Goal: Task Accomplishment & Management: Use online tool/utility

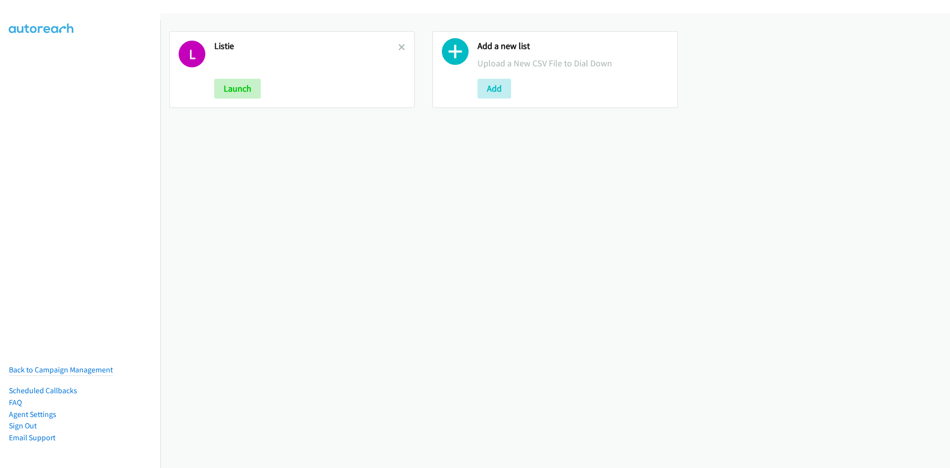
click at [400, 45] on icon at bounding box center [401, 48] width 7 height 7
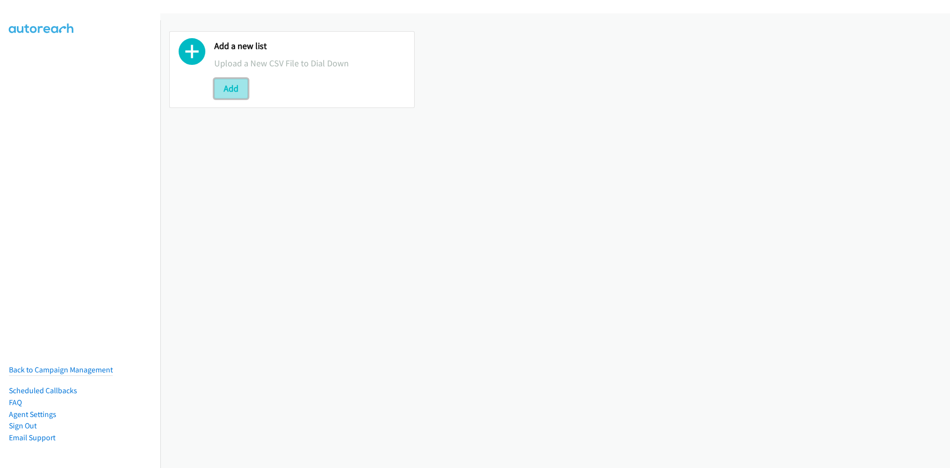
click at [226, 87] on button "Add" at bounding box center [231, 89] width 34 height 20
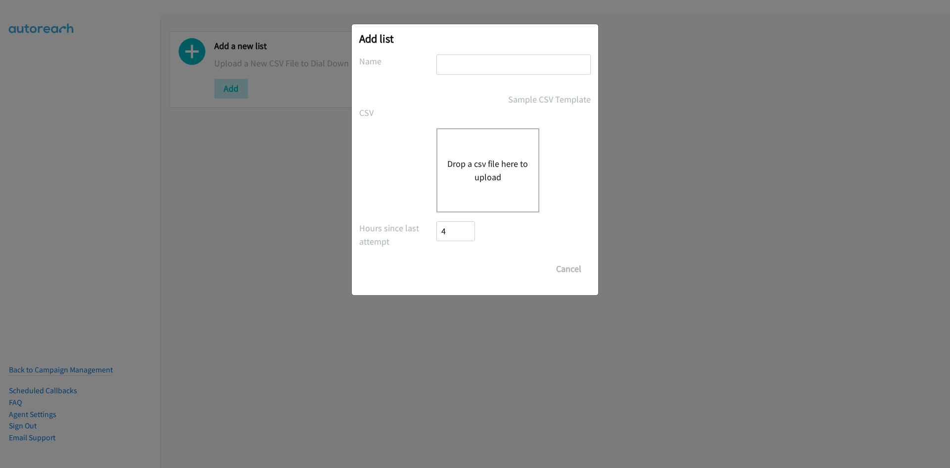
click at [448, 160] on button "Drop a csv file here to upload" at bounding box center [487, 170] width 81 height 27
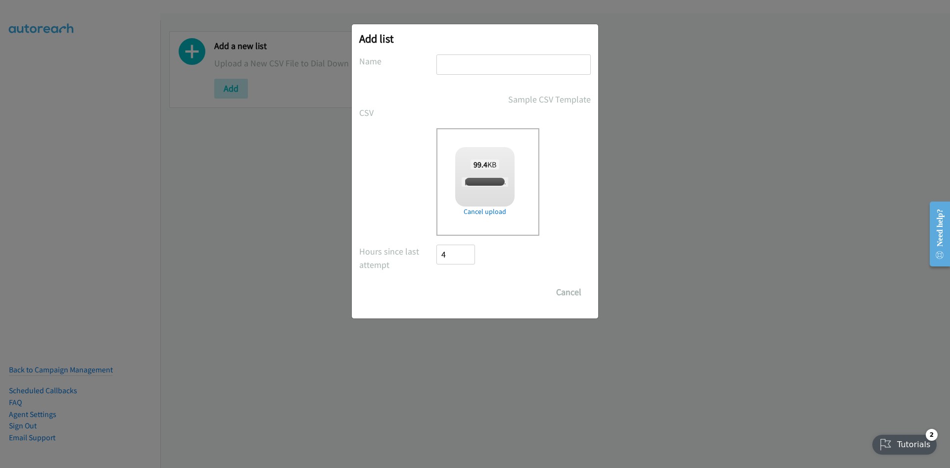
drag, startPoint x: 482, startPoint y: 57, endPoint x: 496, endPoint y: 59, distance: 13.9
click at [482, 57] on input "text" at bounding box center [513, 64] width 154 height 20
type input "listie"
checkbox input "true"
click at [485, 295] on input "Save List" at bounding box center [462, 292] width 52 height 20
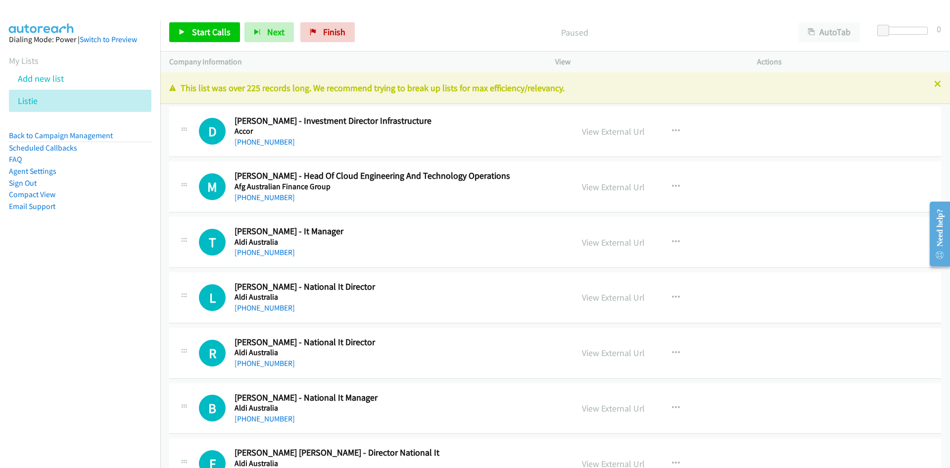
drag, startPoint x: 266, startPoint y: 142, endPoint x: 28, endPoint y: 258, distance: 264.4
click at [266, 142] on link "+61 402 291 894" at bounding box center [265, 141] width 60 height 9
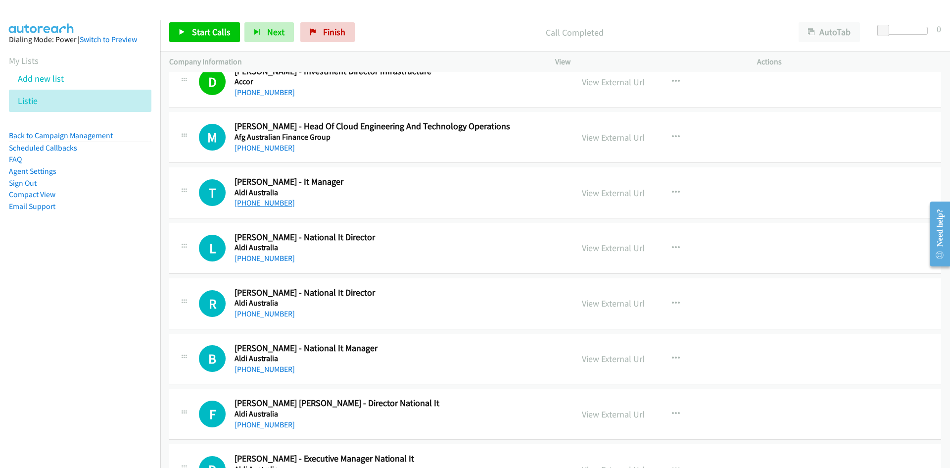
click at [265, 199] on link "+61 2 9675 9002" at bounding box center [265, 202] width 60 height 9
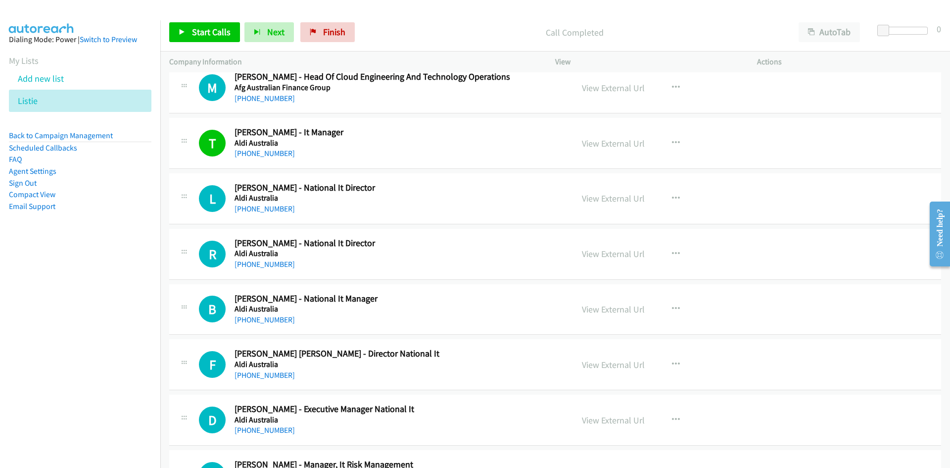
drag, startPoint x: 271, startPoint y: 209, endPoint x: 131, endPoint y: 283, distance: 158.0
click at [271, 209] on link "+61 429 144 252" at bounding box center [265, 208] width 60 height 9
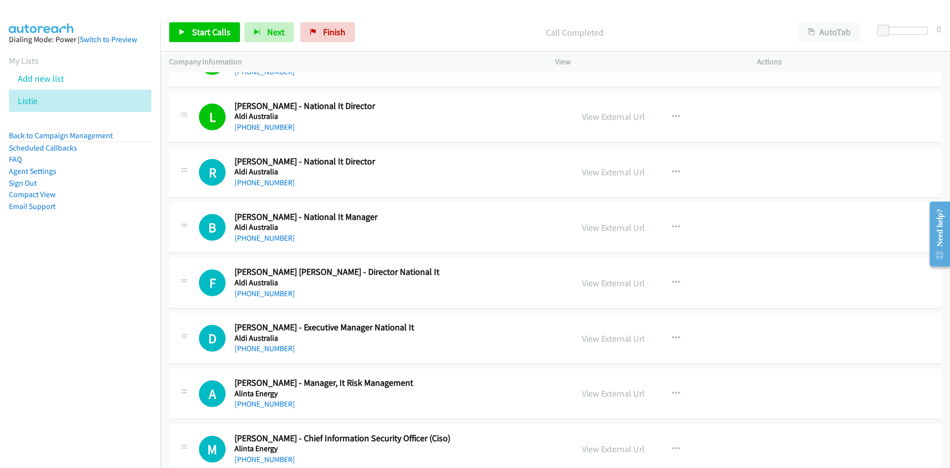
scroll to position [198, 0]
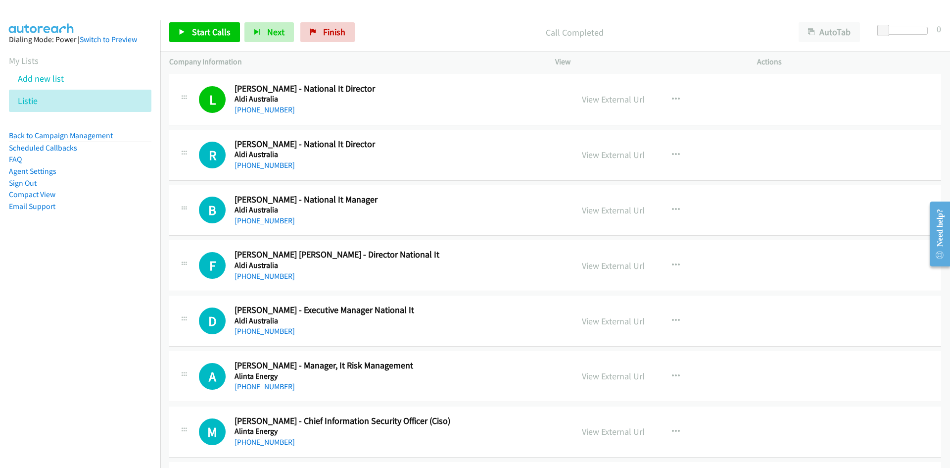
drag, startPoint x: 271, startPoint y: 165, endPoint x: 214, endPoint y: 219, distance: 78.4
click at [271, 165] on link "+61 2 9675 9355" at bounding box center [265, 164] width 60 height 9
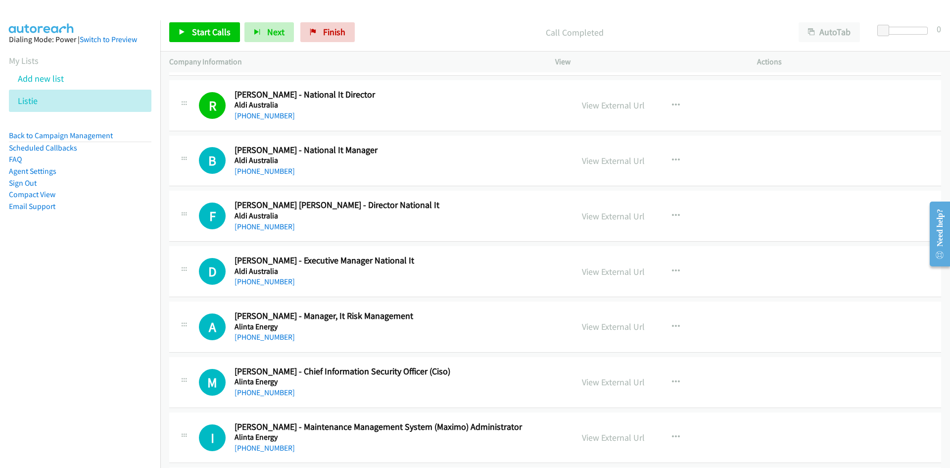
scroll to position [297, 0]
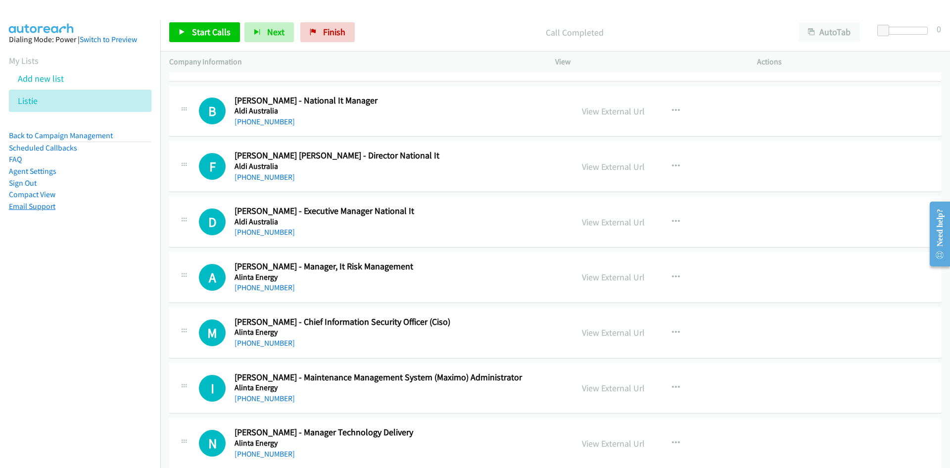
drag, startPoint x: 265, startPoint y: 123, endPoint x: 9, endPoint y: 208, distance: 269.4
click at [265, 123] on link "+61 434 228 967" at bounding box center [265, 121] width 60 height 9
click at [264, 177] on link "+61 438 408 561" at bounding box center [265, 176] width 60 height 9
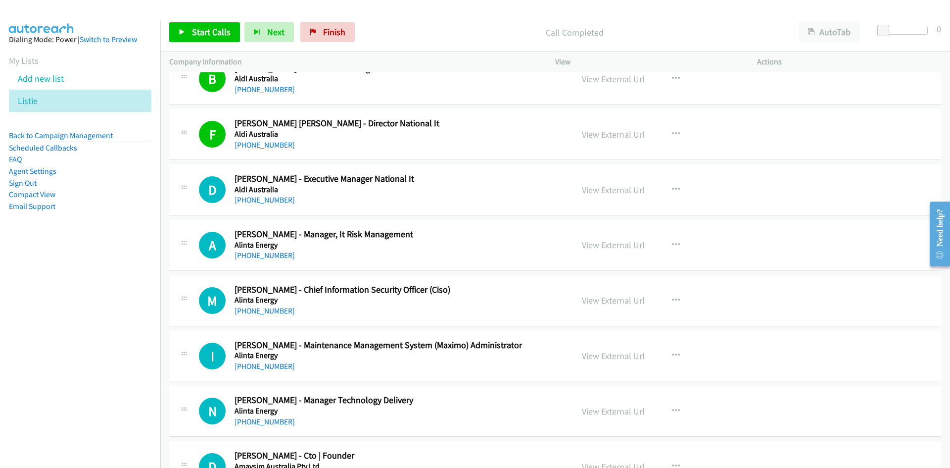
scroll to position [346, 0]
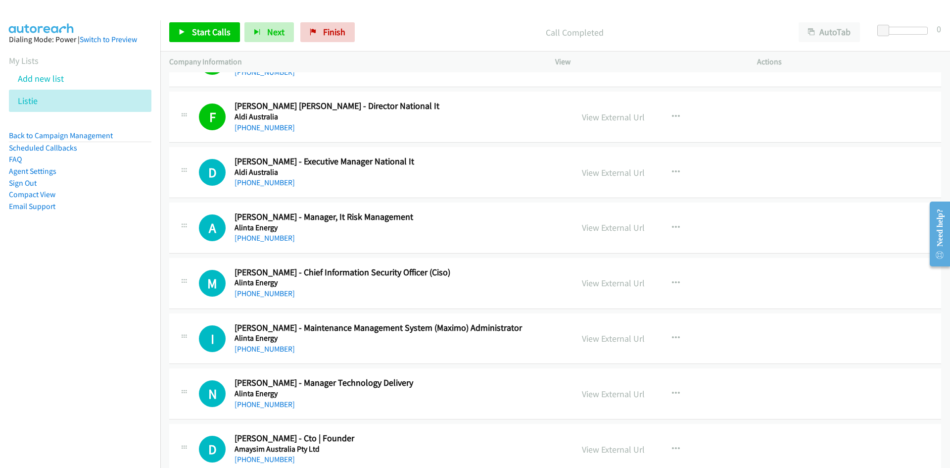
drag, startPoint x: 277, startPoint y: 182, endPoint x: 77, endPoint y: 262, distance: 215.2
click at [277, 182] on link "+61 437 104 981" at bounding box center [265, 182] width 60 height 9
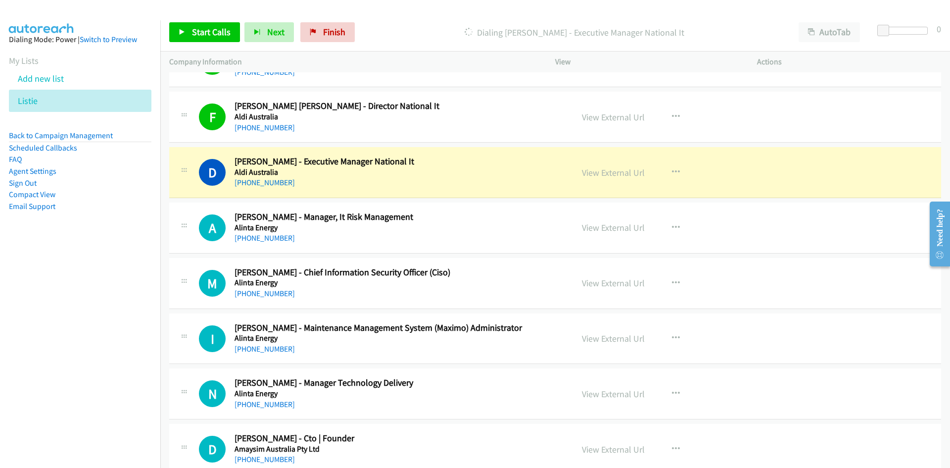
scroll to position [396, 0]
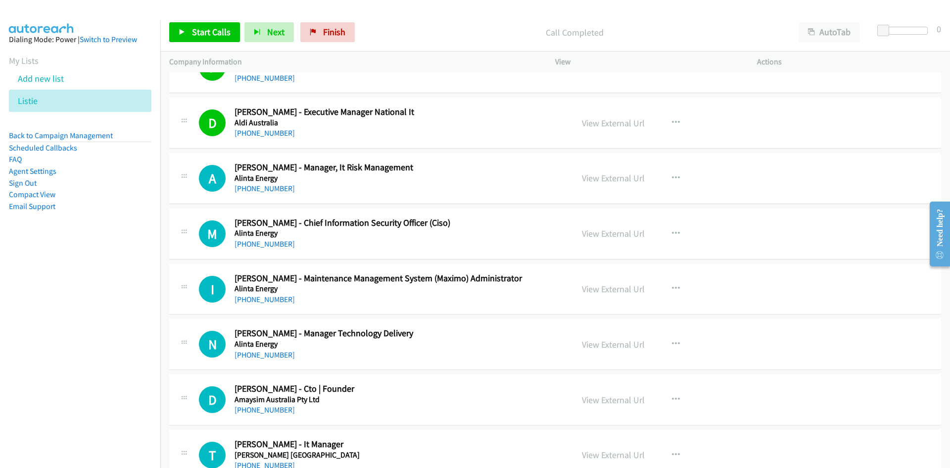
drag, startPoint x: 273, startPoint y: 189, endPoint x: 136, endPoint y: 251, distance: 151.0
click at [273, 189] on link "+61 423 068 748" at bounding box center [265, 188] width 60 height 9
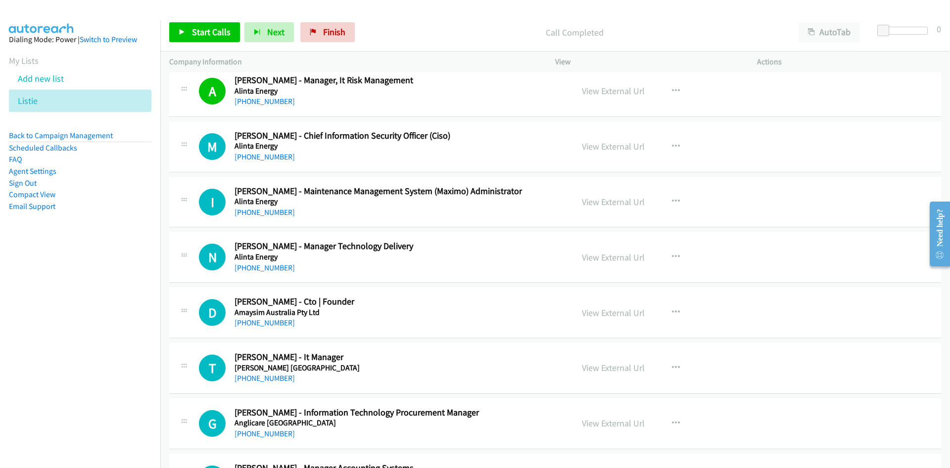
scroll to position [495, 0]
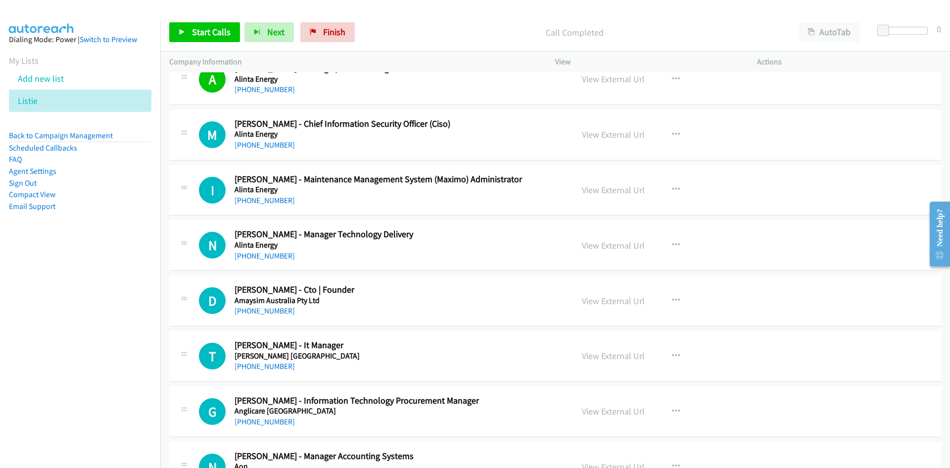
drag, startPoint x: 274, startPoint y: 141, endPoint x: 113, endPoint y: 249, distance: 193.9
click at [274, 141] on link "+61 468 524 006" at bounding box center [265, 144] width 60 height 9
click at [266, 198] on link "+61 400 073 827" at bounding box center [265, 199] width 60 height 9
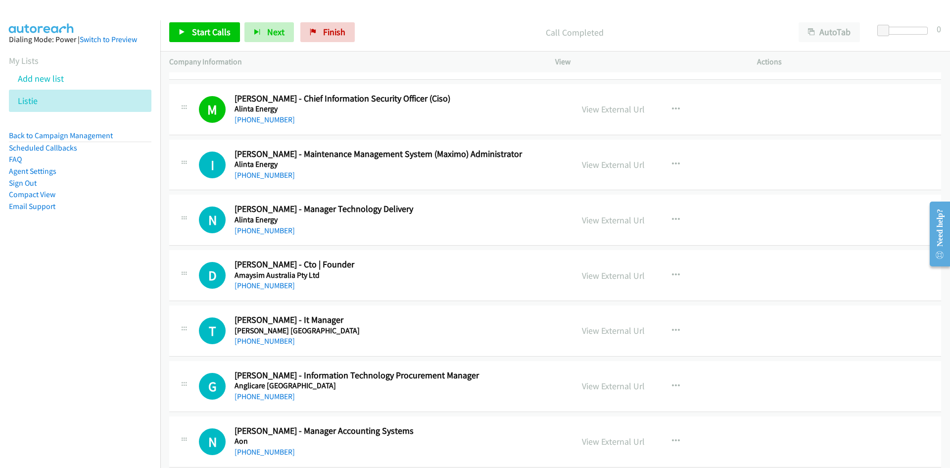
scroll to position [544, 0]
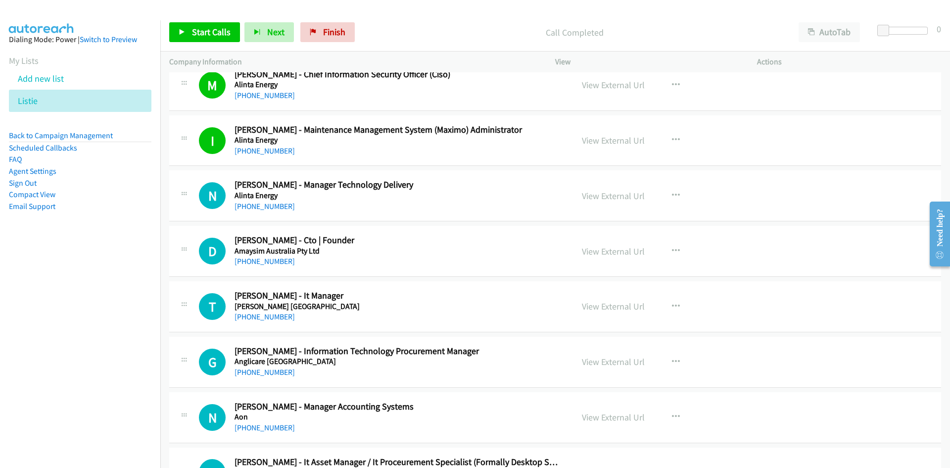
drag, startPoint x: 281, startPoint y: 205, endPoint x: 2, endPoint y: 272, distance: 287.0
click at [281, 205] on link "+61 427 997 598" at bounding box center [265, 205] width 60 height 9
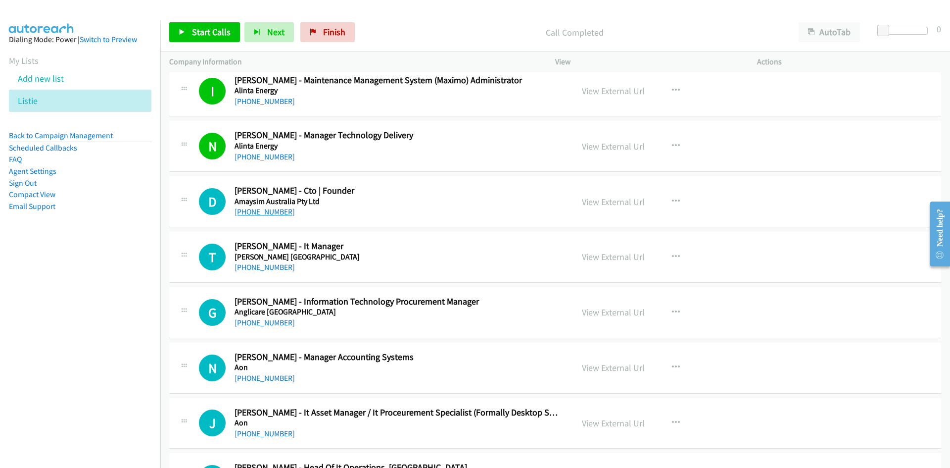
click at [271, 213] on link "+61 456 096 094" at bounding box center [265, 211] width 60 height 9
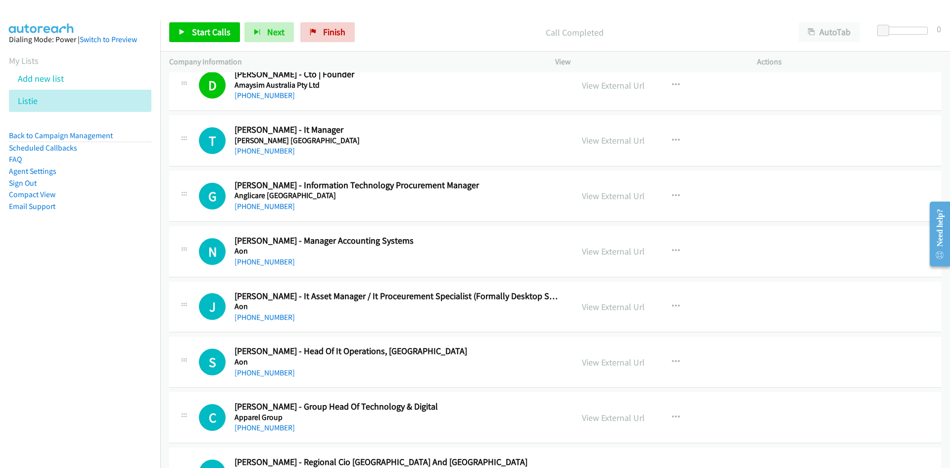
scroll to position [693, 0]
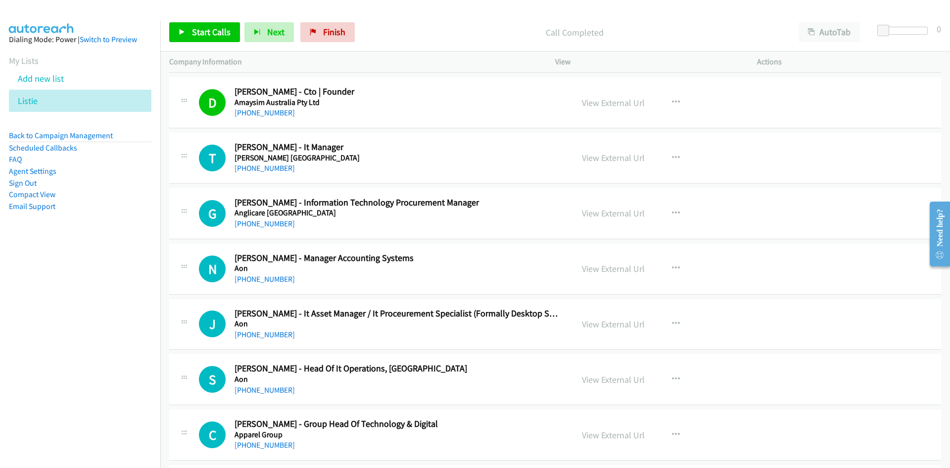
drag, startPoint x: 259, startPoint y: 167, endPoint x: 18, endPoint y: 255, distance: 256.1
click at [259, 167] on link "+61 408 377 041" at bounding box center [265, 167] width 60 height 9
drag, startPoint x: 266, startPoint y: 221, endPoint x: 106, endPoint y: 268, distance: 166.0
click at [266, 221] on link "+61 416 775 535" at bounding box center [265, 223] width 60 height 9
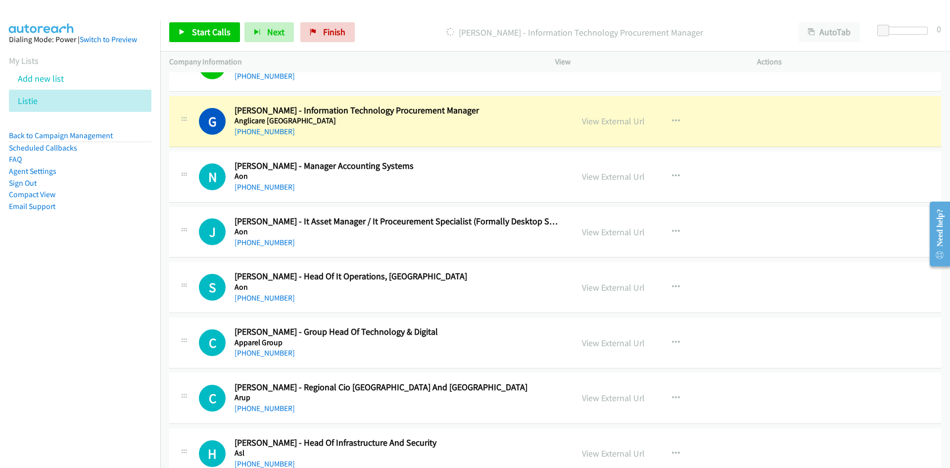
scroll to position [792, 0]
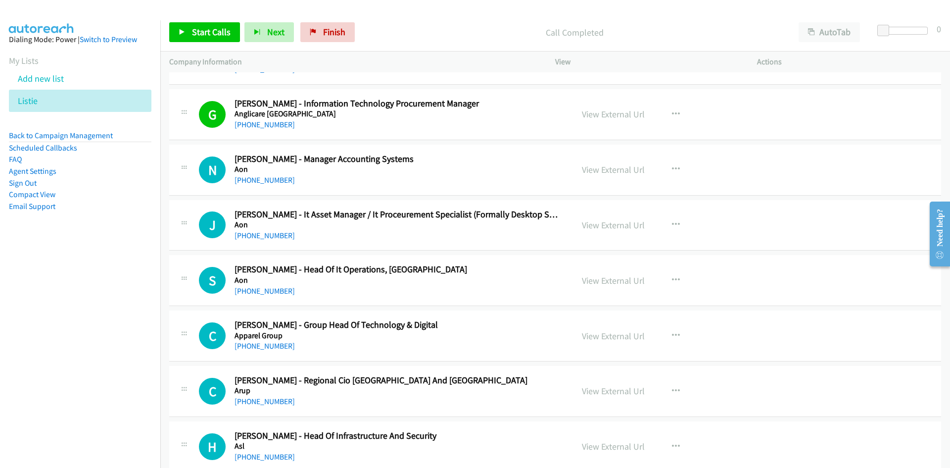
drag, startPoint x: 260, startPoint y: 231, endPoint x: 47, endPoint y: 288, distance: 220.8
click at [260, 231] on link "+61 420 372 604" at bounding box center [265, 235] width 60 height 9
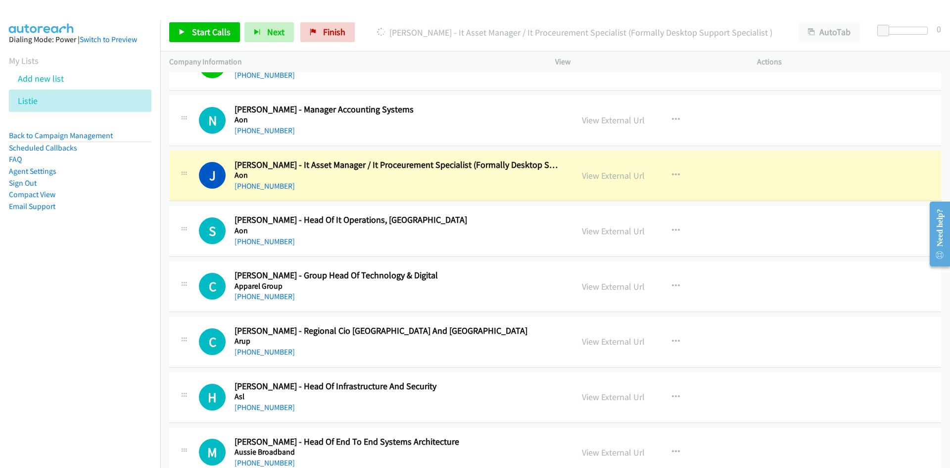
scroll to position [891, 0]
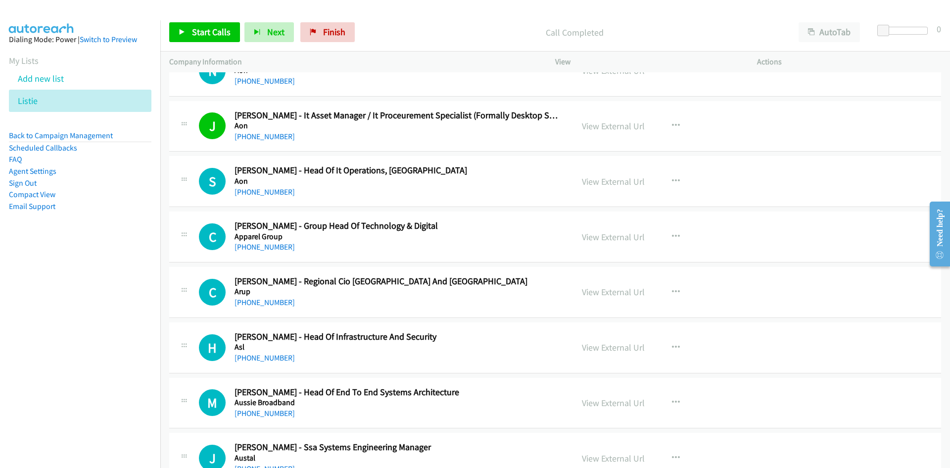
drag, startPoint x: 269, startPoint y: 194, endPoint x: 43, endPoint y: 270, distance: 238.4
click at [269, 194] on link "+61 481 035 888" at bounding box center [265, 191] width 60 height 9
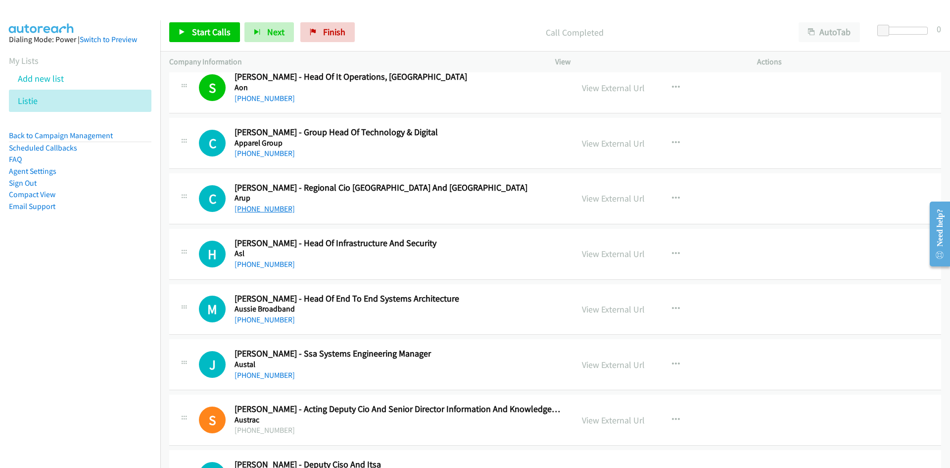
scroll to position [990, 0]
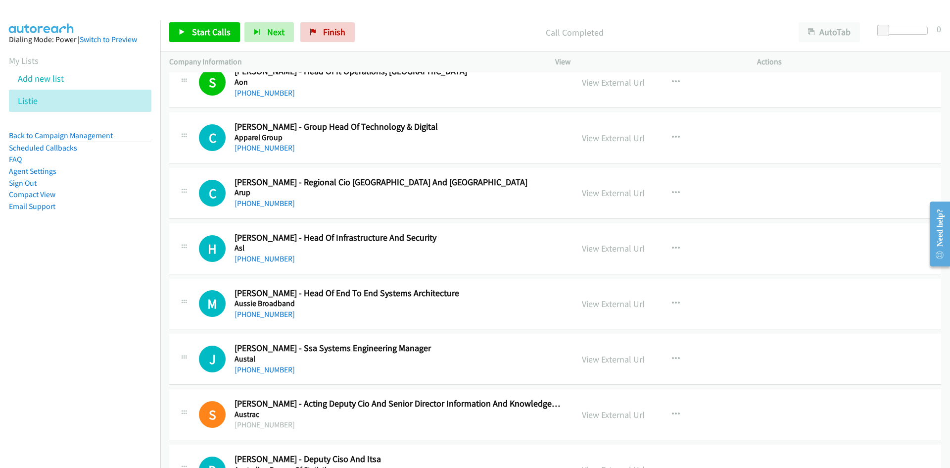
drag, startPoint x: 261, startPoint y: 147, endPoint x: 42, endPoint y: 235, distance: 236.5
click at [261, 147] on link "+61 410 765 629" at bounding box center [265, 147] width 60 height 9
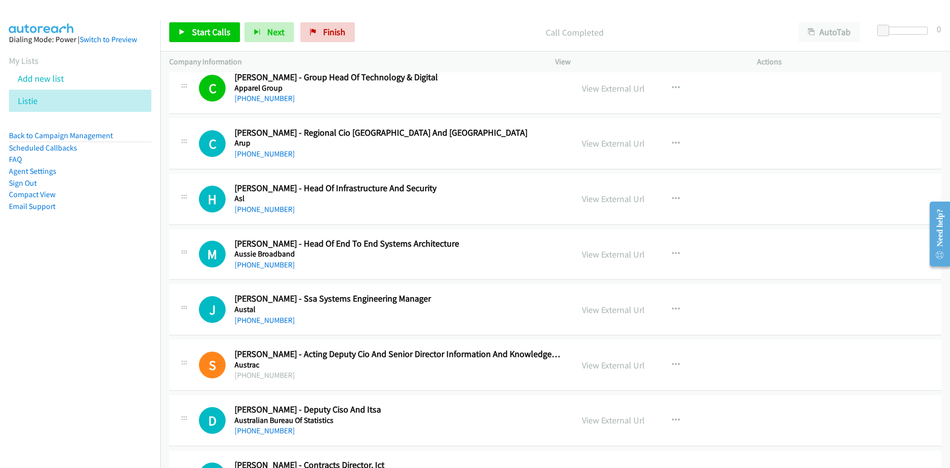
drag, startPoint x: 262, startPoint y: 150, endPoint x: 204, endPoint y: 186, distance: 68.2
click at [262, 150] on link "+61 407 218 381" at bounding box center [265, 153] width 60 height 9
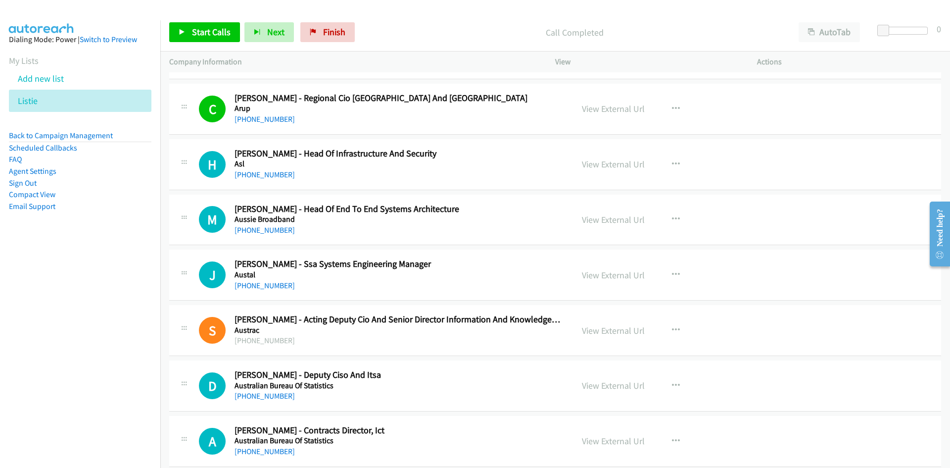
scroll to position [1088, 0]
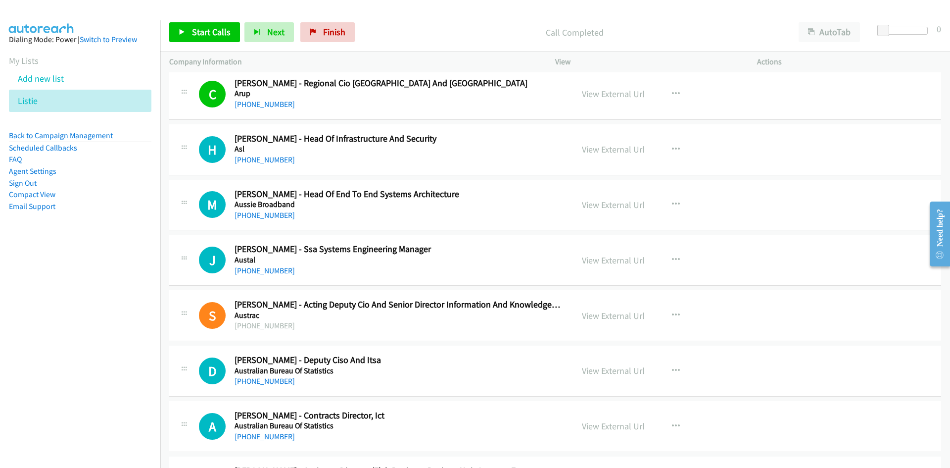
drag, startPoint x: 272, startPoint y: 163, endPoint x: 78, endPoint y: 235, distance: 207.3
click at [272, 163] on link "+61 411 422 080" at bounding box center [265, 159] width 60 height 9
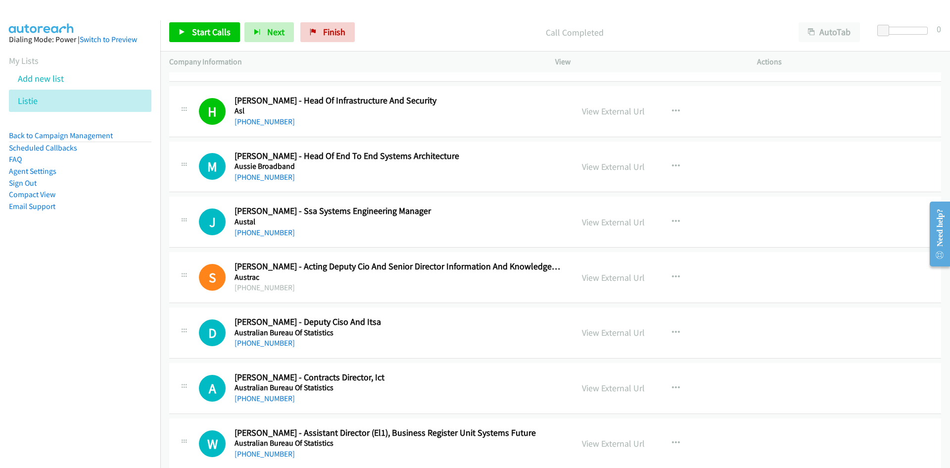
scroll to position [1138, 0]
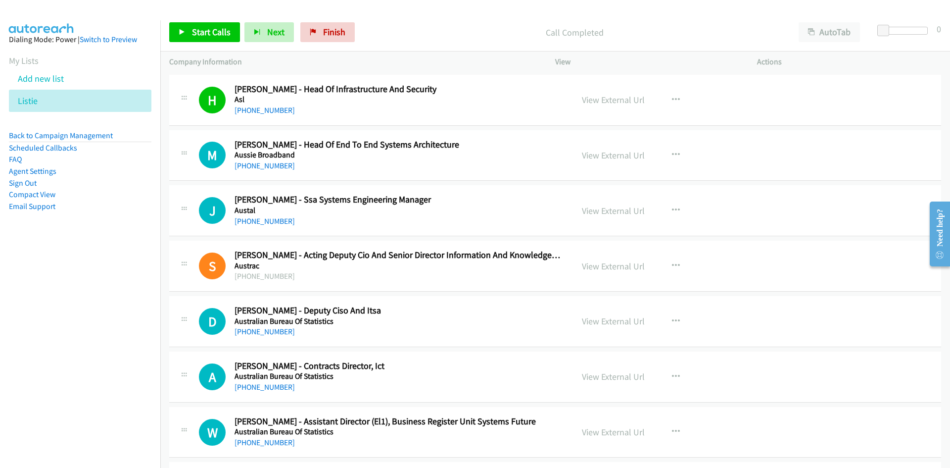
drag, startPoint x: 243, startPoint y: 165, endPoint x: 50, endPoint y: 248, distance: 210.4
click at [243, 165] on link "+61 488 803 308" at bounding box center [265, 165] width 60 height 9
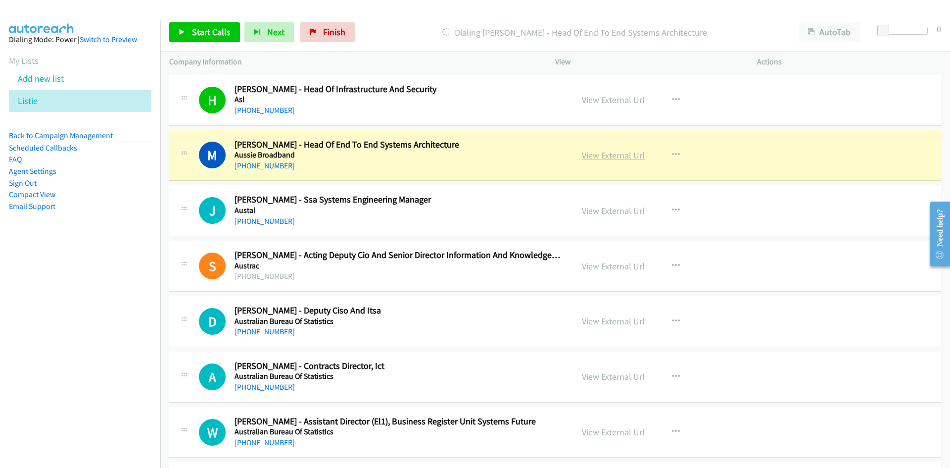
click at [610, 153] on link "View External Url" at bounding box center [613, 154] width 63 height 11
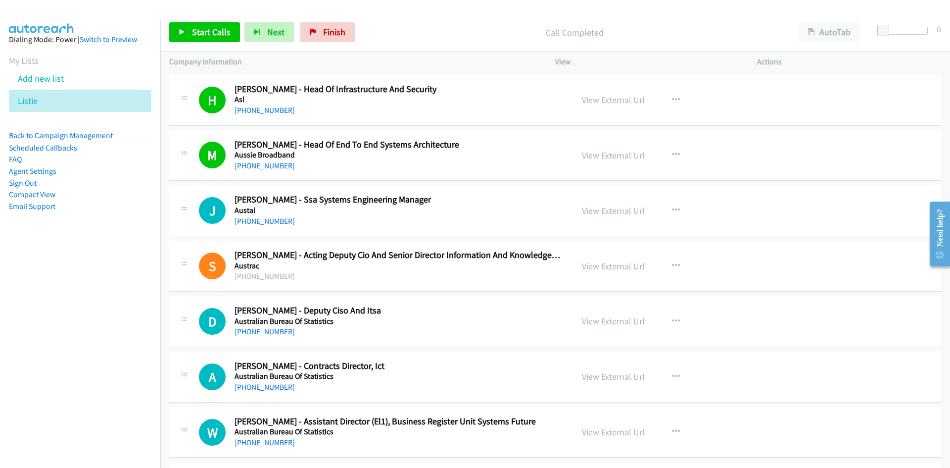
scroll to position [1187, 0]
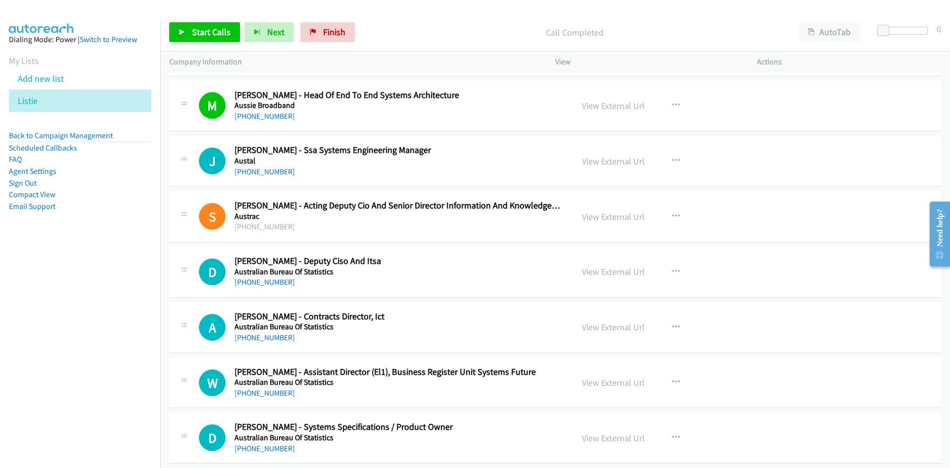
drag, startPoint x: 275, startPoint y: 171, endPoint x: 146, endPoint y: 217, distance: 137.1
click at [275, 171] on link "+61 410 706 288" at bounding box center [265, 171] width 60 height 9
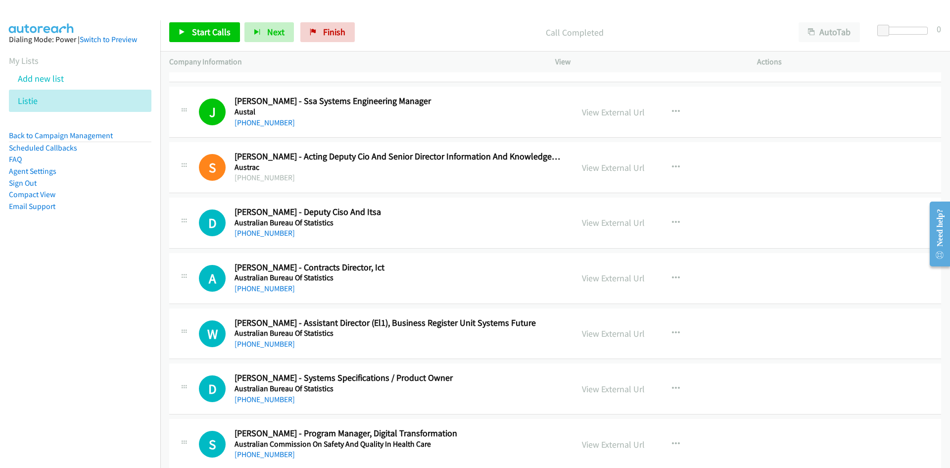
scroll to position [1286, 0]
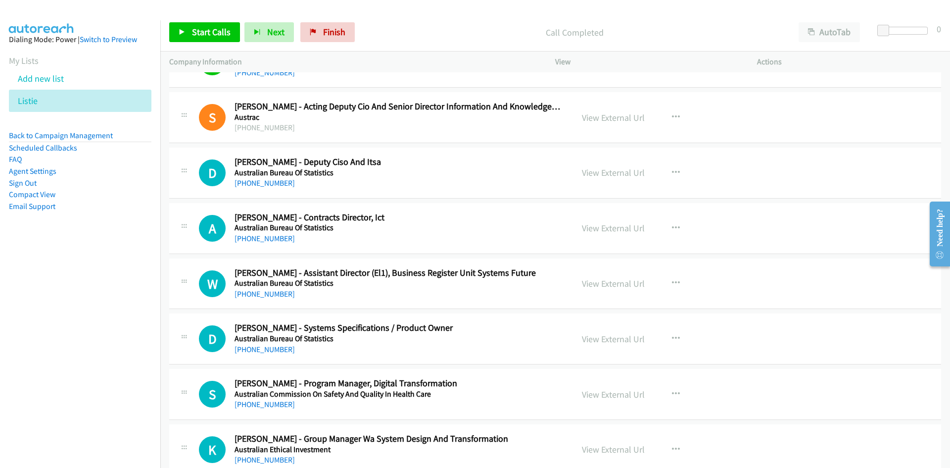
drag, startPoint x: 274, startPoint y: 184, endPoint x: 126, endPoint y: 244, distance: 160.0
click at [274, 184] on link "+61 402 185 620" at bounding box center [265, 182] width 60 height 9
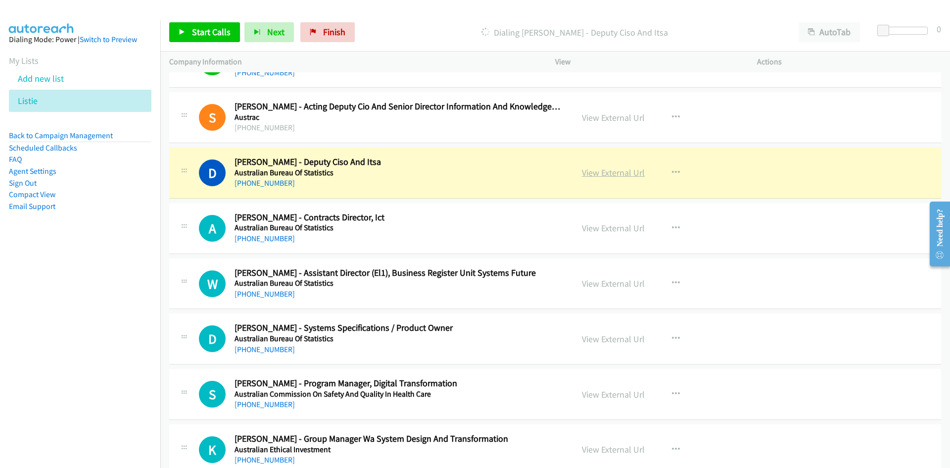
click at [615, 174] on link "View External Url" at bounding box center [613, 172] width 63 height 11
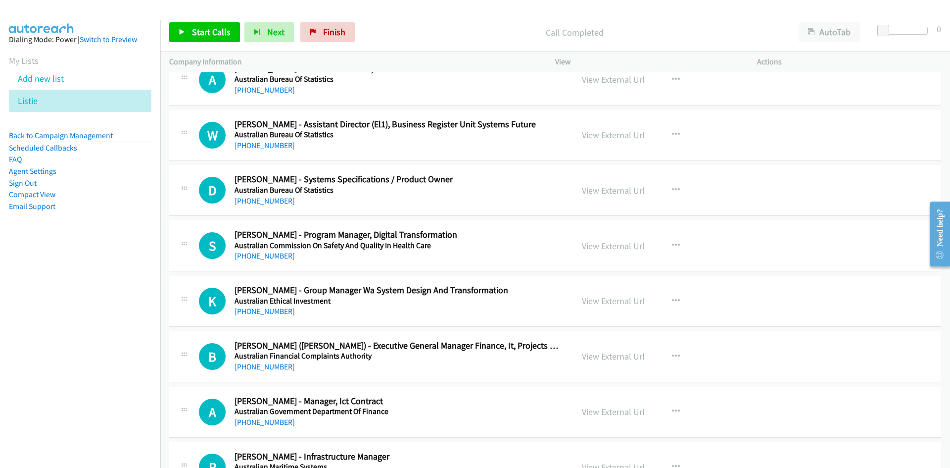
scroll to position [1484, 0]
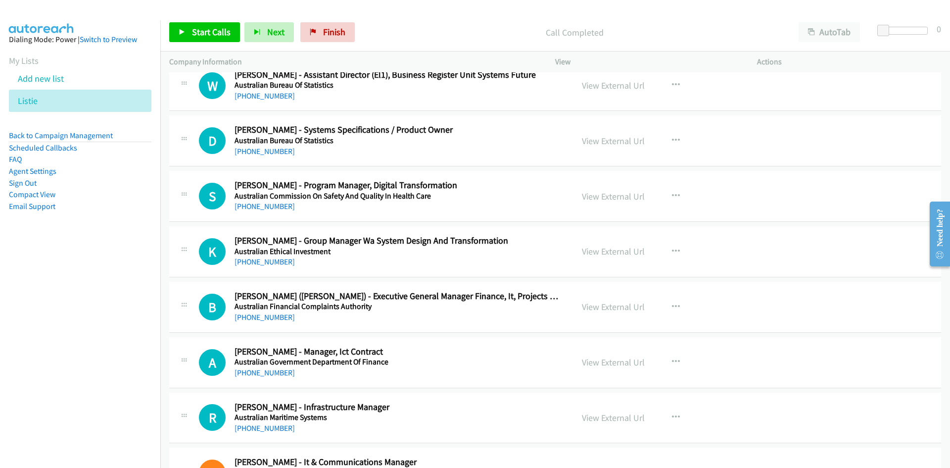
drag, startPoint x: 275, startPoint y: 209, endPoint x: 147, endPoint y: 246, distance: 133.1
click at [275, 209] on link "+61 478 709 990" at bounding box center [265, 205] width 60 height 9
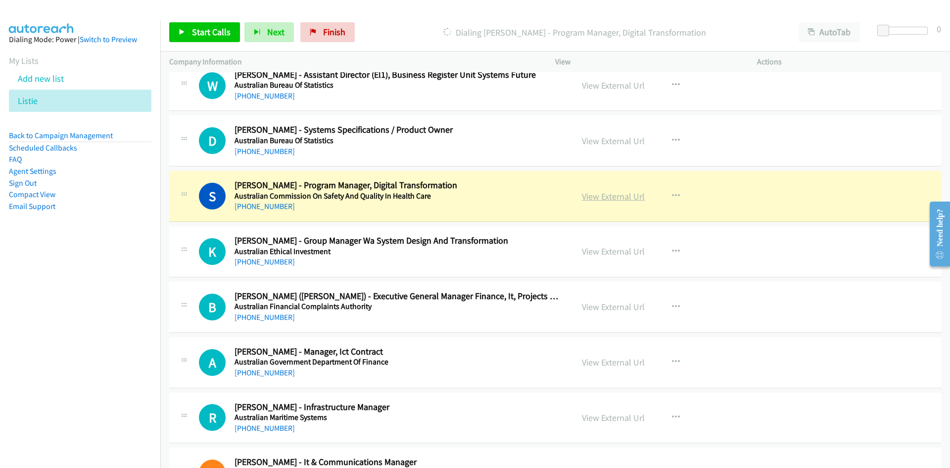
click at [623, 198] on link "View External Url" at bounding box center [613, 195] width 63 height 11
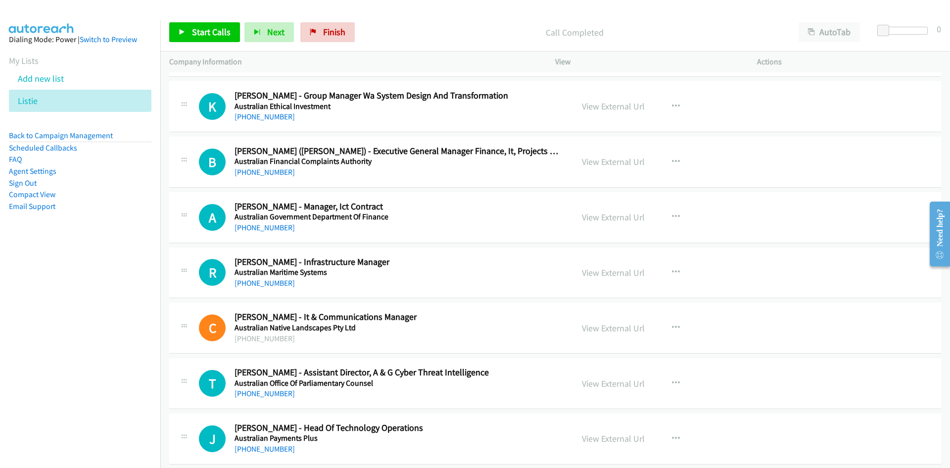
scroll to position [1633, 0]
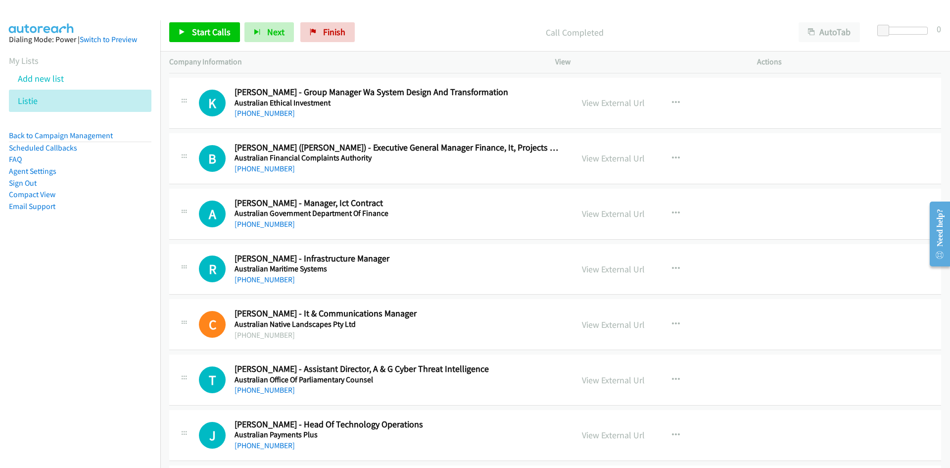
drag, startPoint x: 275, startPoint y: 171, endPoint x: 1, endPoint y: 246, distance: 283.9
click at [275, 171] on link "+61 417 080 523" at bounding box center [265, 168] width 60 height 9
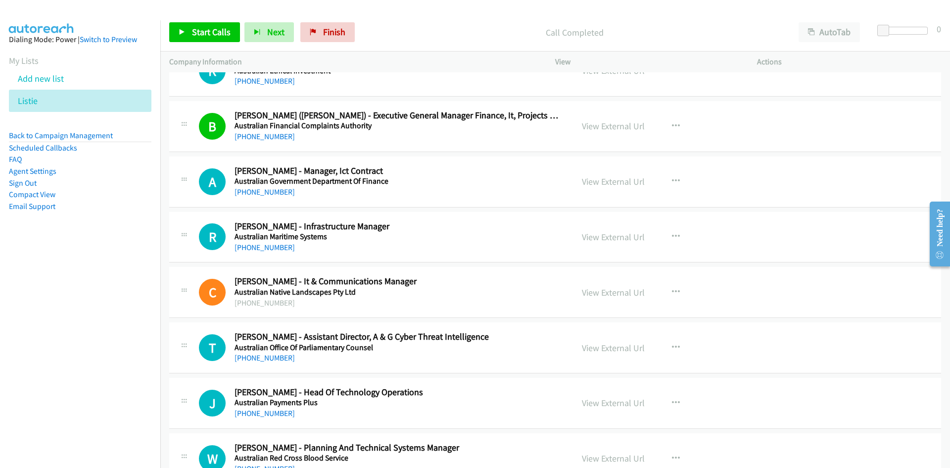
scroll to position [1682, 0]
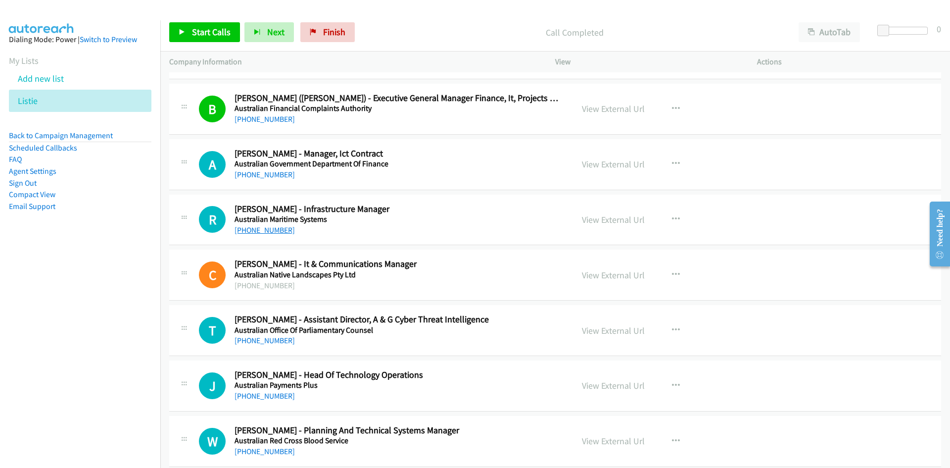
click at [276, 229] on link "+61 427 155 463" at bounding box center [265, 229] width 60 height 9
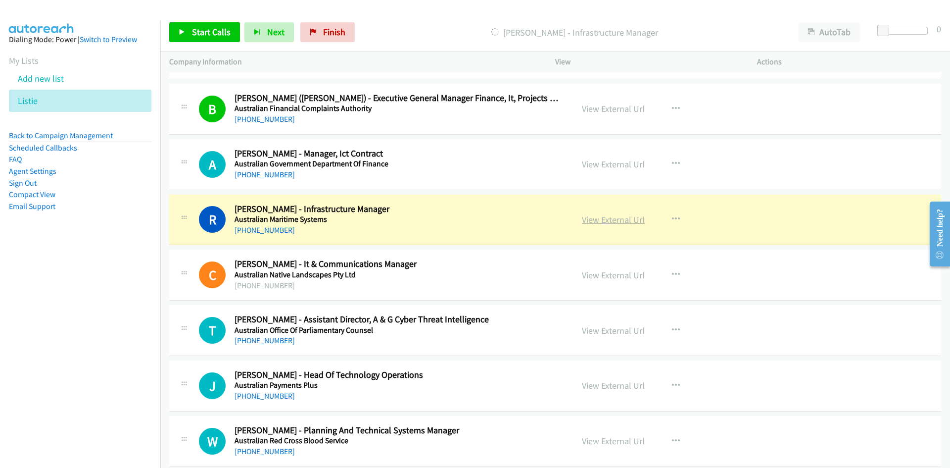
click at [618, 215] on link "View External Url" at bounding box center [613, 219] width 63 height 11
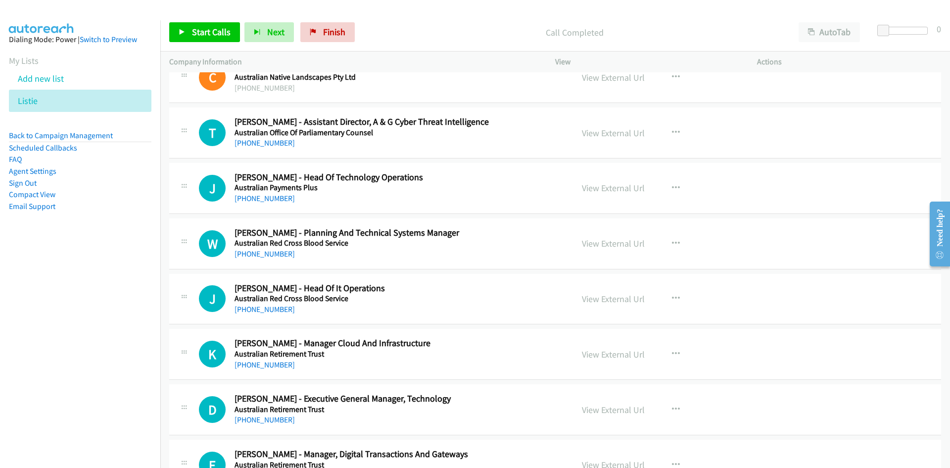
scroll to position [1880, 0]
drag, startPoint x: 251, startPoint y: 201, endPoint x: 124, endPoint y: 242, distance: 133.9
click at [251, 201] on link "+61 420 265 043" at bounding box center [265, 197] width 60 height 9
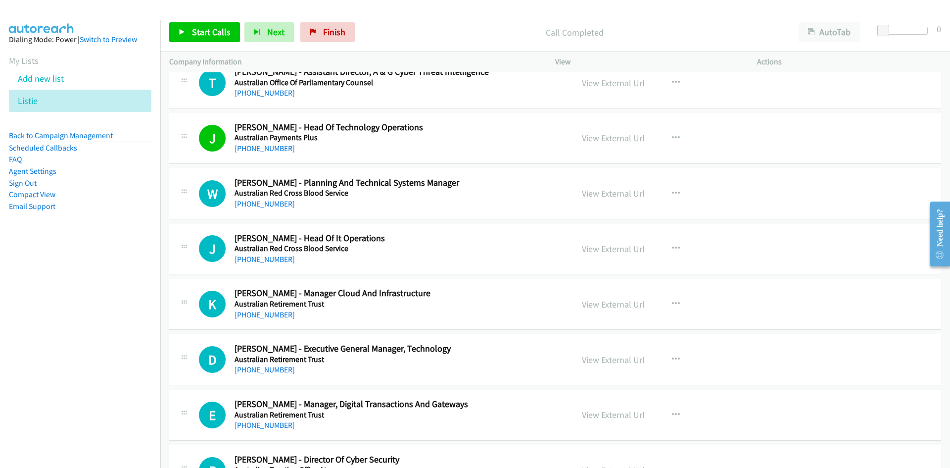
scroll to position [1979, 0]
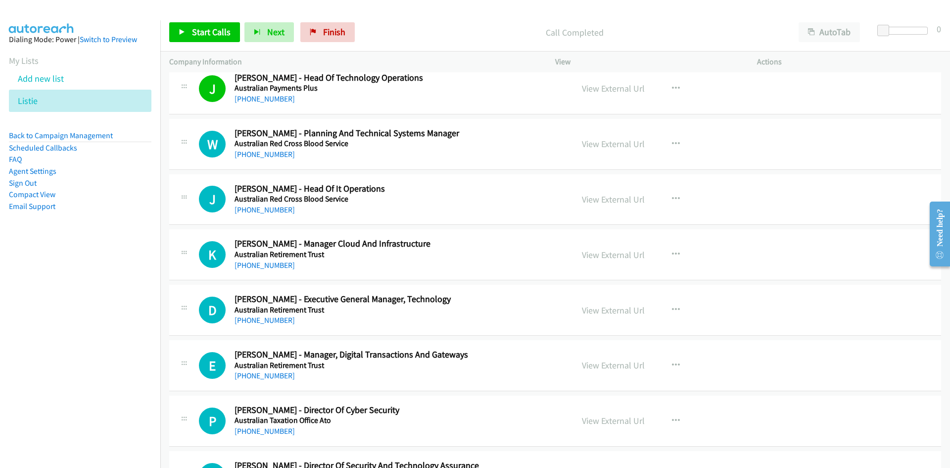
drag, startPoint x: 280, startPoint y: 153, endPoint x: 58, endPoint y: 280, distance: 255.3
click at [280, 153] on link "+61 409 633 992" at bounding box center [265, 153] width 60 height 9
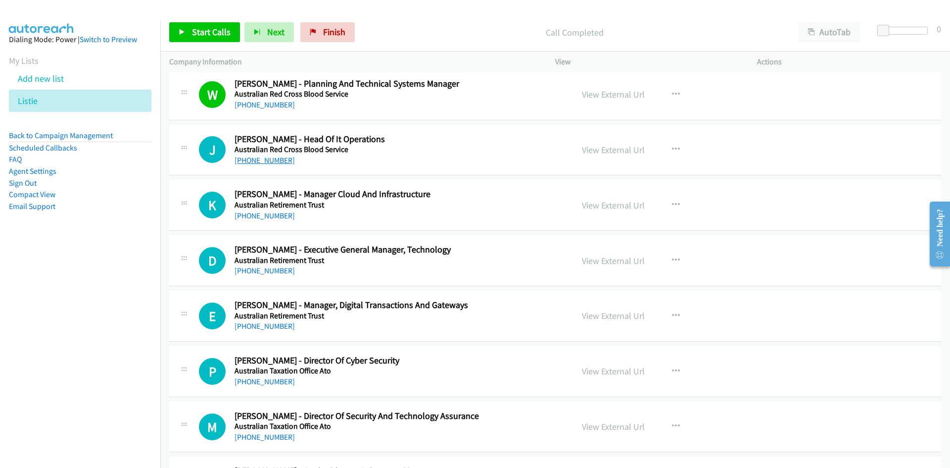
click at [269, 162] on link "+61 439 645 177" at bounding box center [265, 159] width 60 height 9
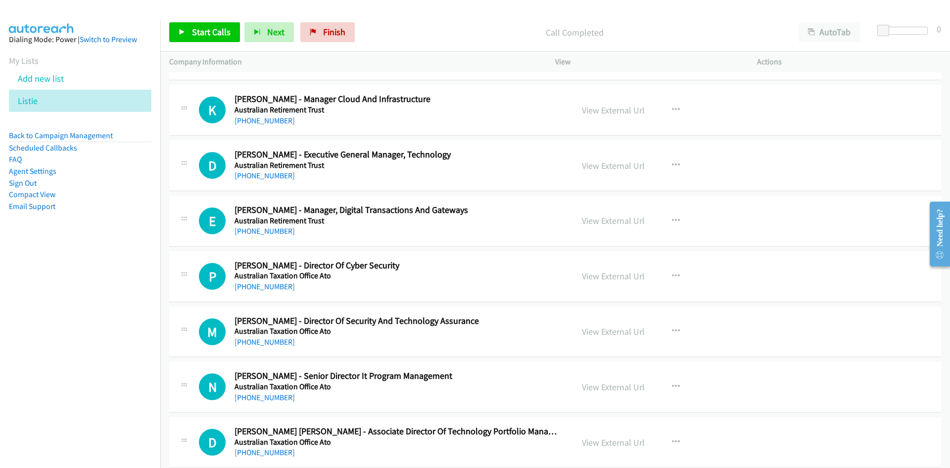
scroll to position [2127, 0]
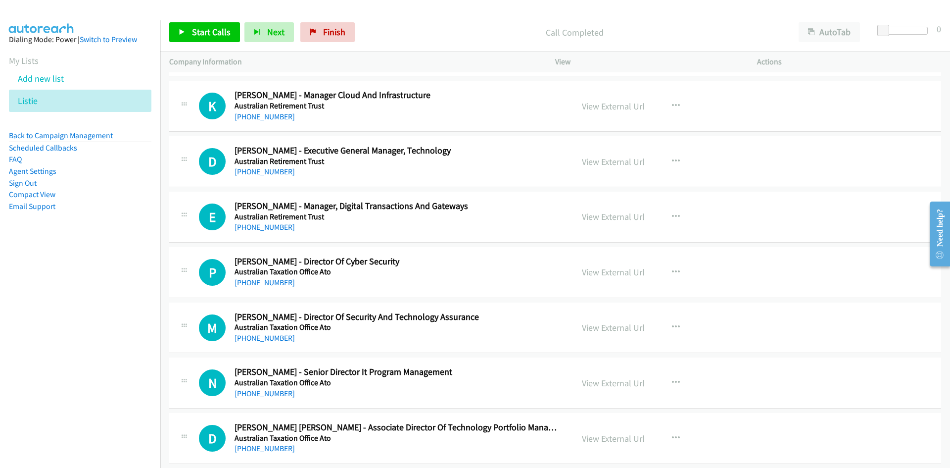
drag, startPoint x: 262, startPoint y: 115, endPoint x: 8, endPoint y: 188, distance: 264.5
click at [262, 115] on link "+61 499 942 025" at bounding box center [265, 116] width 60 height 9
drag, startPoint x: 253, startPoint y: 170, endPoint x: 3, endPoint y: 282, distance: 273.7
click at [253, 170] on link "+61 427 711 133" at bounding box center [265, 171] width 60 height 9
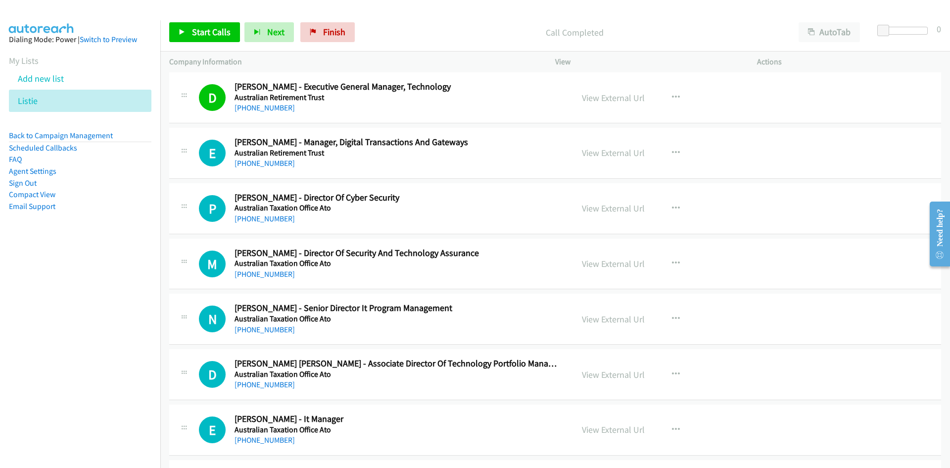
scroll to position [2226, 0]
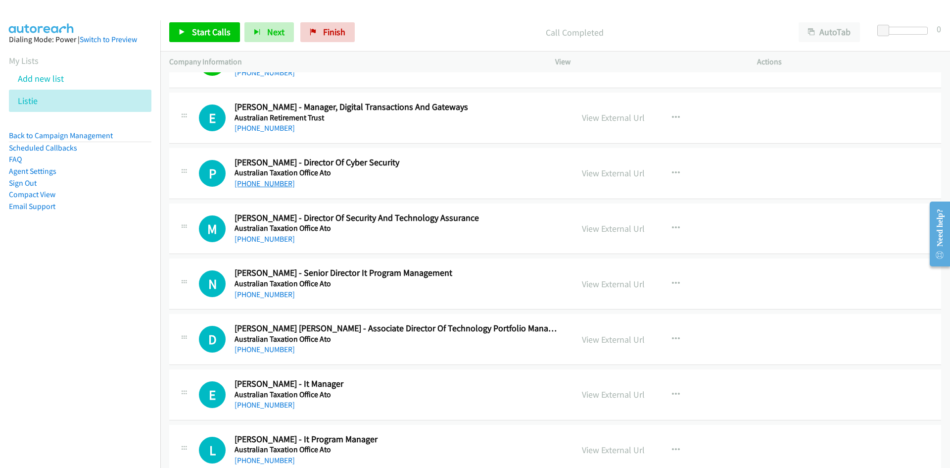
click at [266, 185] on link "+61 417 756 056" at bounding box center [265, 183] width 60 height 9
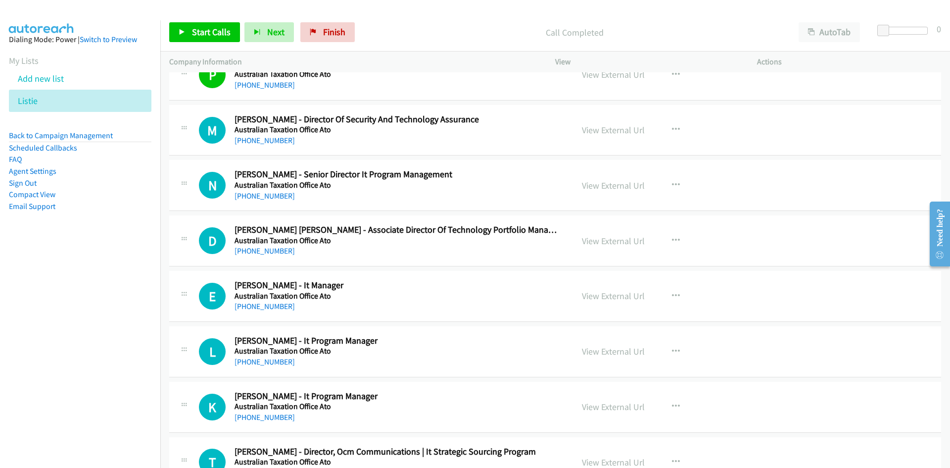
scroll to position [2325, 0]
drag, startPoint x: 261, startPoint y: 141, endPoint x: 182, endPoint y: 183, distance: 90.3
click at [261, 141] on link "+61 3 9275 2291" at bounding box center [265, 139] width 60 height 9
drag, startPoint x: 271, startPoint y: 196, endPoint x: 205, endPoint y: 209, distance: 67.4
click at [271, 196] on link "+61 2 6217 8503" at bounding box center [265, 194] width 60 height 9
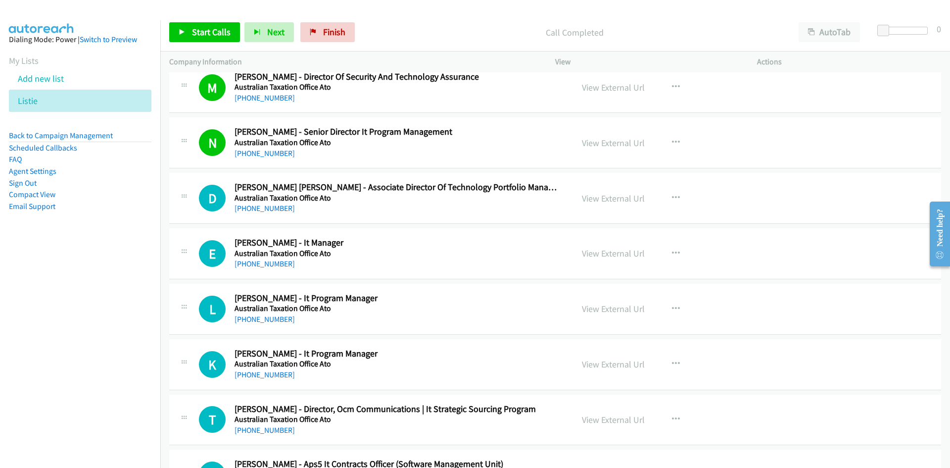
scroll to position [2424, 0]
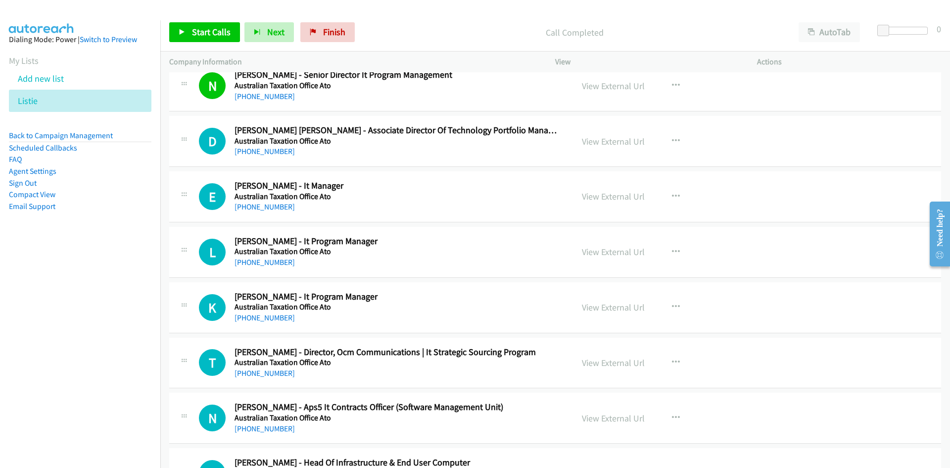
drag, startPoint x: 263, startPoint y: 151, endPoint x: 78, endPoint y: 235, distance: 203.1
click at [263, 151] on link "+61 403 409 687" at bounding box center [265, 150] width 60 height 9
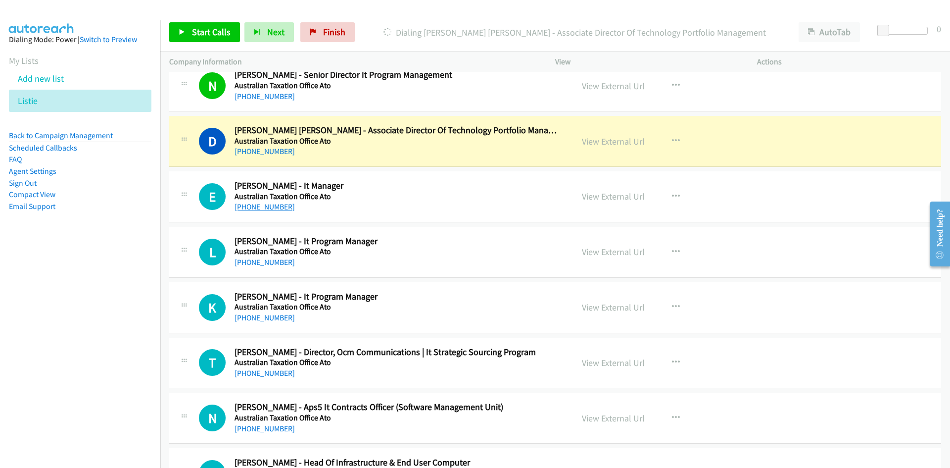
click at [241, 203] on link "+61 402 276 363" at bounding box center [265, 206] width 60 height 9
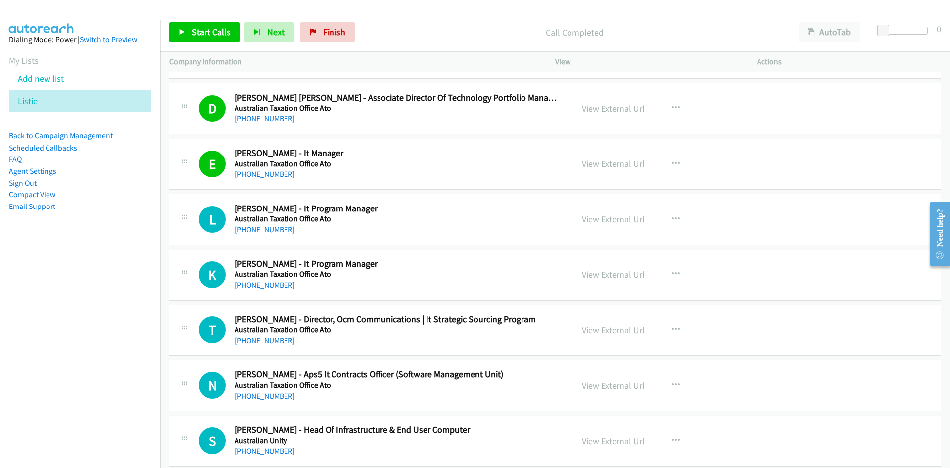
scroll to position [2474, 0]
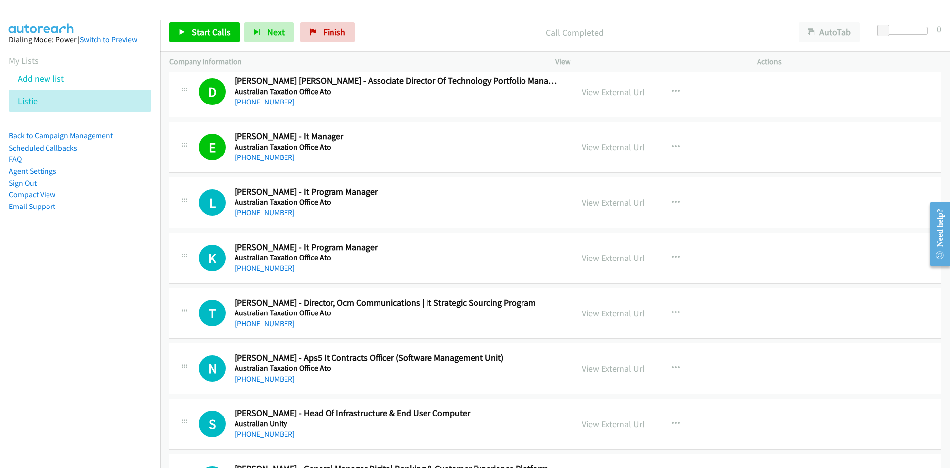
click at [270, 210] on link "+61 2 6289 1666" at bounding box center [265, 212] width 60 height 9
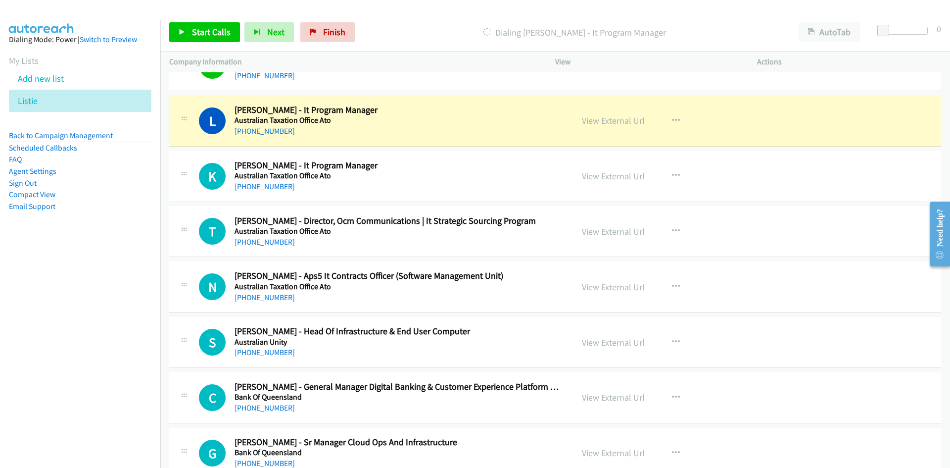
scroll to position [2573, 0]
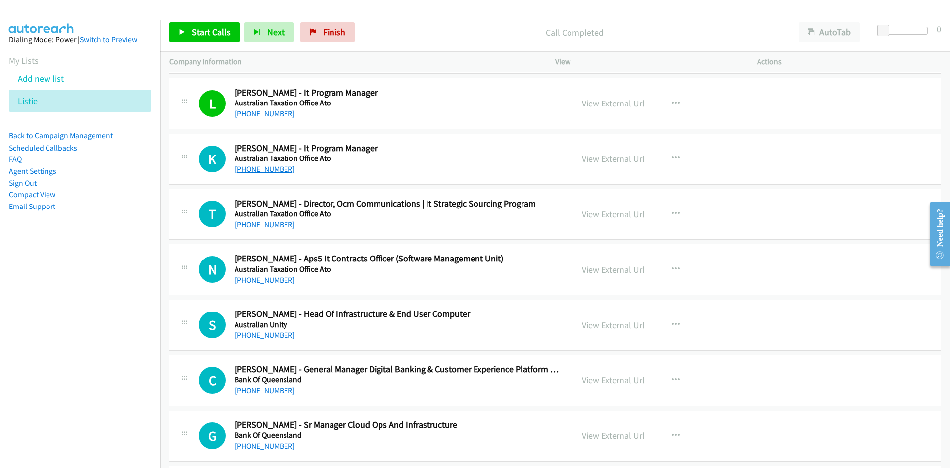
click at [262, 170] on link "+61 439 630 800" at bounding box center [265, 168] width 60 height 9
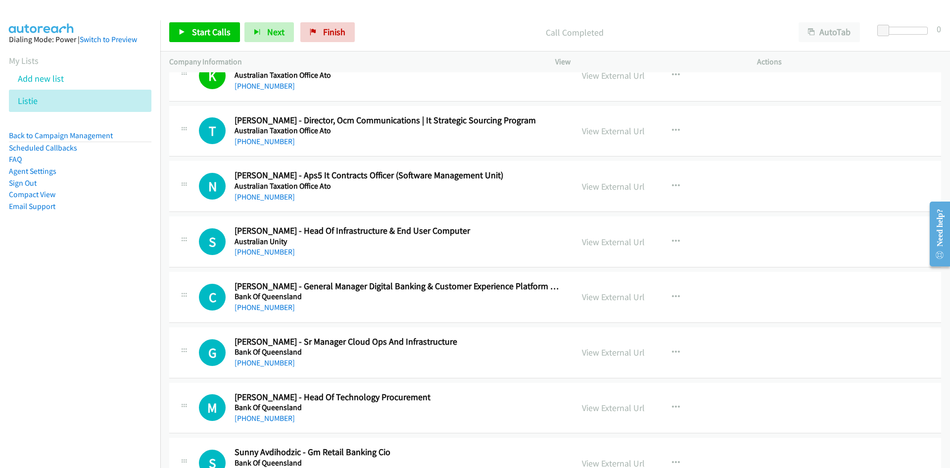
scroll to position [2672, 0]
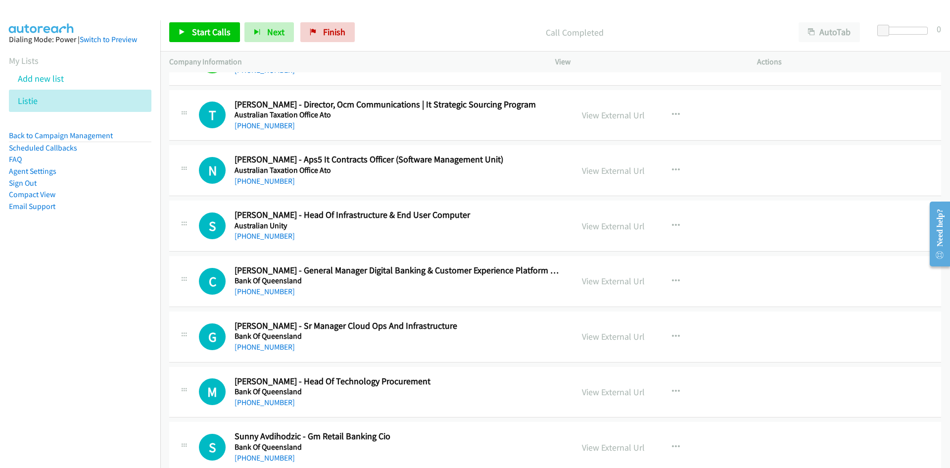
drag, startPoint x: 272, startPoint y: 233, endPoint x: 108, endPoint y: 265, distance: 167.3
click at [272, 233] on link "+61 419 048 927" at bounding box center [265, 235] width 60 height 9
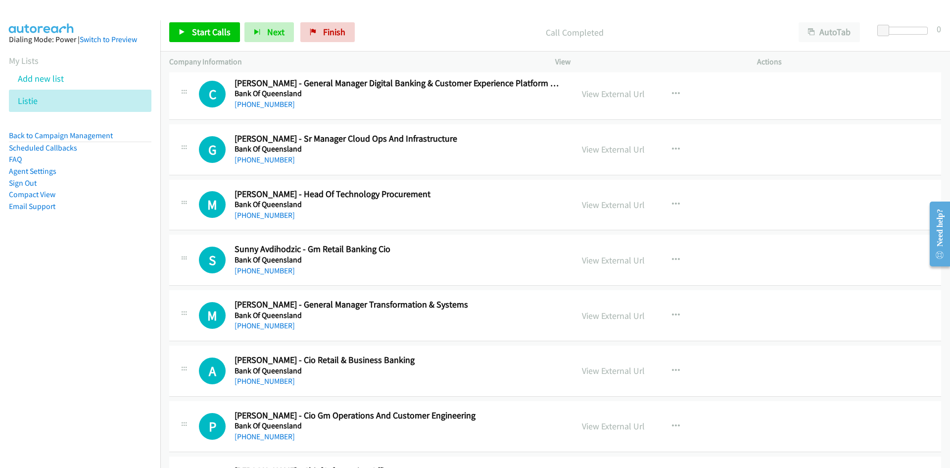
scroll to position [2870, 0]
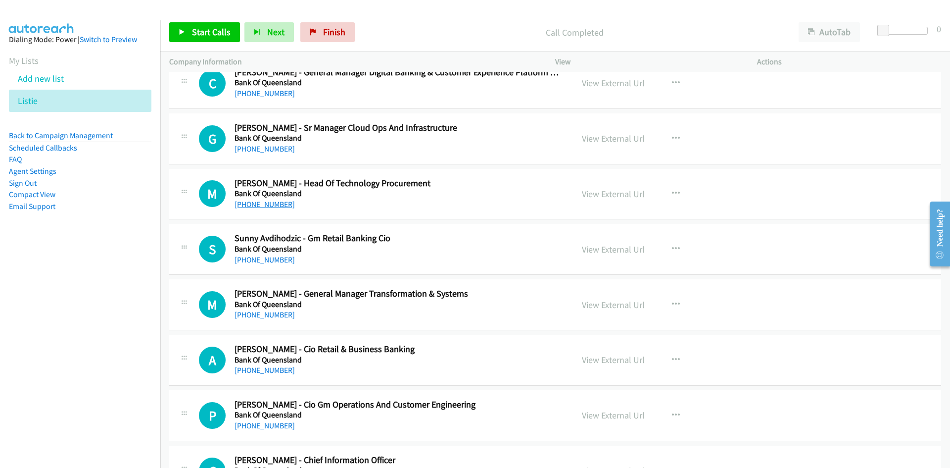
click at [265, 203] on link "+61 411 324 893" at bounding box center [265, 203] width 60 height 9
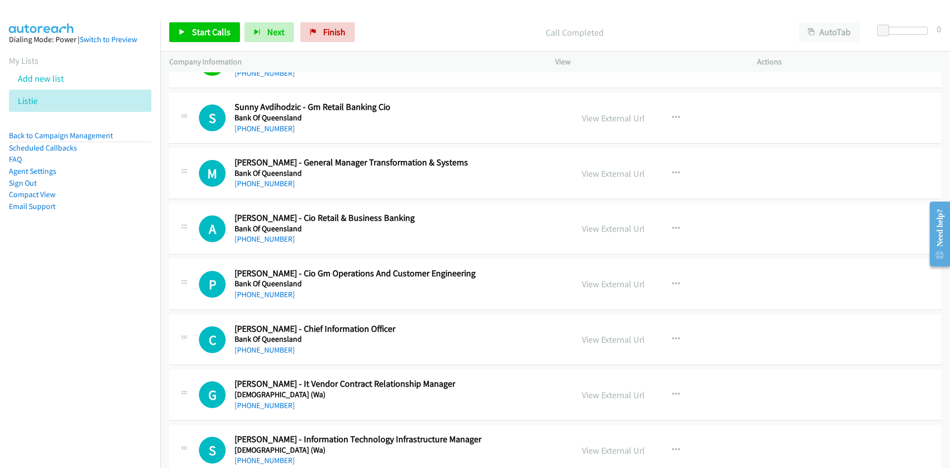
scroll to position [3018, 0]
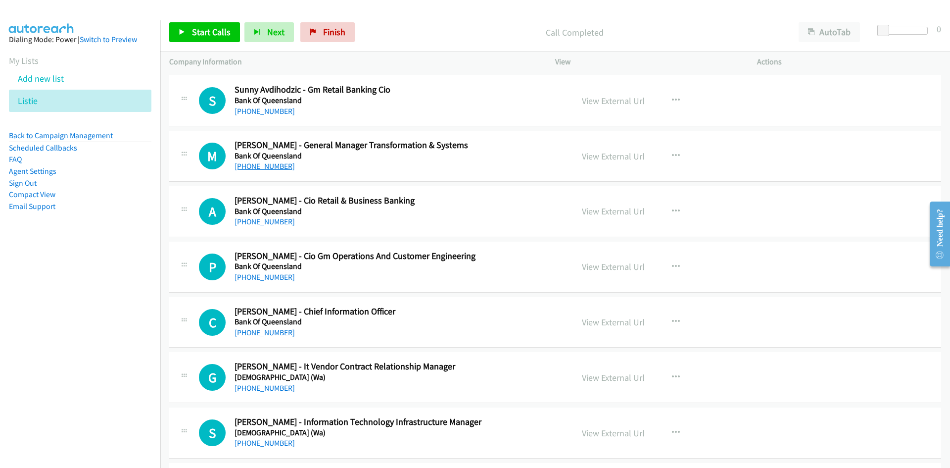
click at [259, 169] on link "+61 418 556 034" at bounding box center [265, 165] width 60 height 9
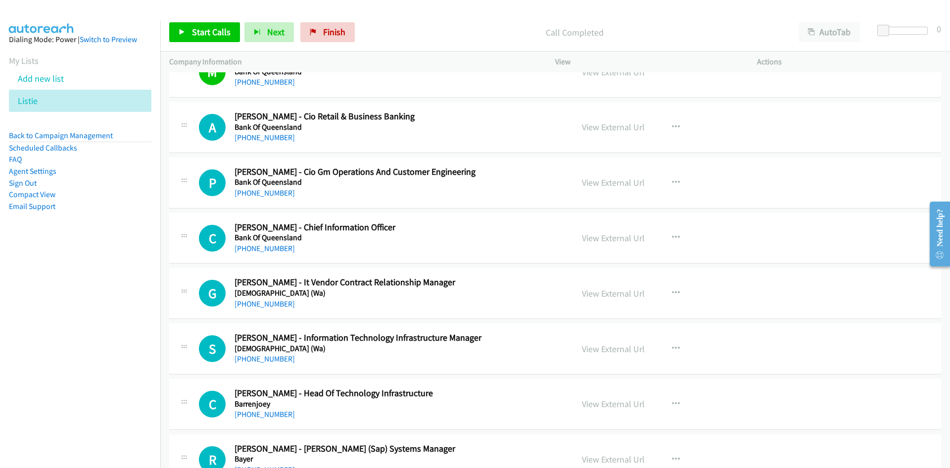
scroll to position [3117, 0]
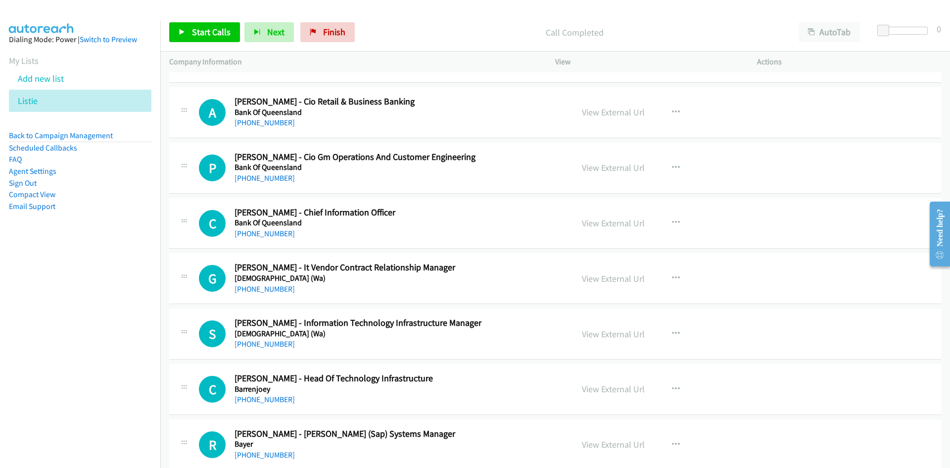
drag, startPoint x: 250, startPoint y: 176, endPoint x: 114, endPoint y: 234, distance: 148.1
click at [250, 176] on link "+61 401 710 170" at bounding box center [265, 177] width 60 height 9
drag, startPoint x: 249, startPoint y: 235, endPoint x: 8, endPoint y: 276, distance: 244.0
click at [249, 235] on link "+61 414 698 102" at bounding box center [265, 233] width 60 height 9
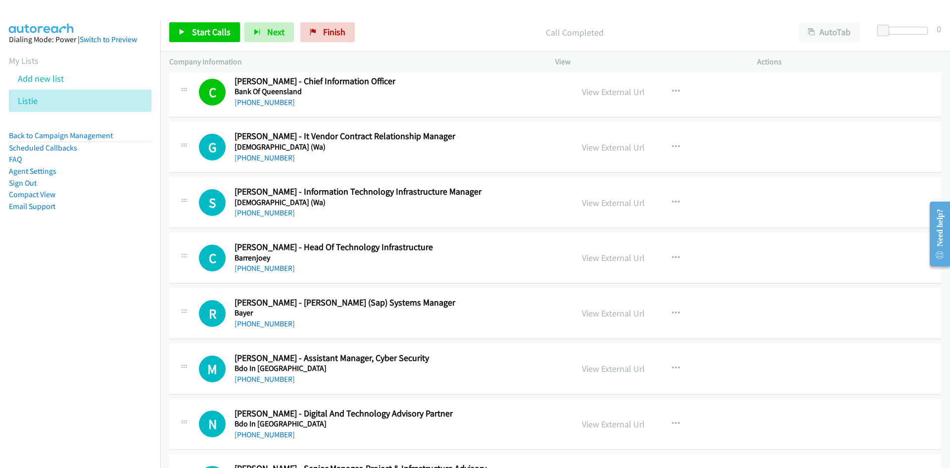
scroll to position [3265, 0]
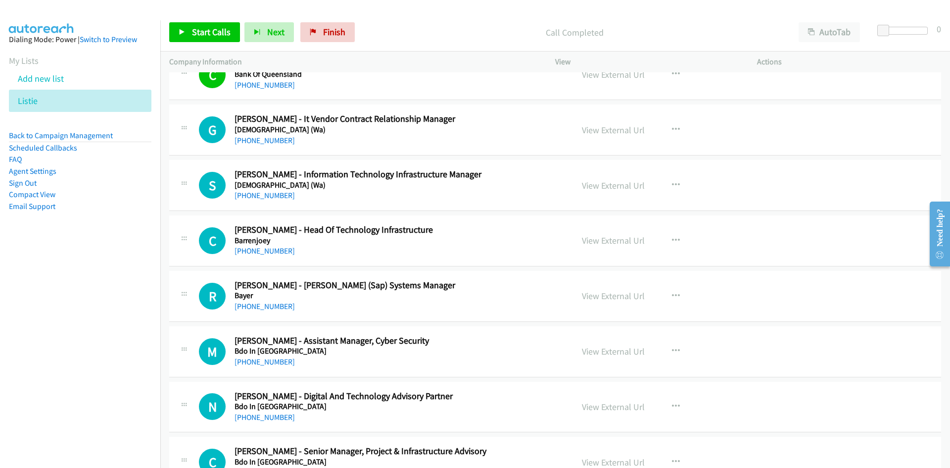
drag, startPoint x: 248, startPoint y: 199, endPoint x: 124, endPoint y: 249, distance: 134.3
click at [248, 199] on link "+61 404 452 233" at bounding box center [265, 194] width 60 height 9
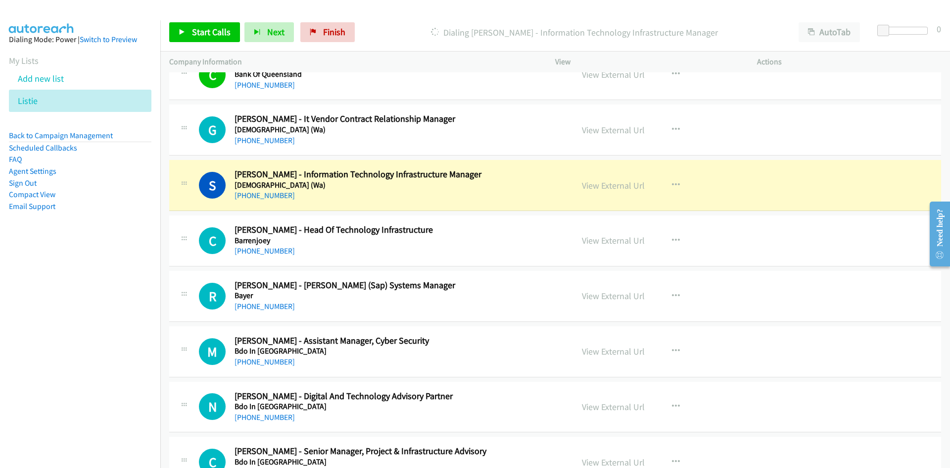
scroll to position [3315, 0]
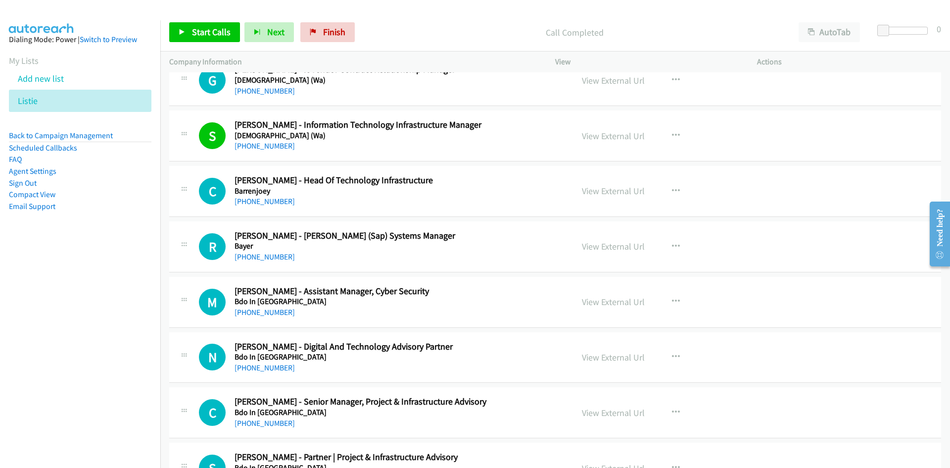
drag, startPoint x: 271, startPoint y: 199, endPoint x: 128, endPoint y: 248, distance: 151.1
click at [271, 199] on link "+61 2 9903 6140" at bounding box center [265, 200] width 60 height 9
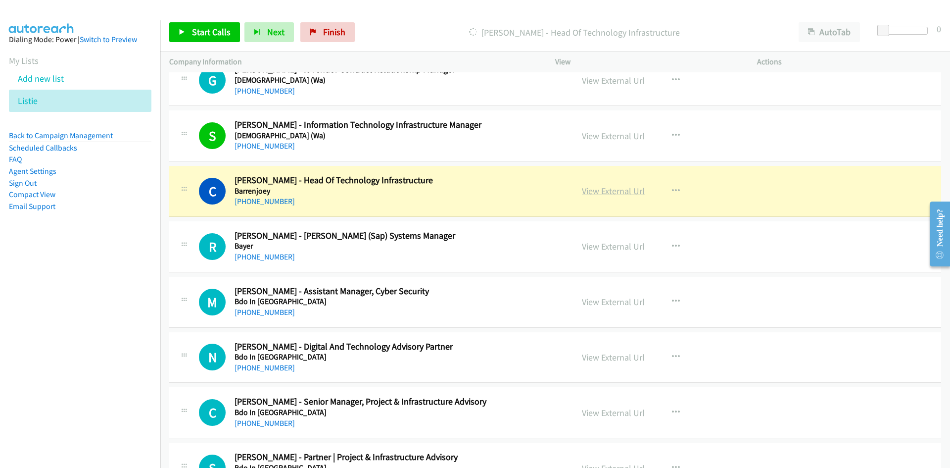
click at [623, 193] on link "View External Url" at bounding box center [613, 190] width 63 height 11
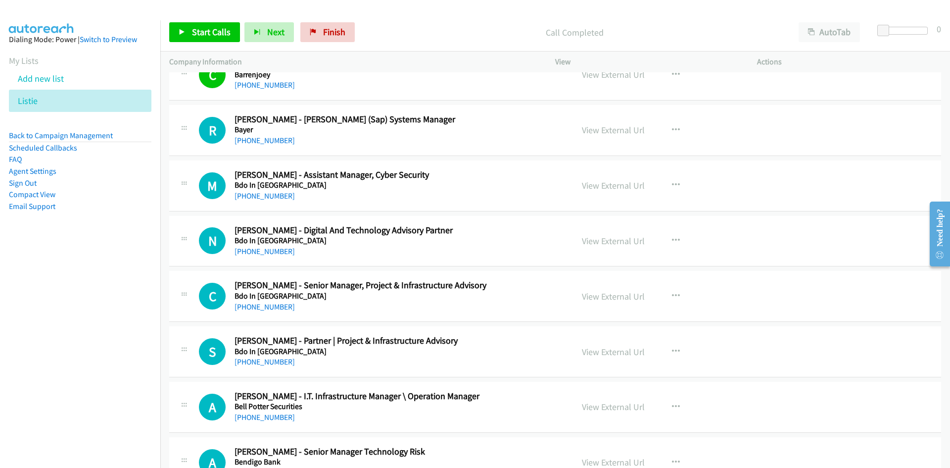
scroll to position [3414, 0]
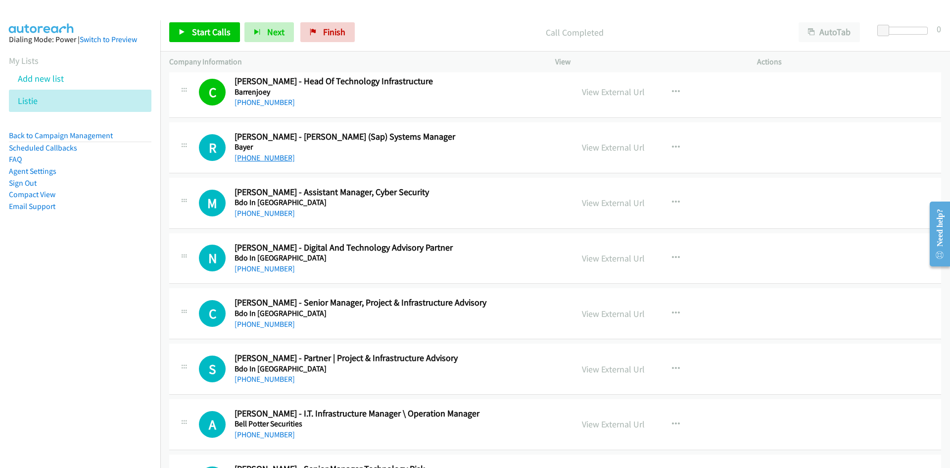
click at [280, 155] on link "+61 418 627 006" at bounding box center [265, 157] width 60 height 9
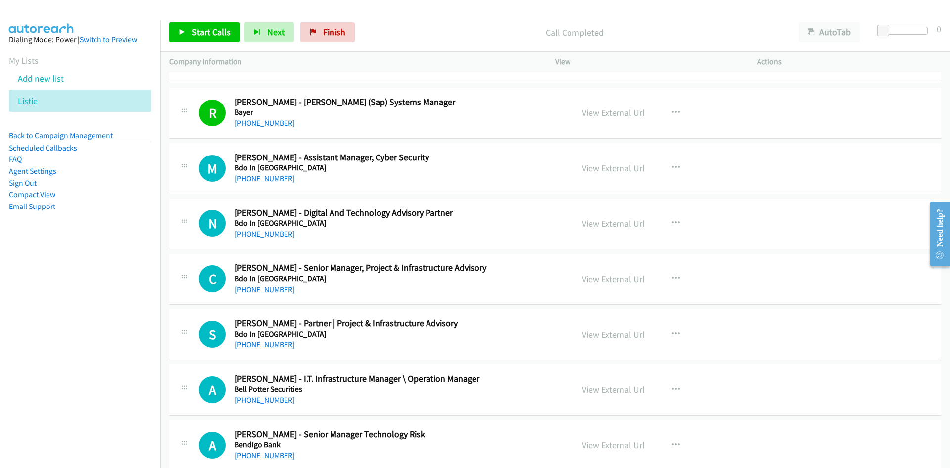
scroll to position [3463, 0]
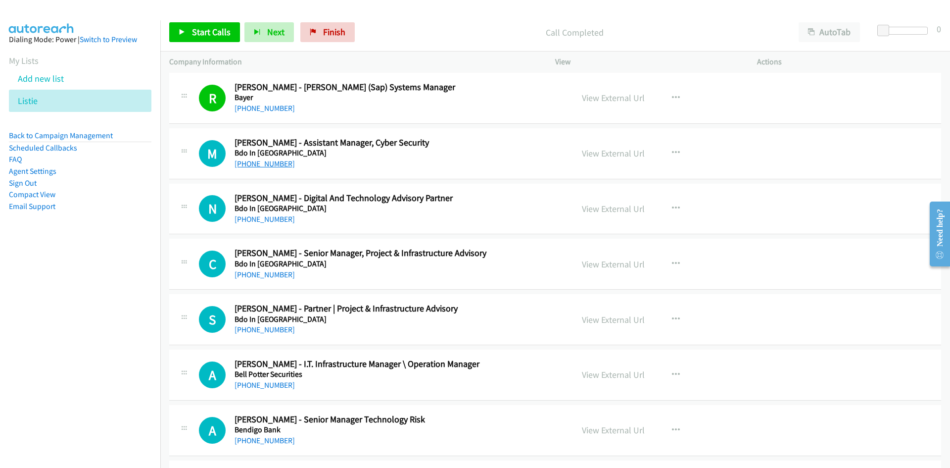
click at [273, 161] on link "+61 404 582 550" at bounding box center [265, 163] width 60 height 9
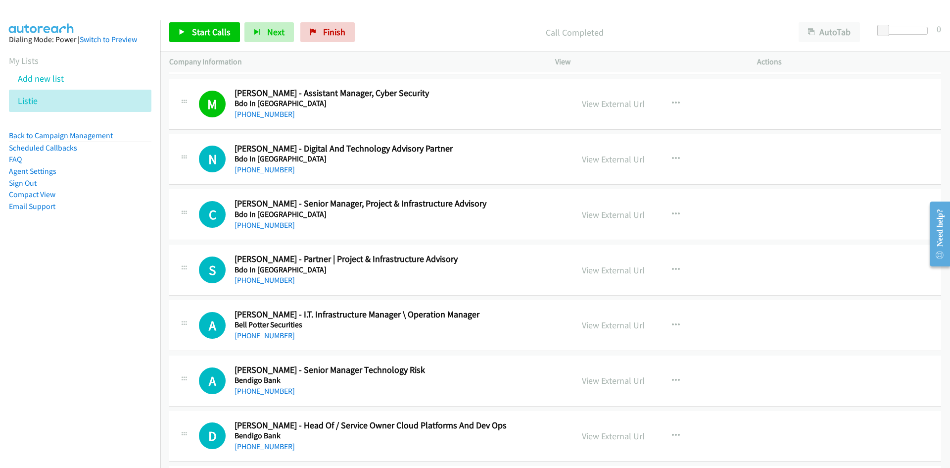
drag, startPoint x: 270, startPoint y: 170, endPoint x: 72, endPoint y: 239, distance: 209.7
click at [270, 170] on link "+61 416 271 112" at bounding box center [265, 169] width 60 height 9
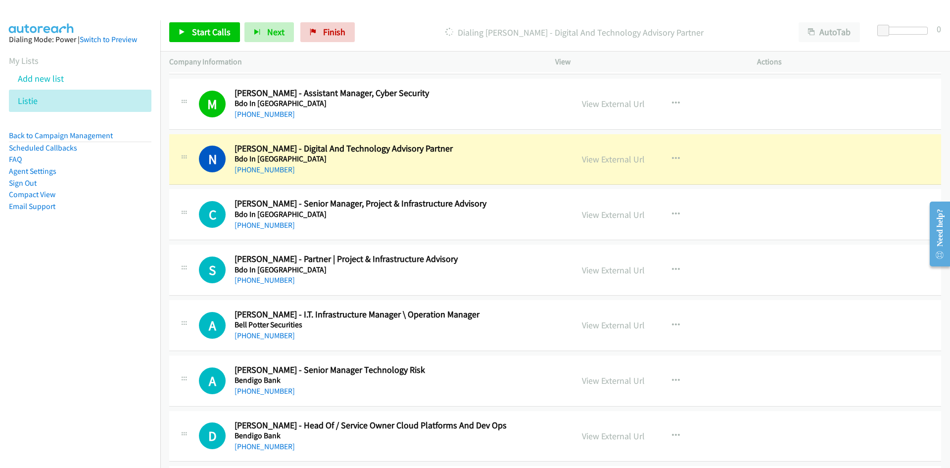
scroll to position [3562, 0]
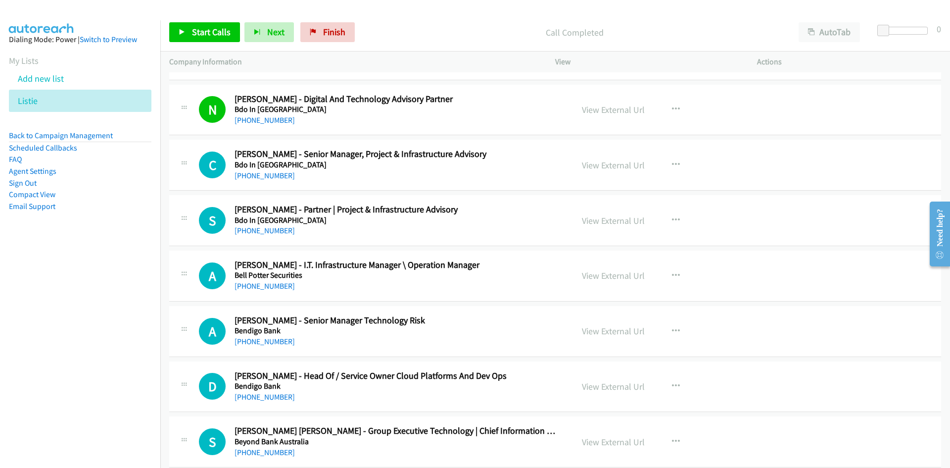
click at [264, 178] on link "+61 422 190 032" at bounding box center [265, 175] width 60 height 9
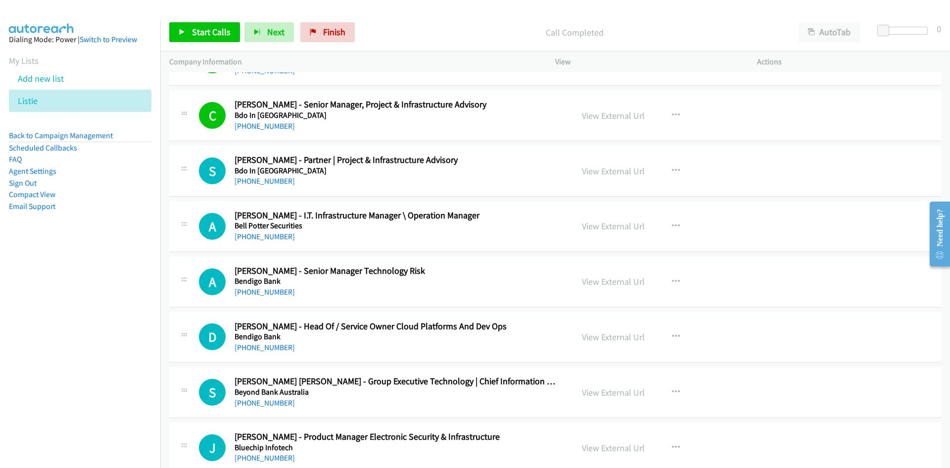
drag, startPoint x: 274, startPoint y: 182, endPoint x: 107, endPoint y: 283, distance: 195.2
click at [274, 182] on link "+61 405 818 923" at bounding box center [265, 180] width 60 height 9
drag, startPoint x: 278, startPoint y: 237, endPoint x: 90, endPoint y: 286, distance: 194.4
click at [278, 237] on link "+61 416 145 124" at bounding box center [265, 236] width 60 height 9
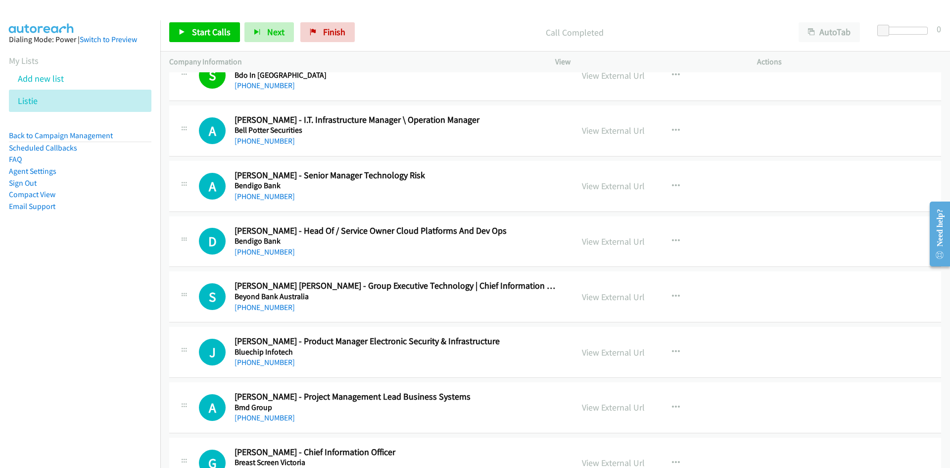
scroll to position [3711, 0]
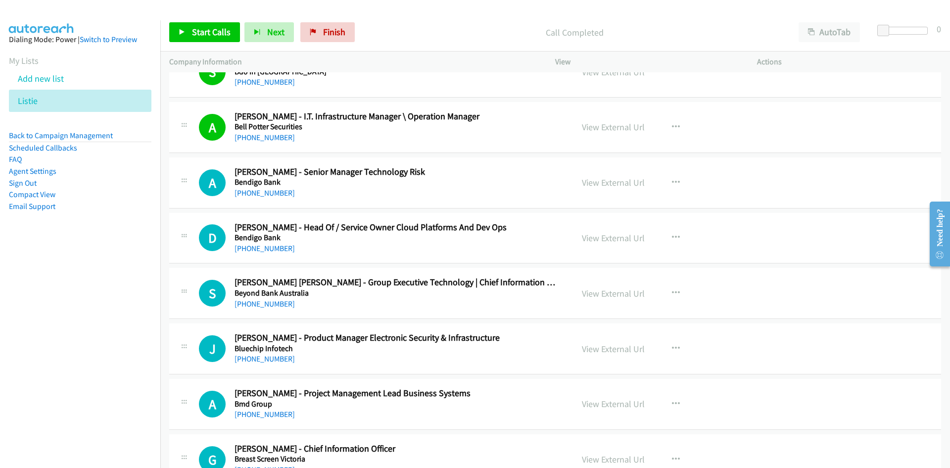
drag, startPoint x: 261, startPoint y: 196, endPoint x: 121, endPoint y: 274, distance: 160.4
click at [261, 196] on link "+61 8 8300 6285" at bounding box center [265, 192] width 60 height 9
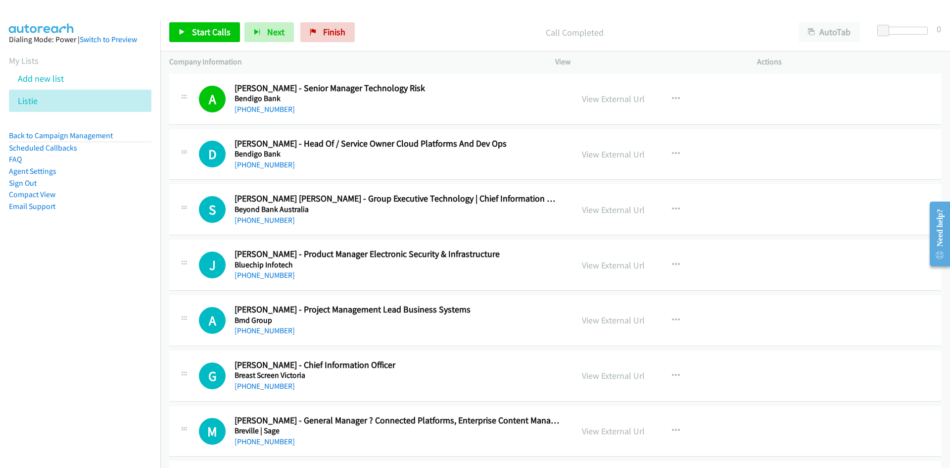
scroll to position [3810, 0]
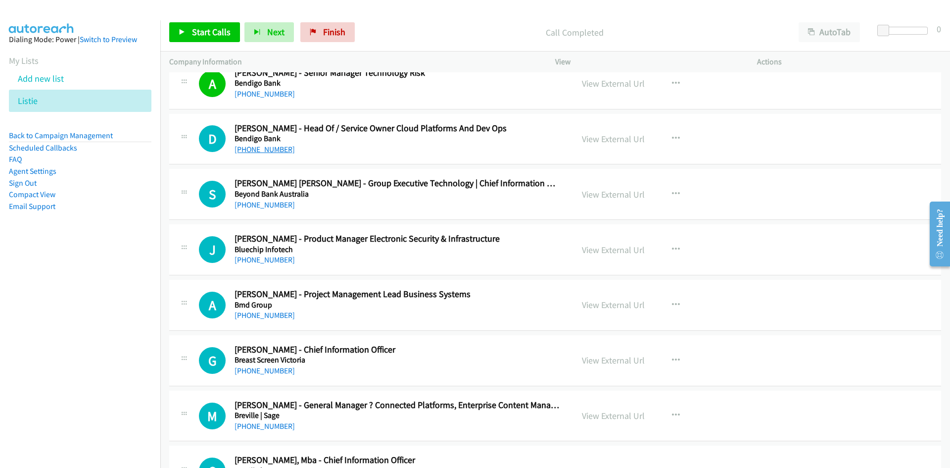
click at [268, 152] on link "+61 3 5454 2037" at bounding box center [265, 148] width 60 height 9
drag, startPoint x: 278, startPoint y: 202, endPoint x: 0, endPoint y: 284, distance: 289.3
click at [282, 201] on link "+61 452 253 737" at bounding box center [265, 204] width 60 height 9
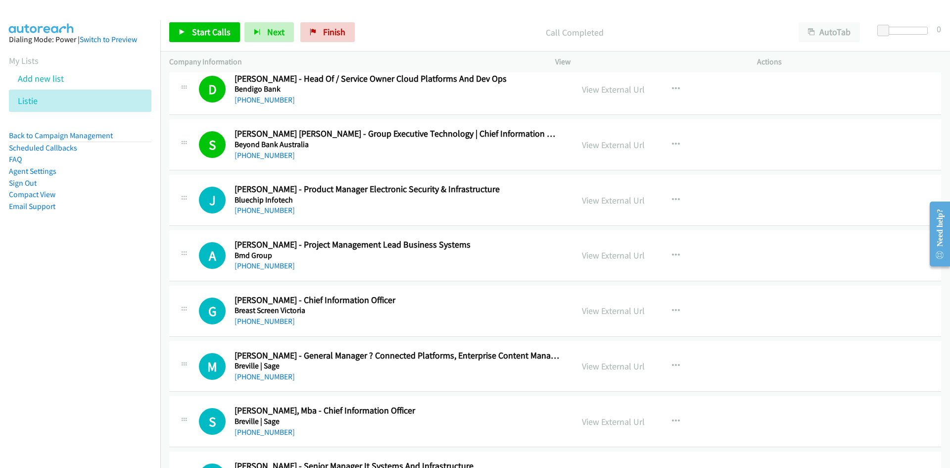
scroll to position [3909, 0]
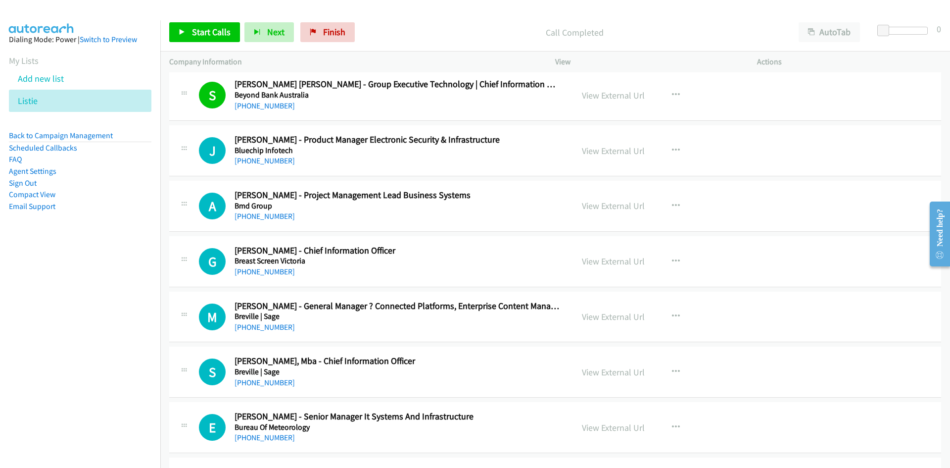
drag, startPoint x: 258, startPoint y: 219, endPoint x: 148, endPoint y: 248, distance: 113.2
click at [249, 217] on link "+61 418 415 797" at bounding box center [265, 215] width 60 height 9
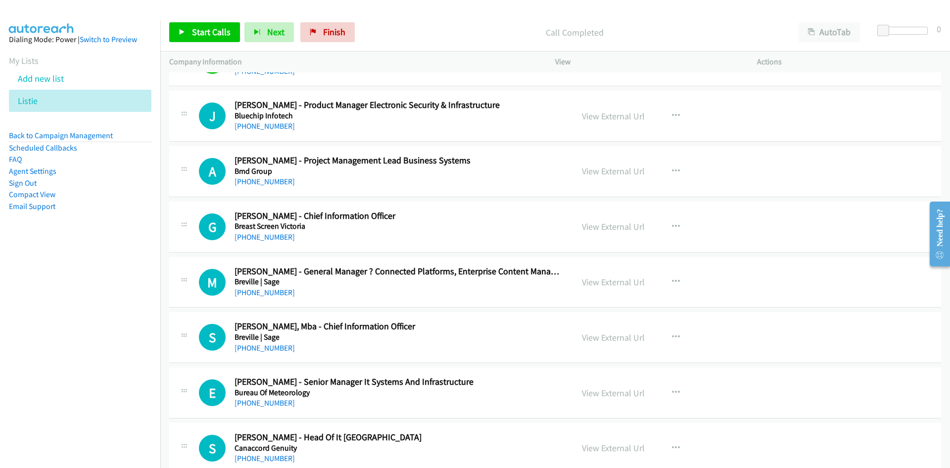
scroll to position [3958, 0]
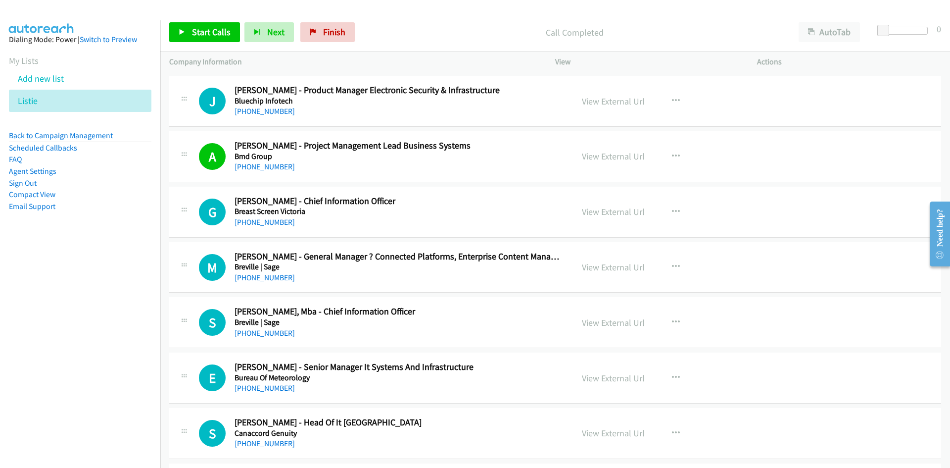
drag, startPoint x: 278, startPoint y: 225, endPoint x: 144, endPoint y: 260, distance: 138.6
click at [278, 225] on link "+61 409 277 737" at bounding box center [265, 221] width 60 height 9
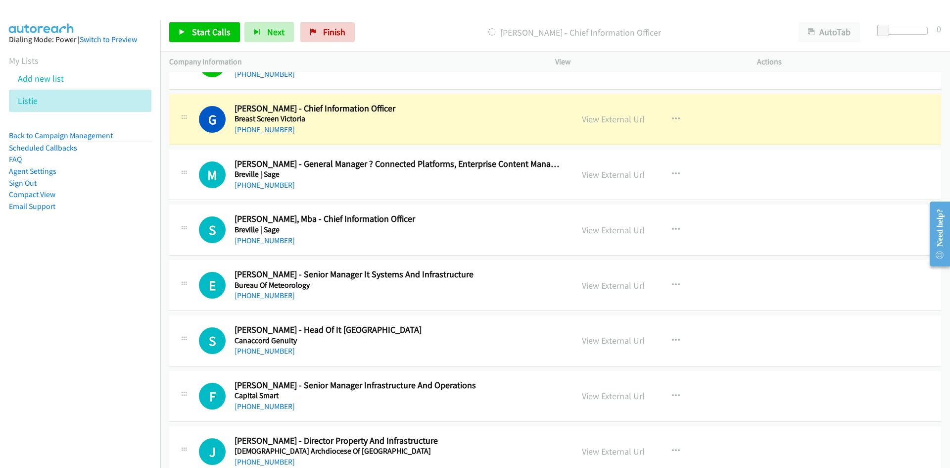
scroll to position [4057, 0]
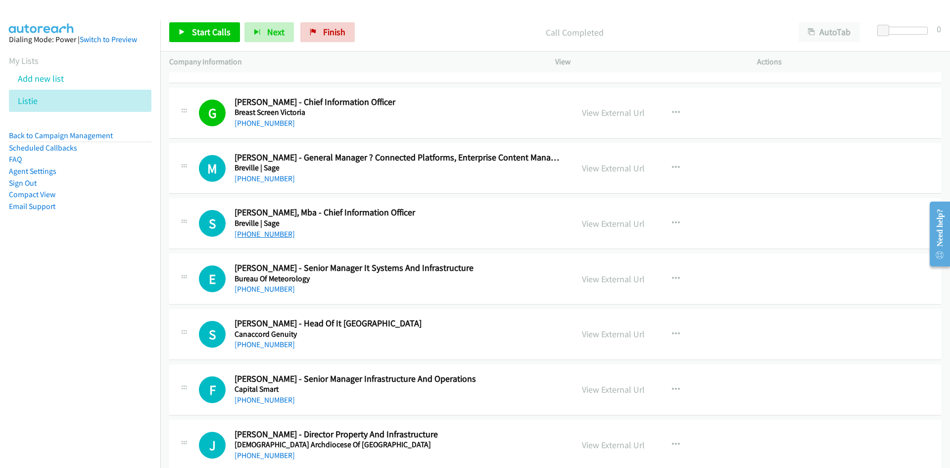
click at [274, 233] on link "+61 402 347 014" at bounding box center [265, 233] width 60 height 9
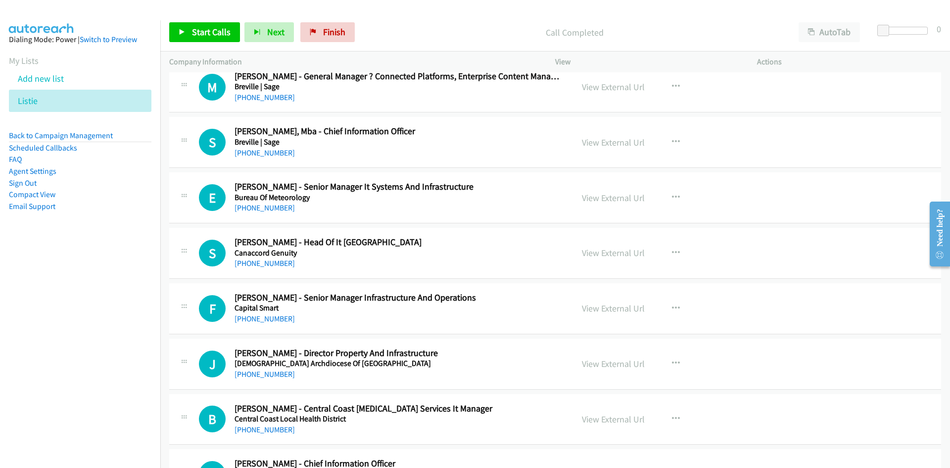
scroll to position [4156, 0]
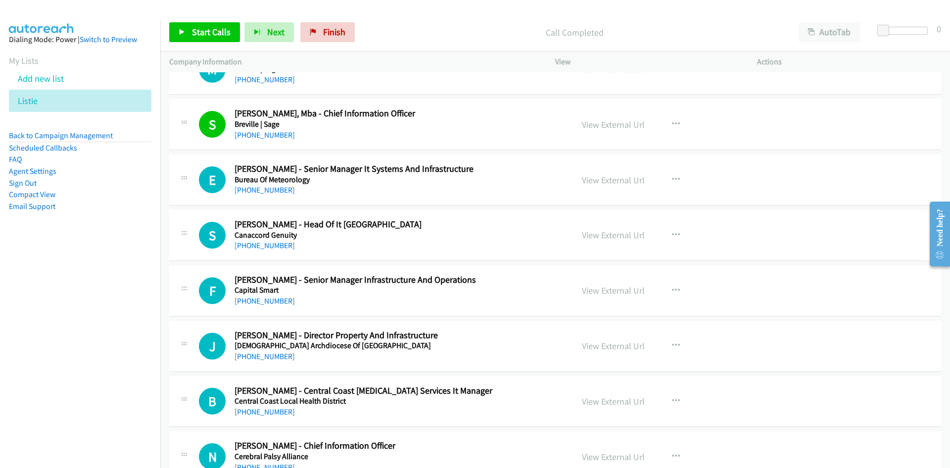
click at [102, 326] on nav "Dialing Mode: Power | Switch to Preview My Lists Add new list Listie Back to Ca…" at bounding box center [80, 254] width 161 height 468
click at [271, 194] on link "+61 409 526 988" at bounding box center [265, 189] width 60 height 9
click at [263, 242] on link "+61 3 9242 4112" at bounding box center [265, 244] width 60 height 9
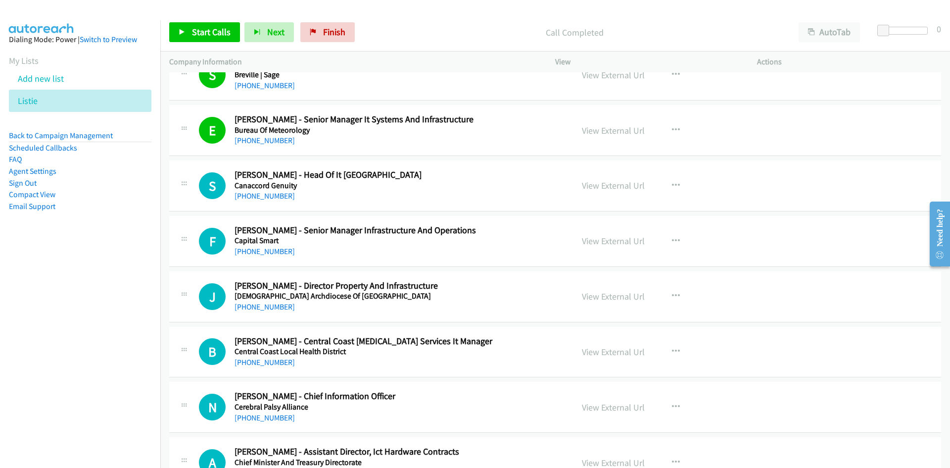
scroll to position [4255, 0]
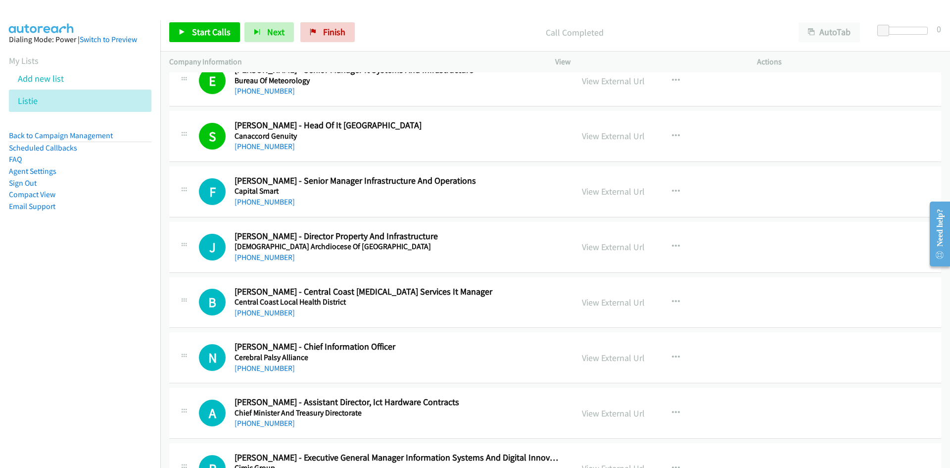
click at [251, 207] on div "+61 409 966 939" at bounding box center [398, 202] width 326 height 12
click at [279, 204] on link "+61 409 966 939" at bounding box center [265, 201] width 60 height 9
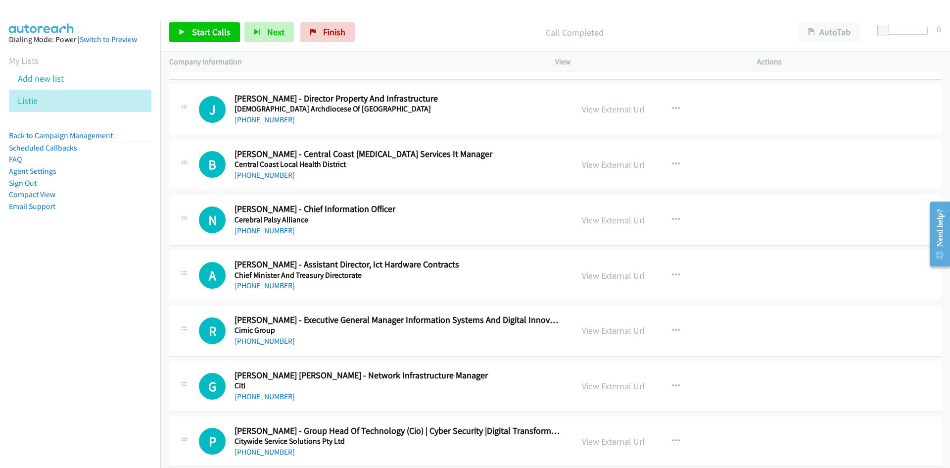
scroll to position [4403, 0]
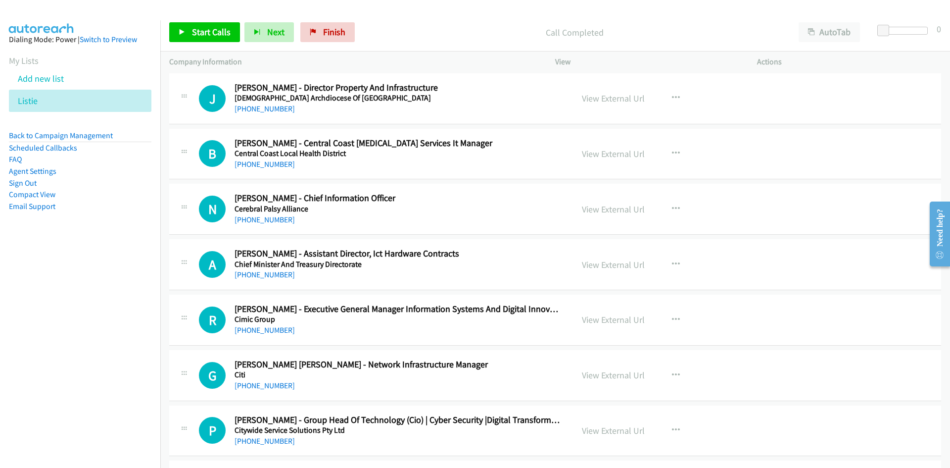
drag, startPoint x: 268, startPoint y: 221, endPoint x: 13, endPoint y: 274, distance: 260.2
click at [268, 221] on link "+61 410 626 258" at bounding box center [265, 219] width 60 height 9
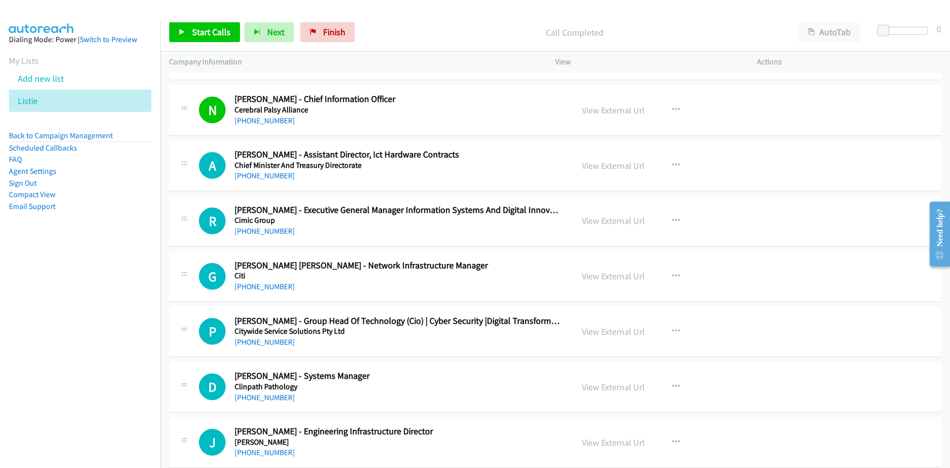
scroll to position [4552, 0]
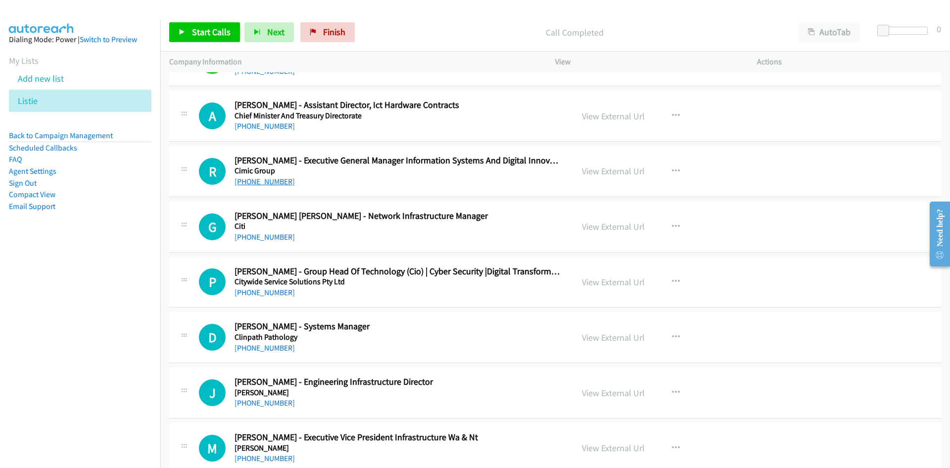
click at [269, 184] on link "+61 401 897 400" at bounding box center [265, 181] width 60 height 9
click at [276, 238] on link "+61 448 484 063" at bounding box center [265, 236] width 60 height 9
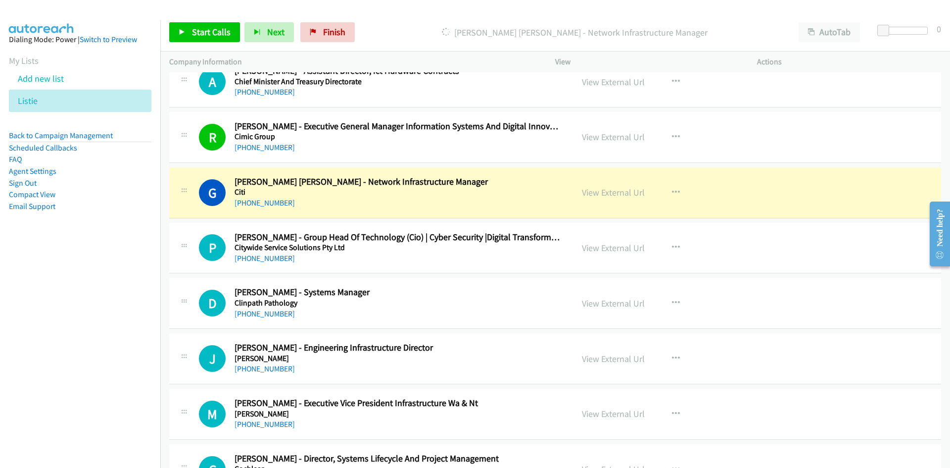
scroll to position [4601, 0]
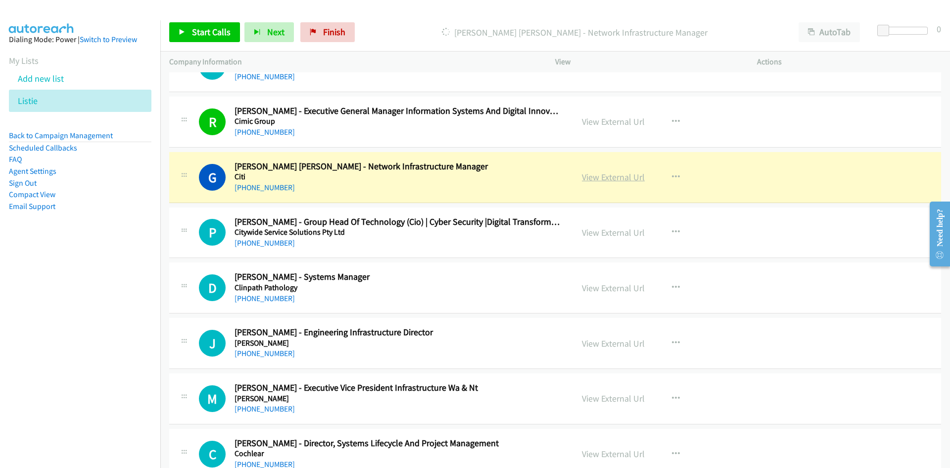
click at [621, 176] on link "View External Url" at bounding box center [613, 176] width 63 height 11
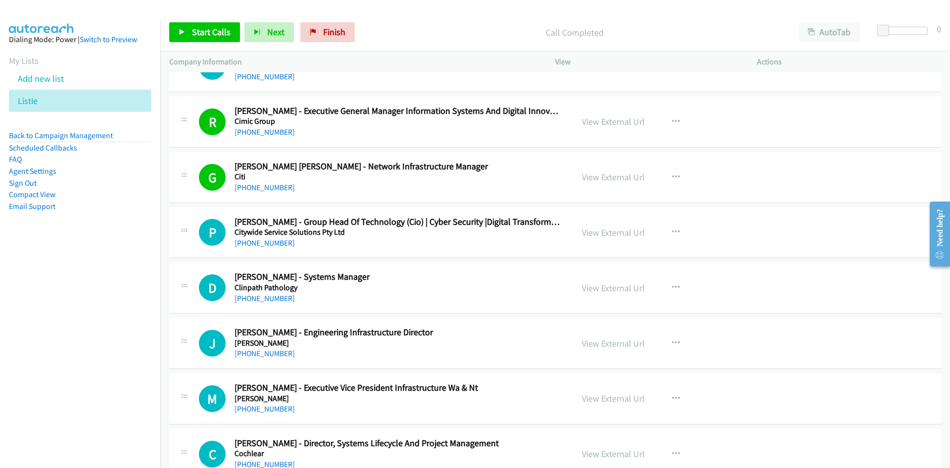
scroll to position [4651, 0]
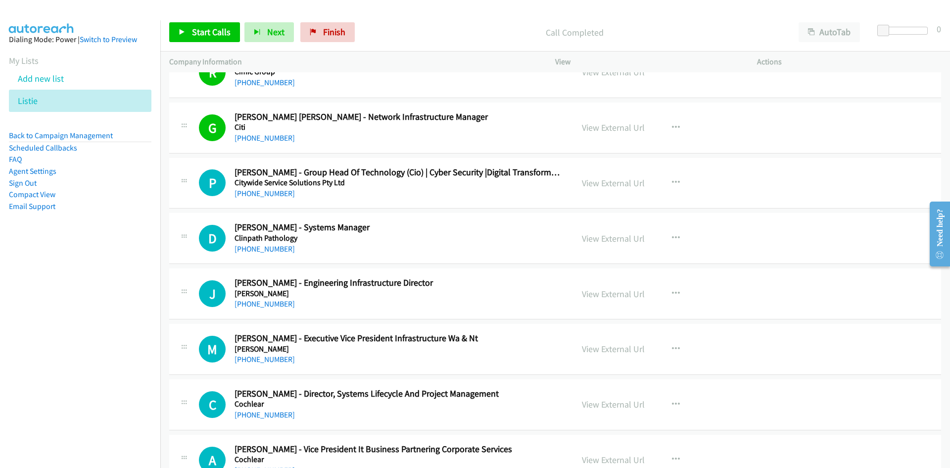
drag, startPoint x: 256, startPoint y: 191, endPoint x: 31, endPoint y: 276, distance: 240.3
click at [256, 191] on link "+61 437 046 698" at bounding box center [265, 193] width 60 height 9
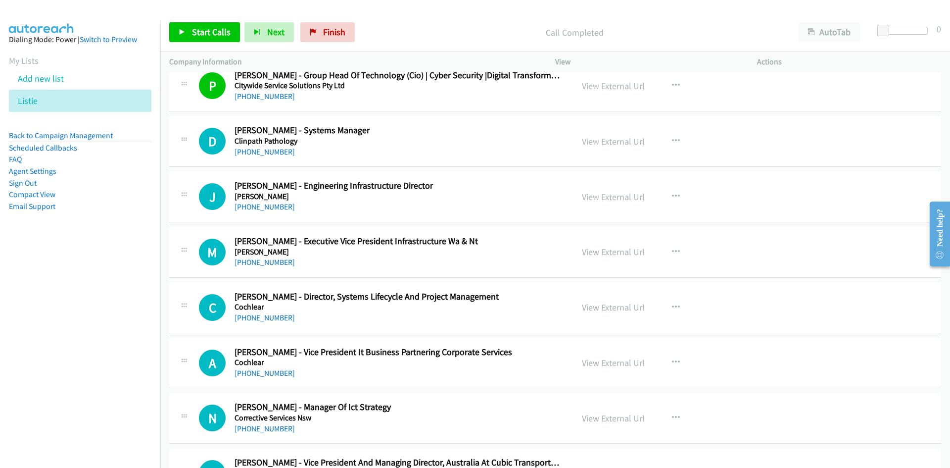
scroll to position [4750, 0]
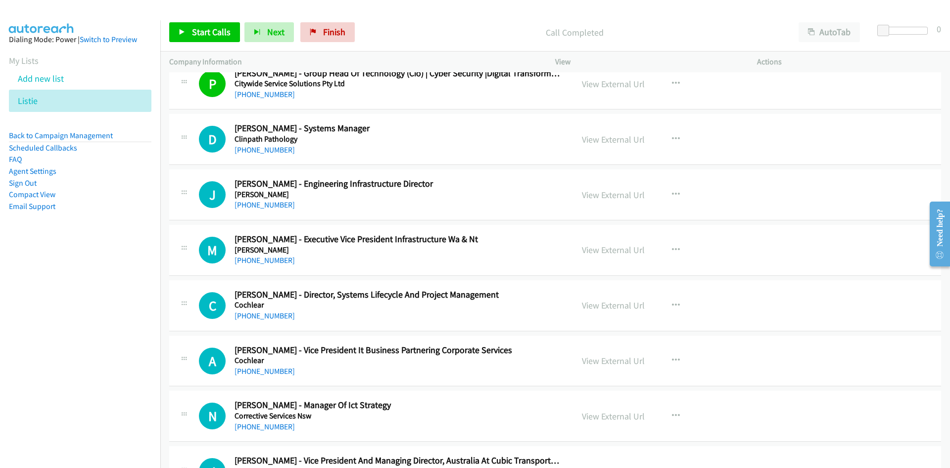
drag, startPoint x: 269, startPoint y: 150, endPoint x: 22, endPoint y: 244, distance: 263.7
click at [269, 150] on link "+61 438 133 001" at bounding box center [265, 149] width 60 height 9
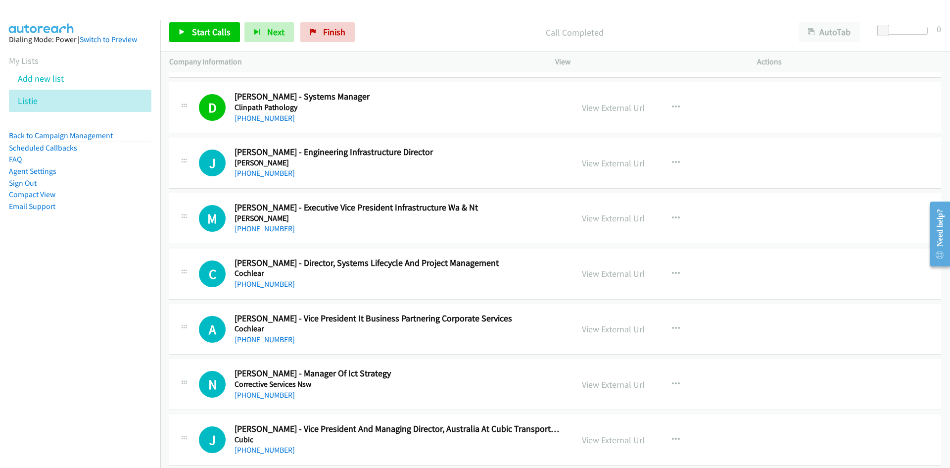
scroll to position [4799, 0]
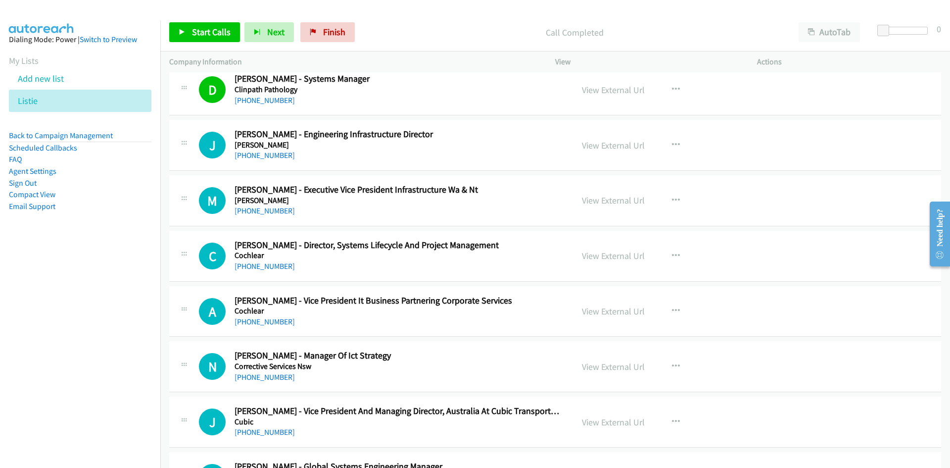
drag, startPoint x: 279, startPoint y: 154, endPoint x: 128, endPoint y: 186, distance: 154.1
click at [279, 154] on link "+61 450 618 953" at bounding box center [265, 154] width 60 height 9
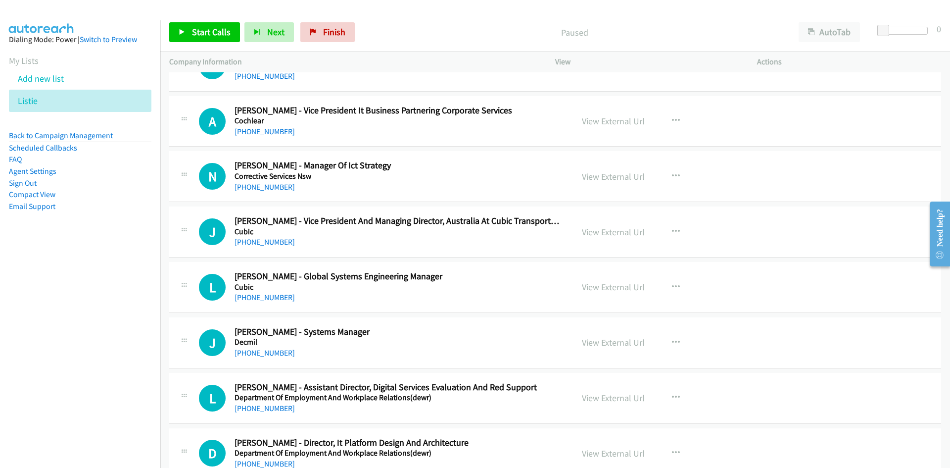
scroll to position [4997, 0]
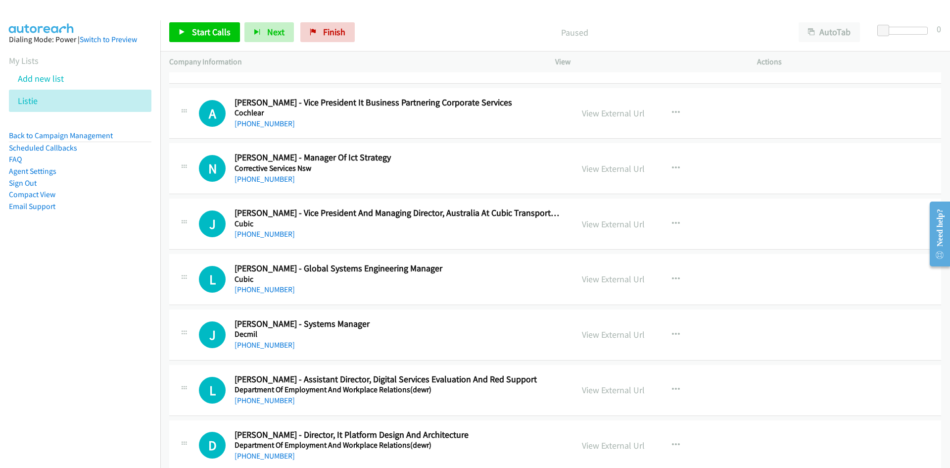
drag, startPoint x: 263, startPoint y: 181, endPoint x: 95, endPoint y: 243, distance: 179.1
click at [263, 181] on link "+61 8 8218 2088" at bounding box center [265, 178] width 60 height 9
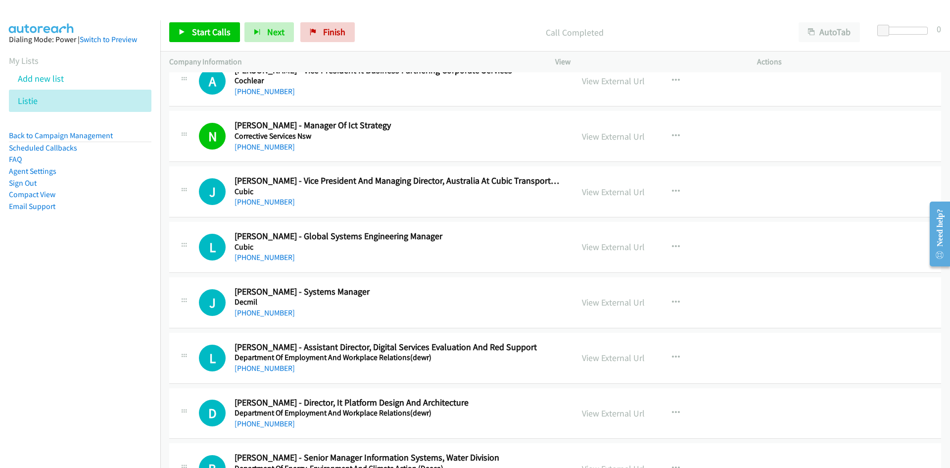
scroll to position [5047, 0]
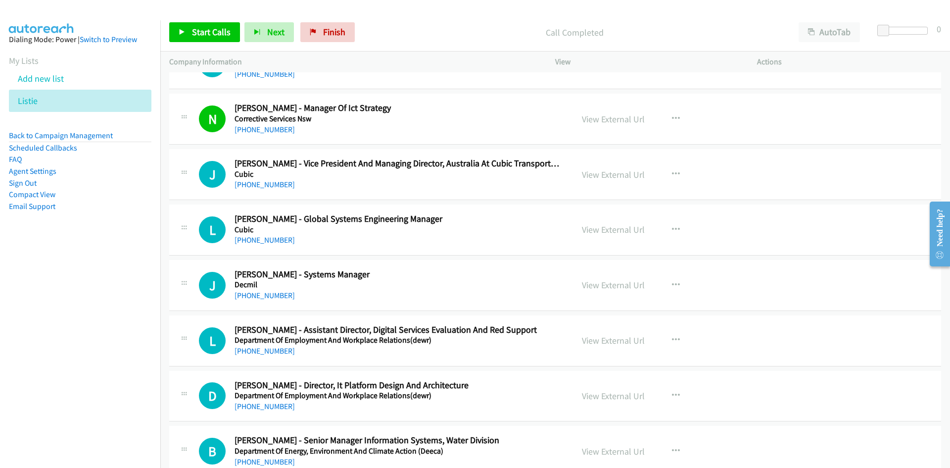
drag, startPoint x: 272, startPoint y: 241, endPoint x: 170, endPoint y: 285, distance: 111.0
click at [272, 241] on link "+61 2 9307 5255" at bounding box center [265, 239] width 60 height 9
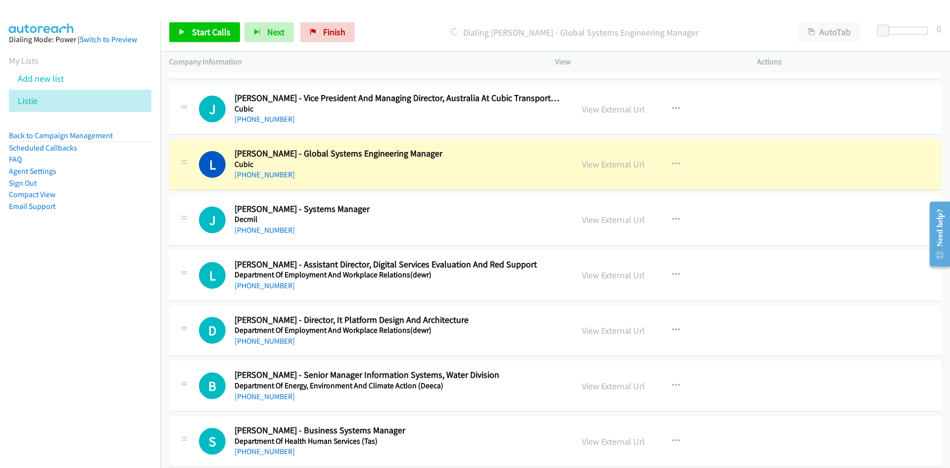
scroll to position [5145, 0]
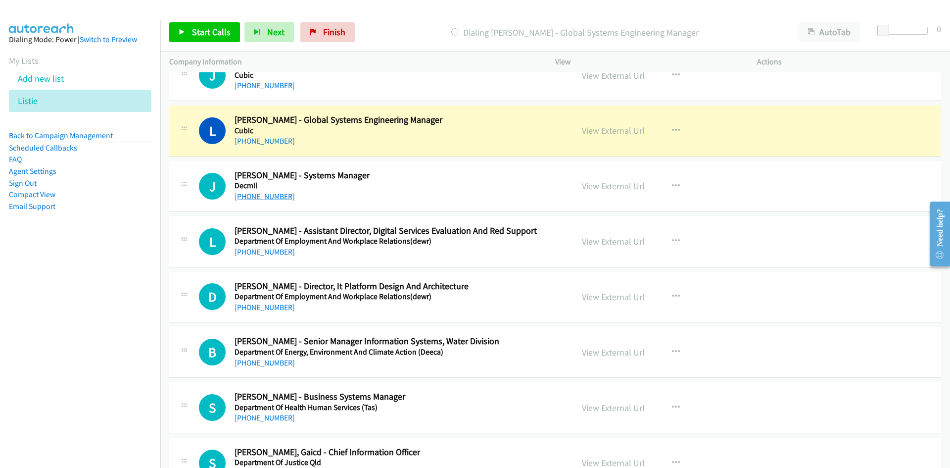
drag, startPoint x: 267, startPoint y: 196, endPoint x: 3, endPoint y: 288, distance: 279.6
click at [267, 196] on link "+61 8 9208 8059" at bounding box center [265, 195] width 60 height 9
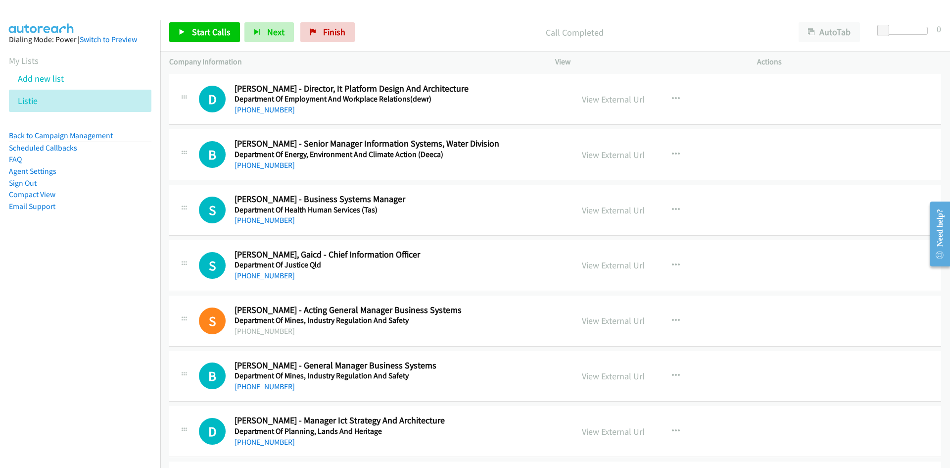
scroll to position [5343, 0]
drag, startPoint x: 279, startPoint y: 218, endPoint x: 137, endPoint y: 262, distance: 148.5
click at [279, 218] on link "+61 419 119 395" at bounding box center [265, 219] width 60 height 9
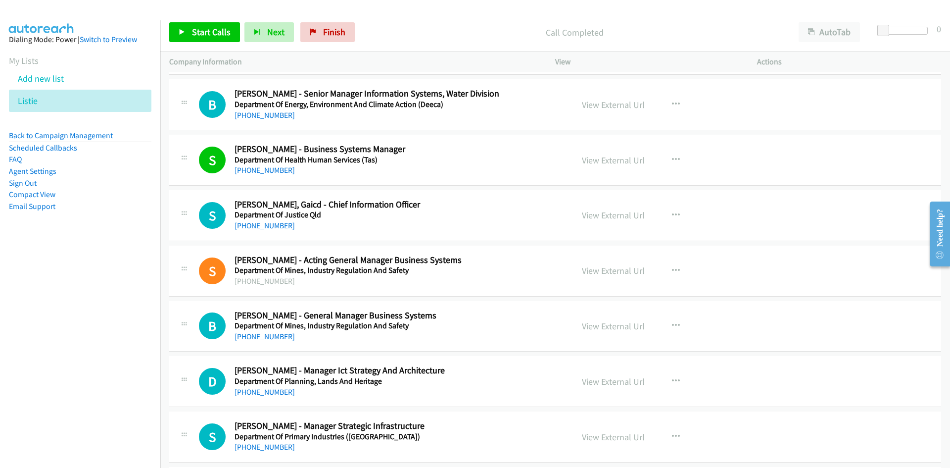
scroll to position [5442, 0]
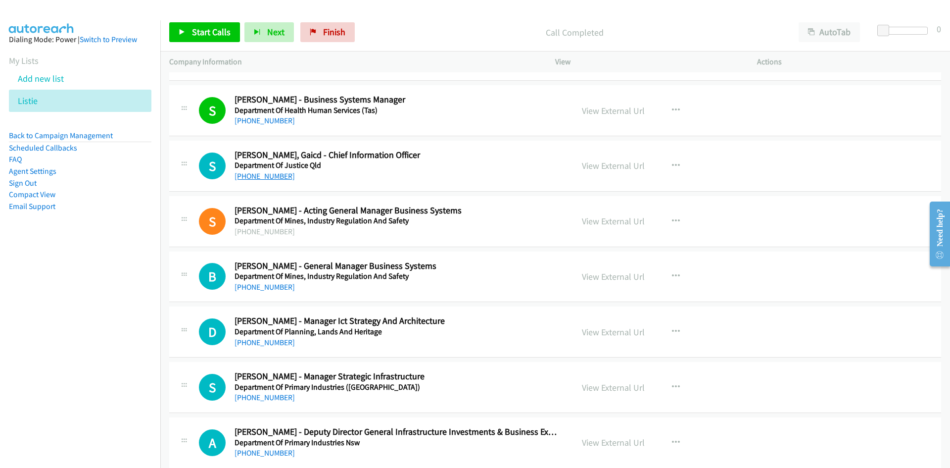
click at [257, 173] on link "+61 416 693 976" at bounding box center [265, 175] width 60 height 9
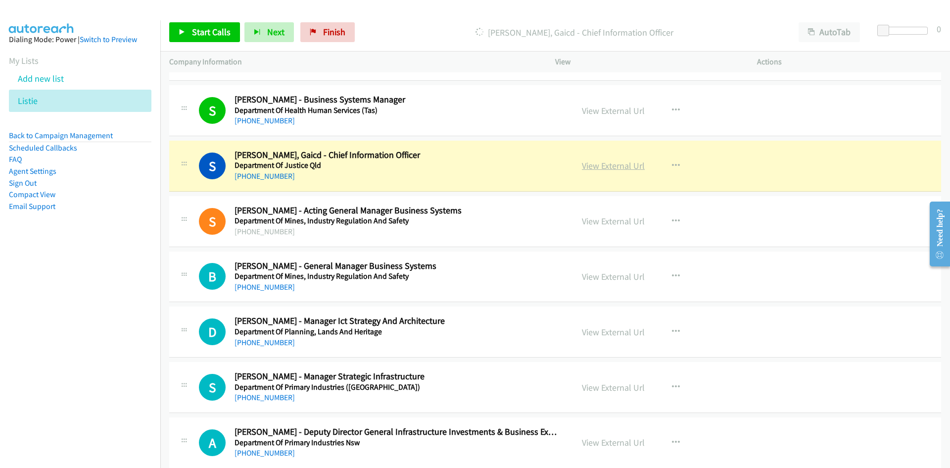
click at [615, 165] on link "View External Url" at bounding box center [613, 165] width 63 height 11
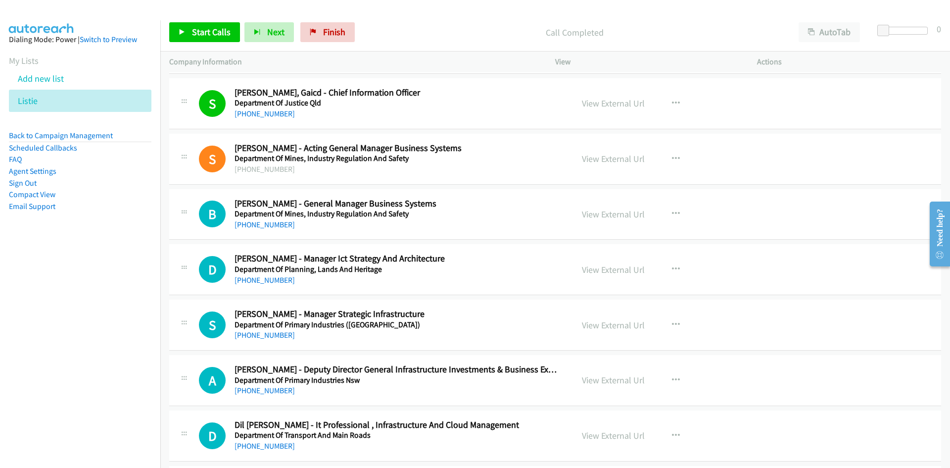
scroll to position [5591, 0]
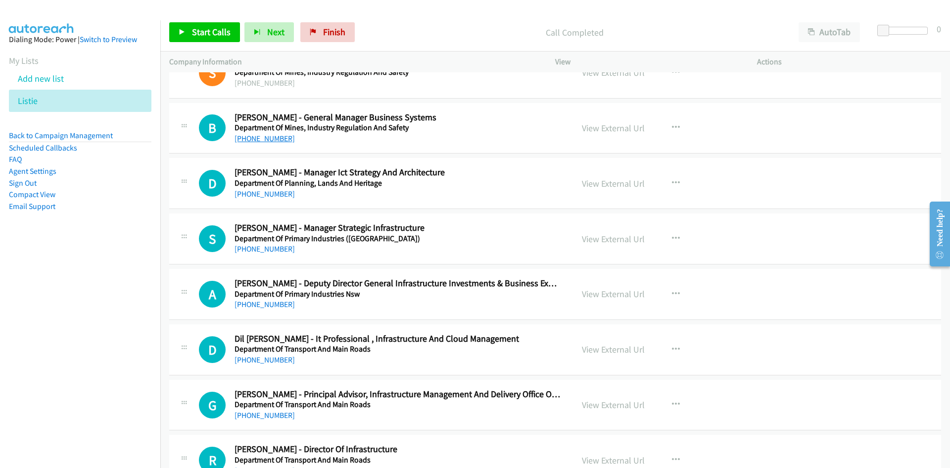
click at [249, 137] on link "+61 420 709 915" at bounding box center [265, 138] width 60 height 9
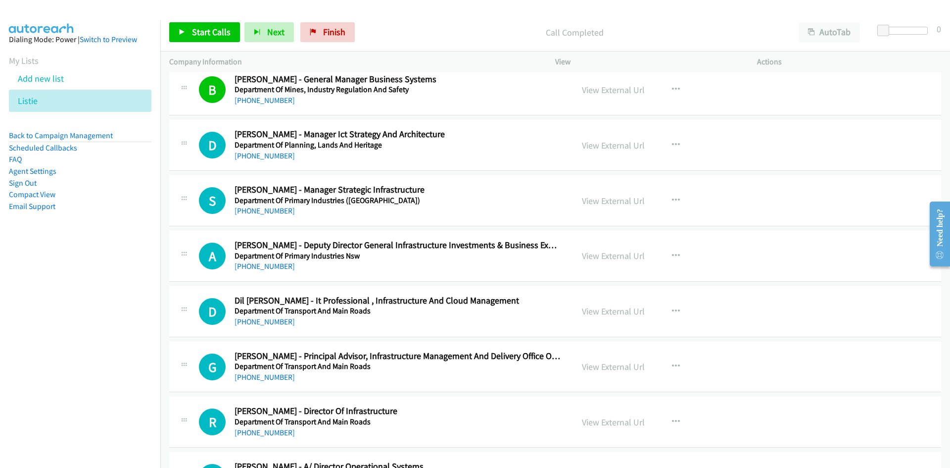
scroll to position [5640, 0]
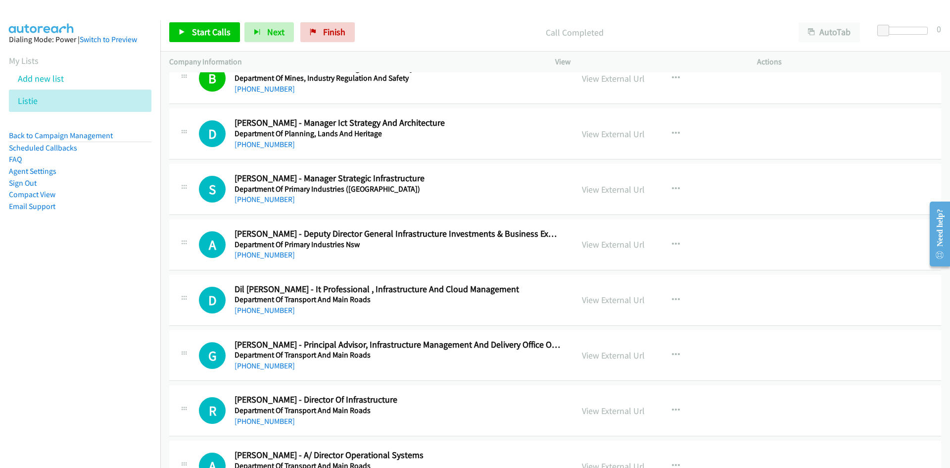
drag, startPoint x: 251, startPoint y: 146, endPoint x: 159, endPoint y: 175, distance: 96.2
click at [251, 146] on link "+61 8 9273 7539" at bounding box center [265, 144] width 60 height 9
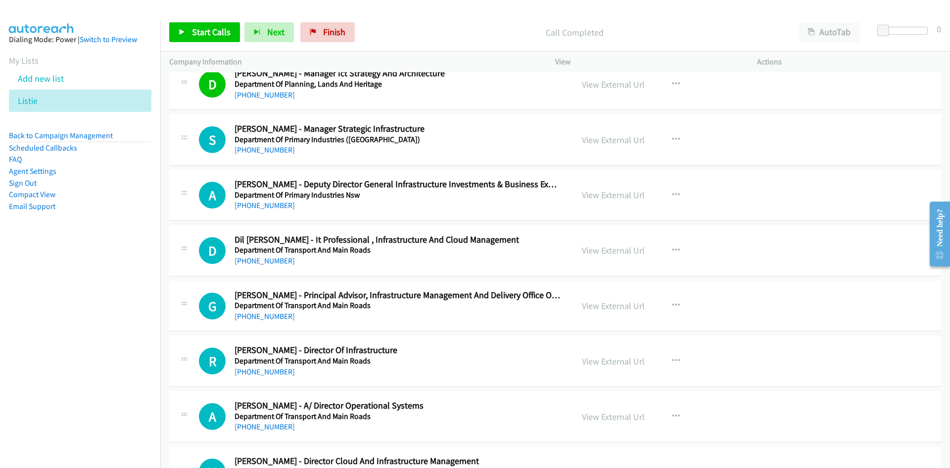
drag, startPoint x: 272, startPoint y: 149, endPoint x: 126, endPoint y: 174, distance: 148.0
click at [272, 149] on link "+61 432 787 608" at bounding box center [265, 149] width 60 height 9
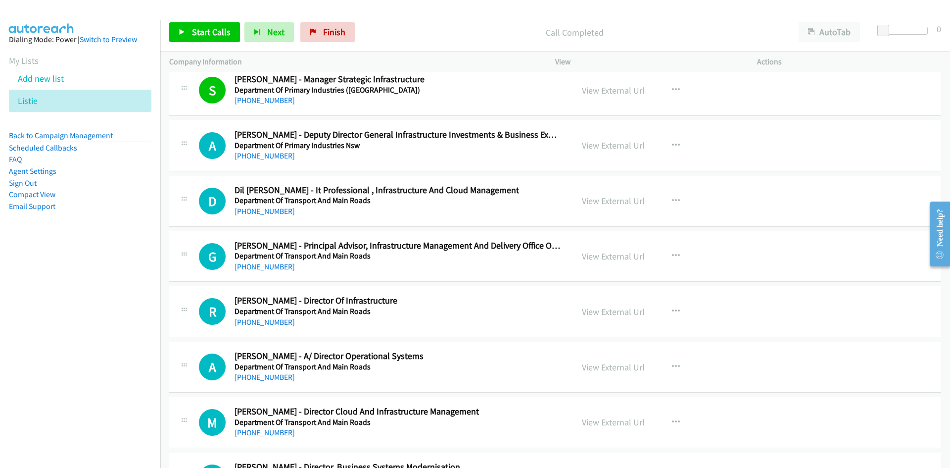
drag, startPoint x: 283, startPoint y: 211, endPoint x: 195, endPoint y: 227, distance: 89.0
click at [283, 211] on link "+61 459 939 150" at bounding box center [265, 210] width 60 height 9
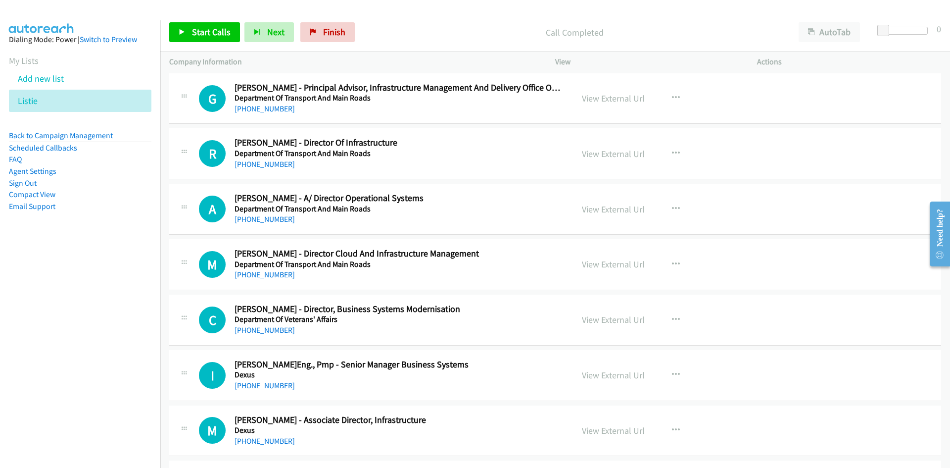
scroll to position [5937, 0]
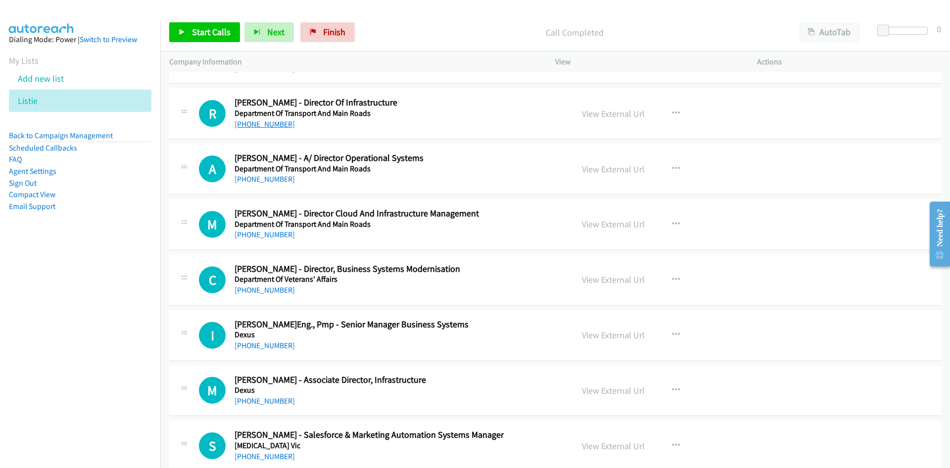
click at [247, 128] on link "+61 428 103 630" at bounding box center [265, 123] width 60 height 9
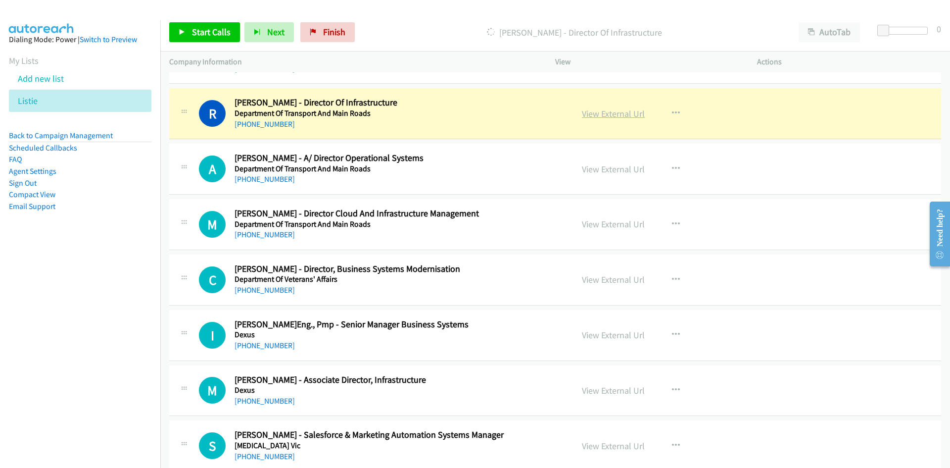
click at [616, 111] on link "View External Url" at bounding box center [613, 113] width 63 height 11
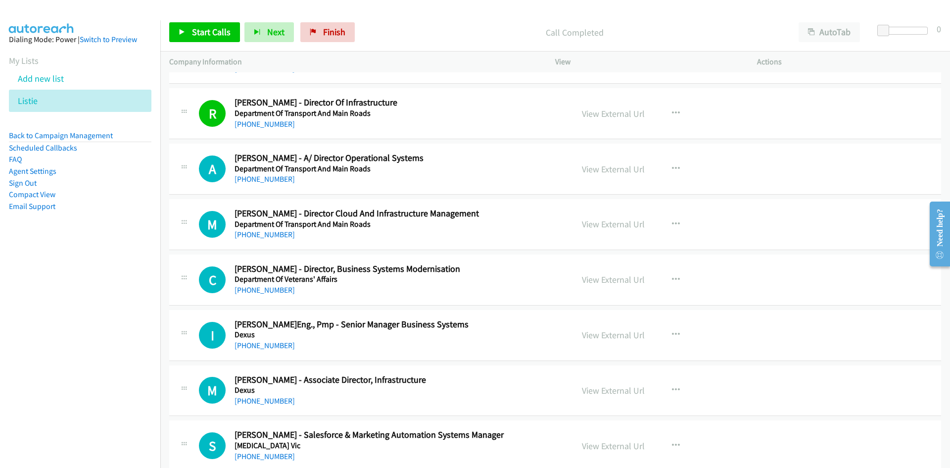
drag, startPoint x: 254, startPoint y: 237, endPoint x: 111, endPoint y: 249, distance: 143.5
click at [254, 237] on link "+61 408 985 358" at bounding box center [265, 234] width 60 height 9
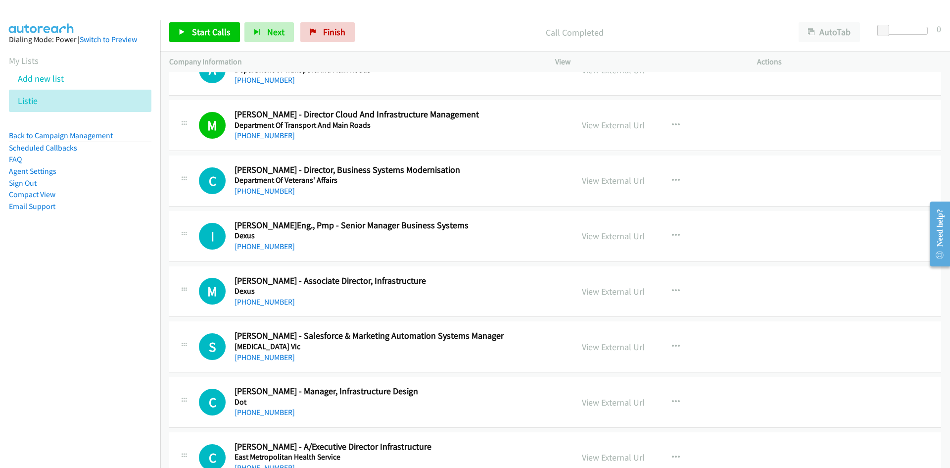
scroll to position [6086, 0]
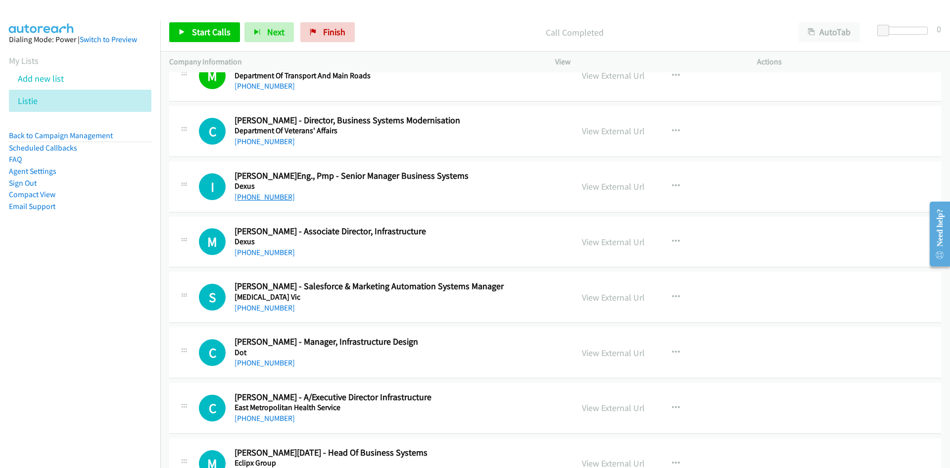
click at [275, 198] on link "+61 406 053 731" at bounding box center [265, 196] width 60 height 9
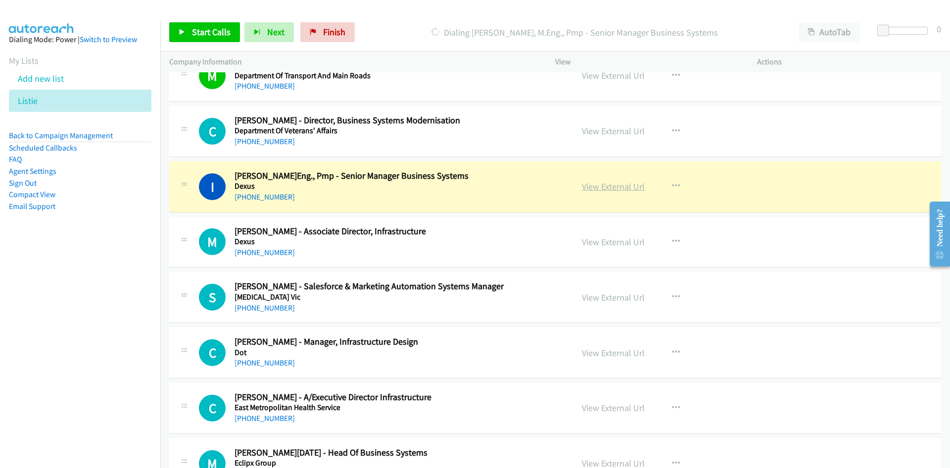
click at [613, 187] on link "View External Url" at bounding box center [613, 186] width 63 height 11
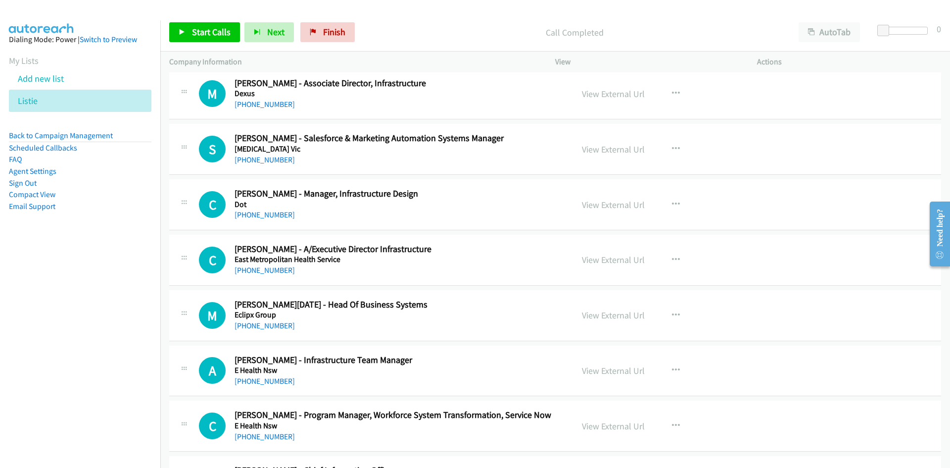
scroll to position [6234, 0]
drag, startPoint x: 271, startPoint y: 216, endPoint x: 88, endPoint y: 245, distance: 185.9
click at [271, 216] on link "+61 403 786 540" at bounding box center [265, 213] width 60 height 9
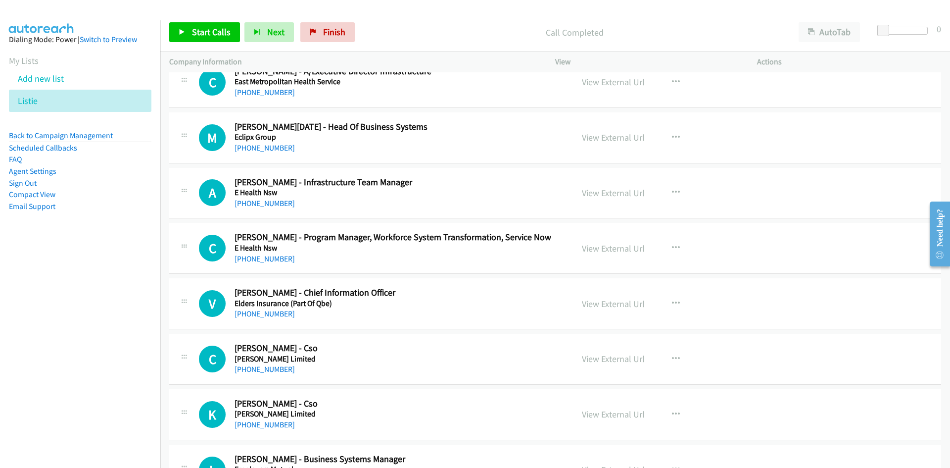
scroll to position [6432, 0]
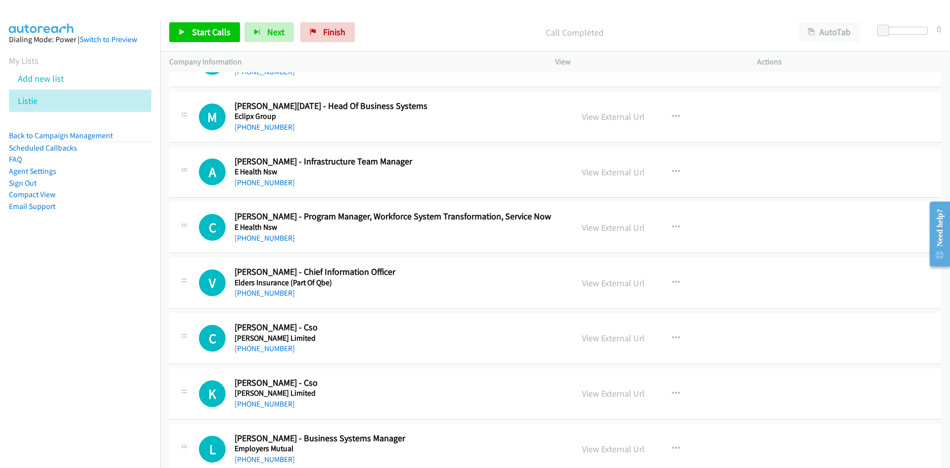
drag, startPoint x: 255, startPoint y: 182, endPoint x: 192, endPoint y: 212, distance: 69.9
click at [257, 183] on link "+61 415 972 910" at bounding box center [265, 182] width 60 height 9
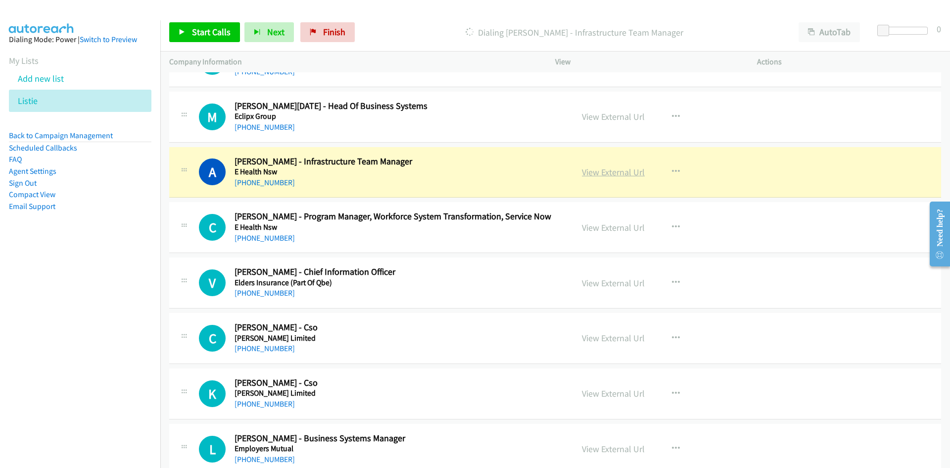
click at [612, 174] on link "View External Url" at bounding box center [613, 171] width 63 height 11
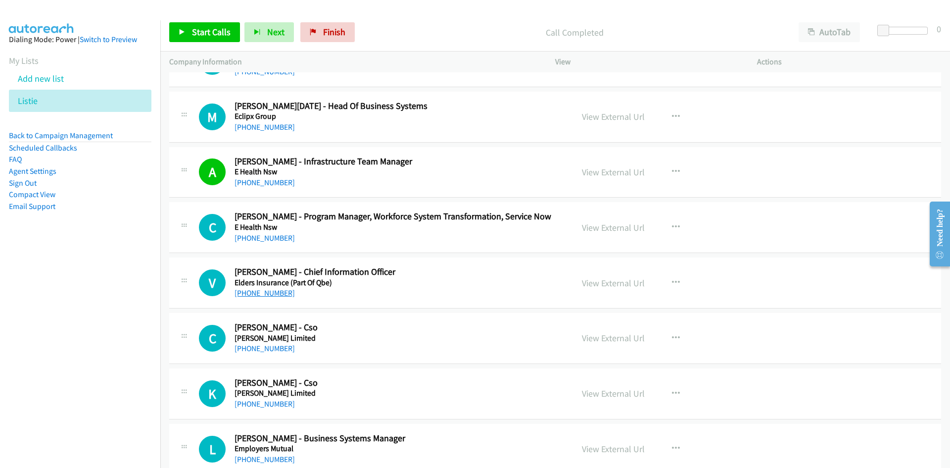
drag, startPoint x: 273, startPoint y: 288, endPoint x: 255, endPoint y: 289, distance: 18.3
click at [273, 288] on link "+61 427 278 118" at bounding box center [265, 292] width 60 height 9
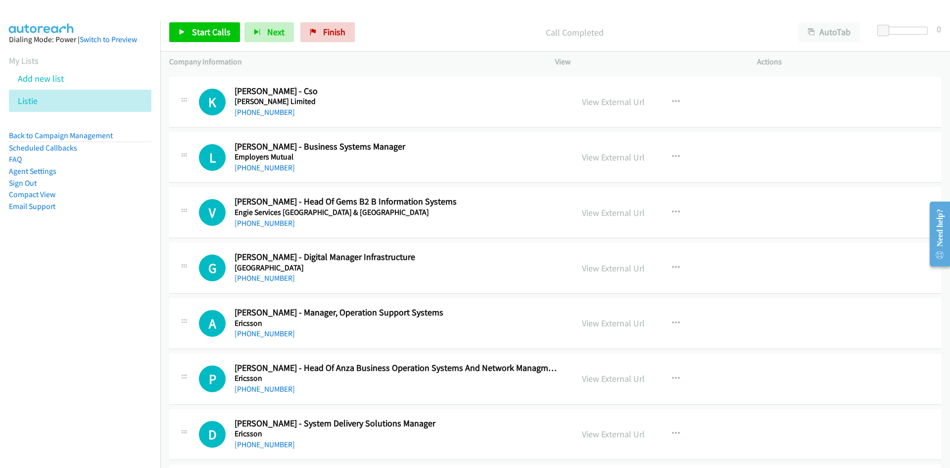
scroll to position [6778, 0]
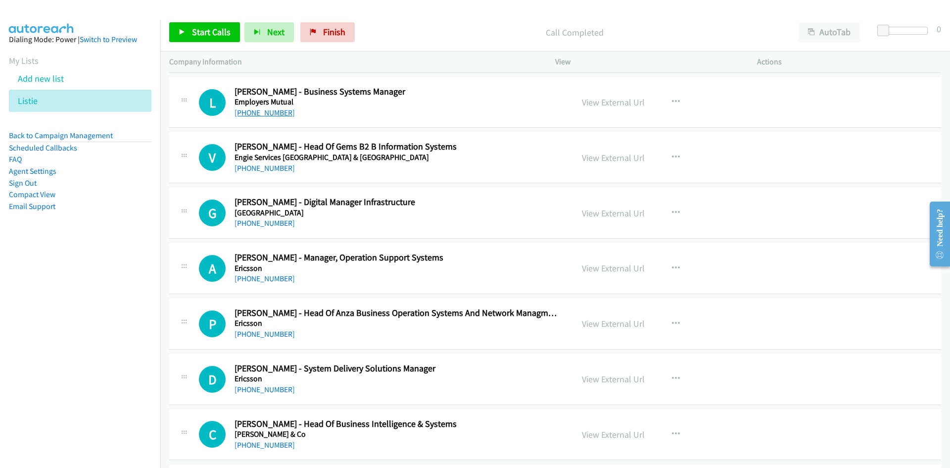
click at [274, 114] on link "+61 418 442 848" at bounding box center [265, 112] width 60 height 9
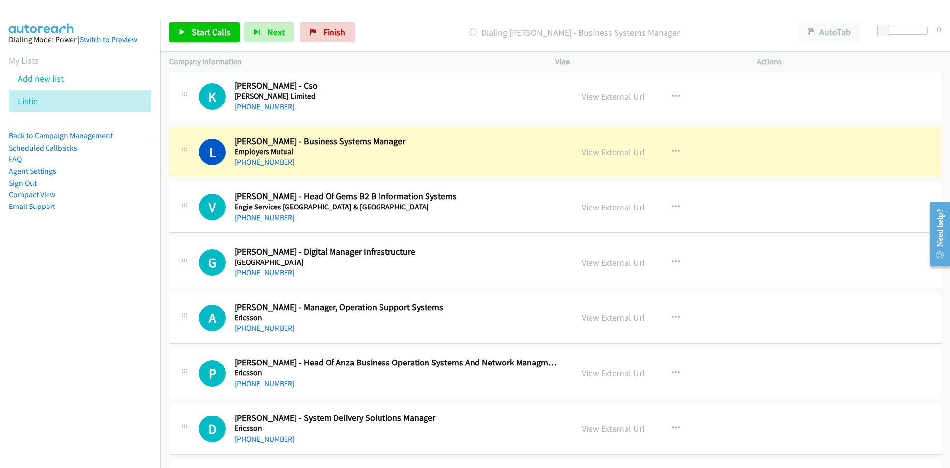
drag, startPoint x: 619, startPoint y: 154, endPoint x: 613, endPoint y: 158, distance: 7.3
click at [619, 154] on link "View External Url" at bounding box center [613, 151] width 63 height 11
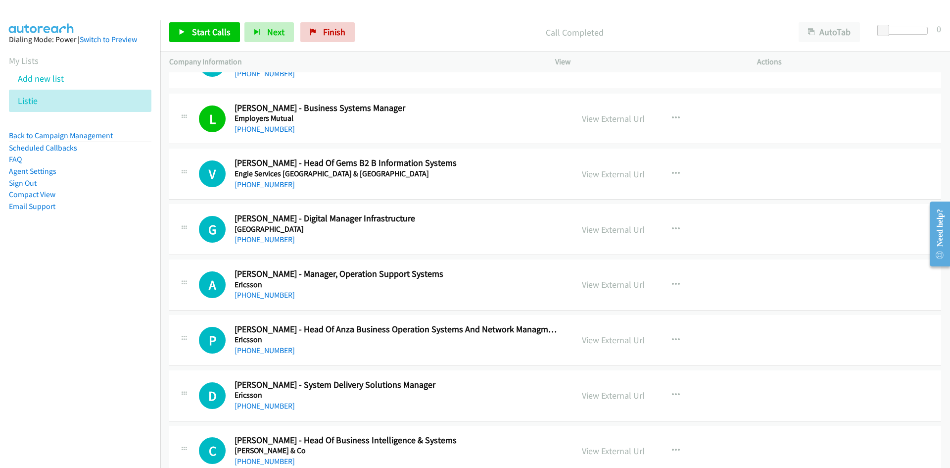
scroll to position [6778, 0]
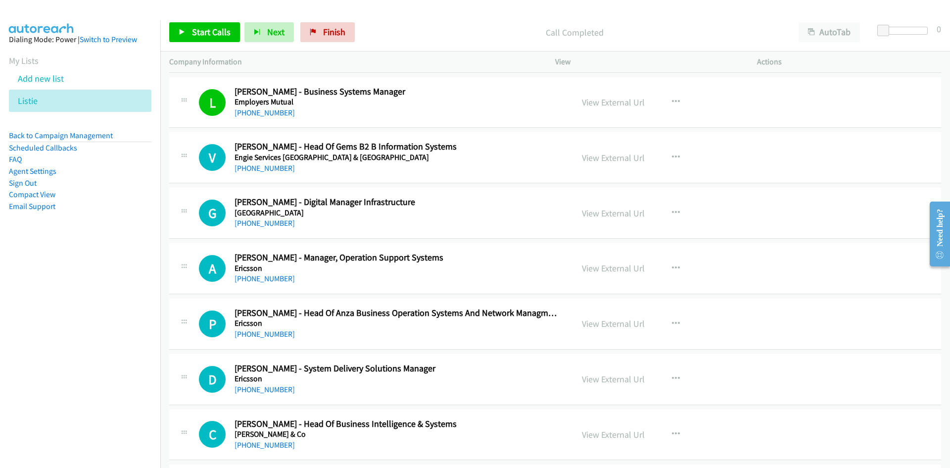
drag, startPoint x: 272, startPoint y: 225, endPoint x: 106, endPoint y: 276, distance: 172.9
click at [272, 225] on link "+61 2 9514 2220" at bounding box center [265, 222] width 60 height 9
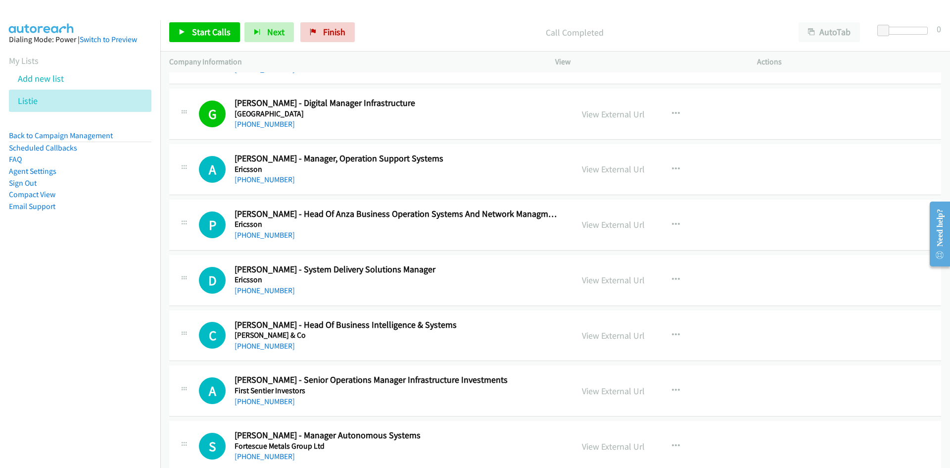
scroll to position [6927, 0]
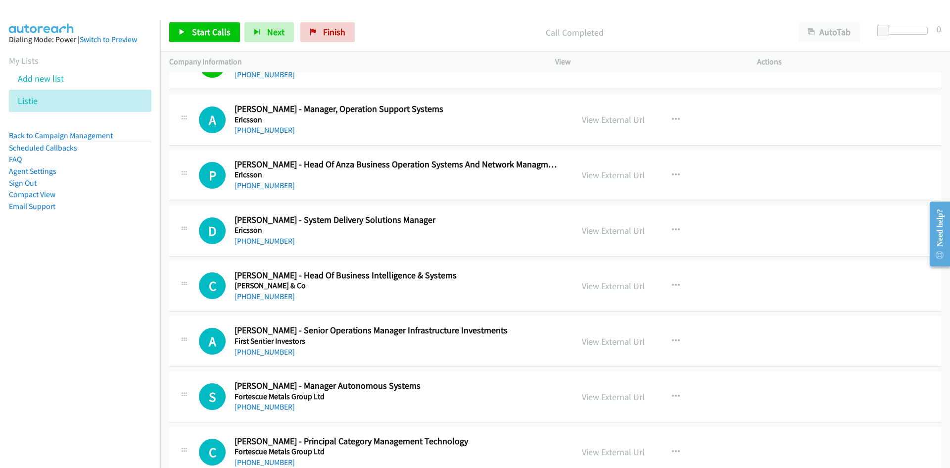
drag, startPoint x: 263, startPoint y: 130, endPoint x: 202, endPoint y: 142, distance: 62.0
click at [263, 130] on link "+61 425 310 076" at bounding box center [265, 129] width 60 height 9
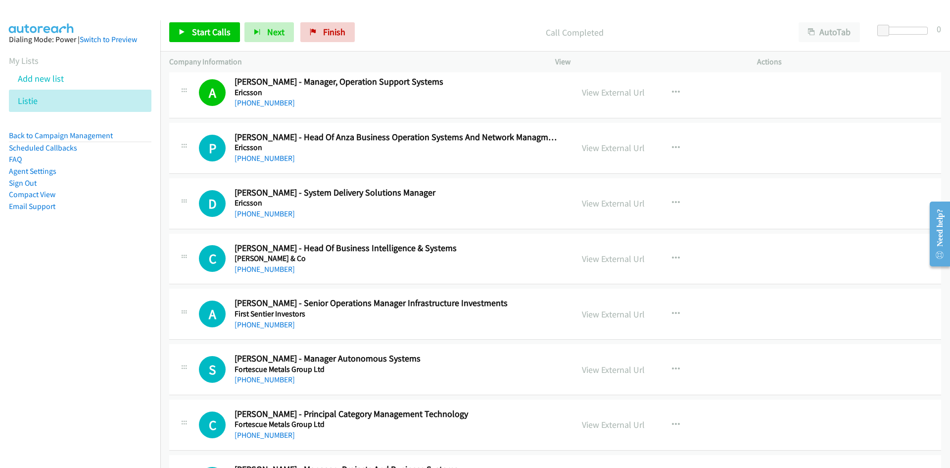
scroll to position [6976, 0]
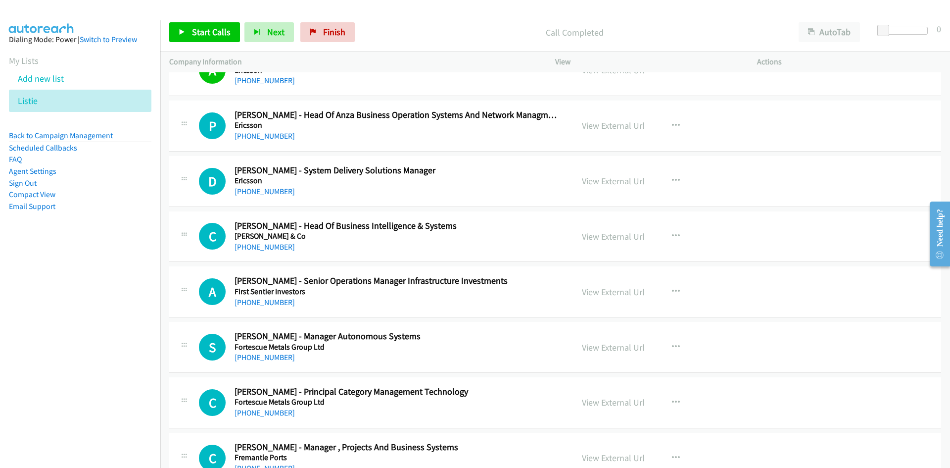
drag, startPoint x: 261, startPoint y: 133, endPoint x: 1, endPoint y: 266, distance: 292.5
click at [261, 133] on link "+61 423 843 553" at bounding box center [265, 135] width 60 height 9
drag, startPoint x: 275, startPoint y: 188, endPoint x: 158, endPoint y: 233, distance: 125.1
click at [275, 188] on link "+61 459 804 785" at bounding box center [265, 191] width 60 height 9
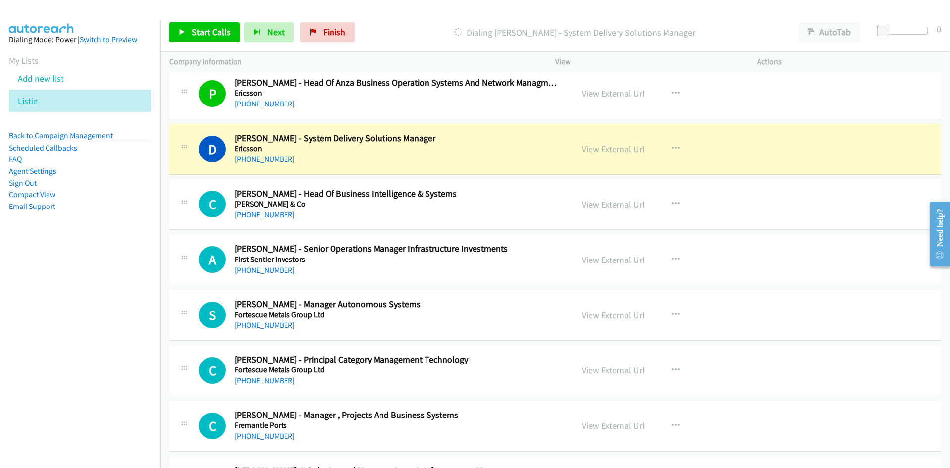
scroll to position [7026, 0]
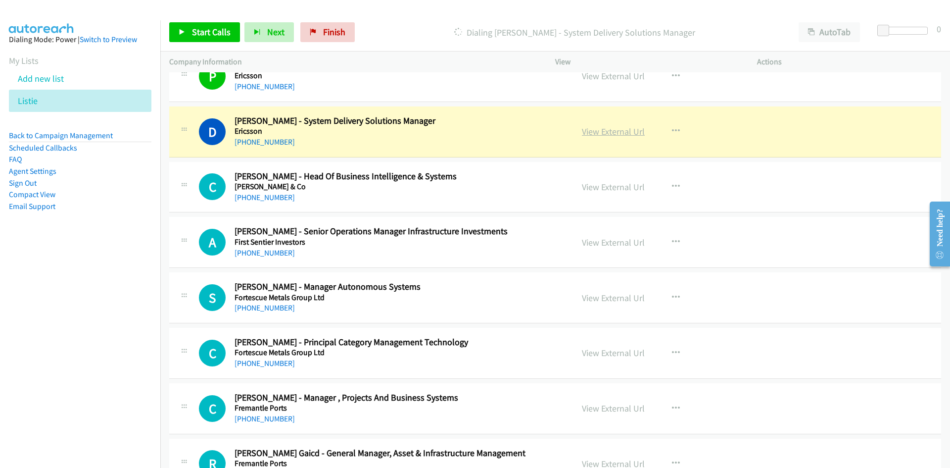
click at [611, 137] on link "View External Url" at bounding box center [613, 131] width 63 height 11
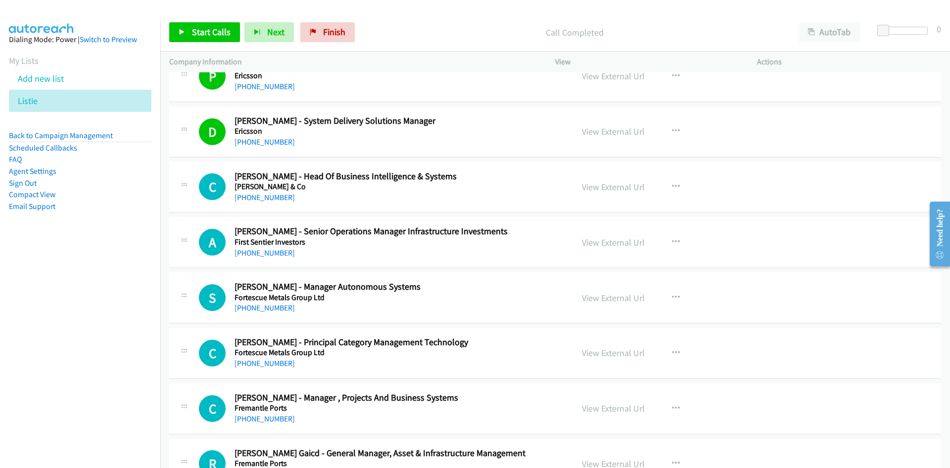
drag, startPoint x: 39, startPoint y: 97, endPoint x: 79, endPoint y: 31, distance: 77.9
click at [40, 98] on icon at bounding box center [43, 101] width 7 height 7
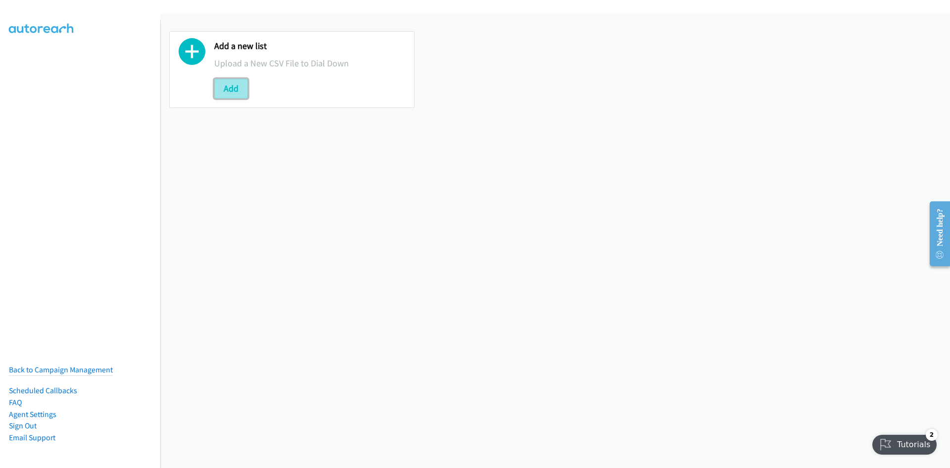
click at [218, 84] on button "Add" at bounding box center [231, 89] width 34 height 20
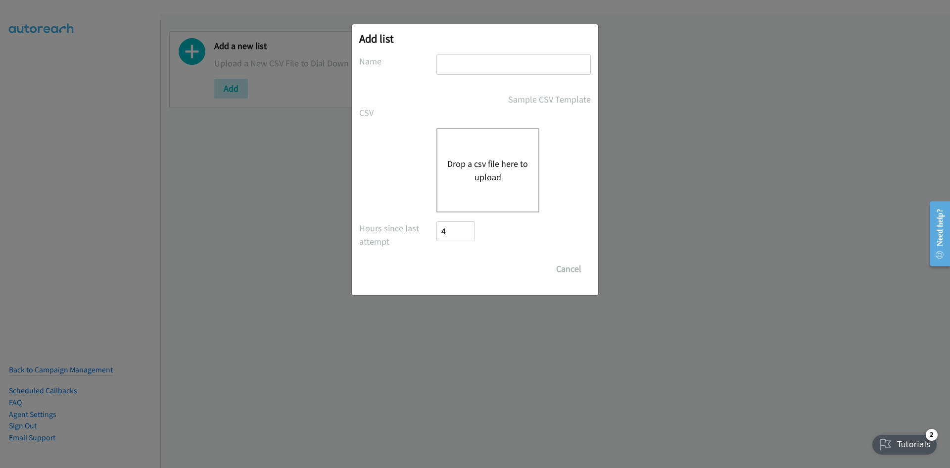
click at [471, 176] on button "Drop a csv file here to upload" at bounding box center [487, 170] width 81 height 27
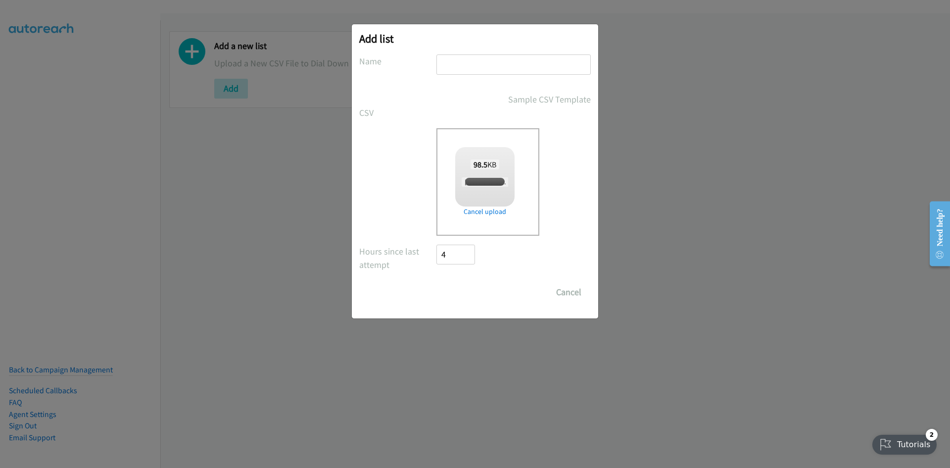
drag, startPoint x: 459, startPoint y: 60, endPoint x: 465, endPoint y: 80, distance: 20.7
click at [459, 60] on input "text" at bounding box center [513, 64] width 154 height 20
checkbox input "true"
type input "listie"
click at [454, 283] on input "Save List" at bounding box center [462, 292] width 52 height 20
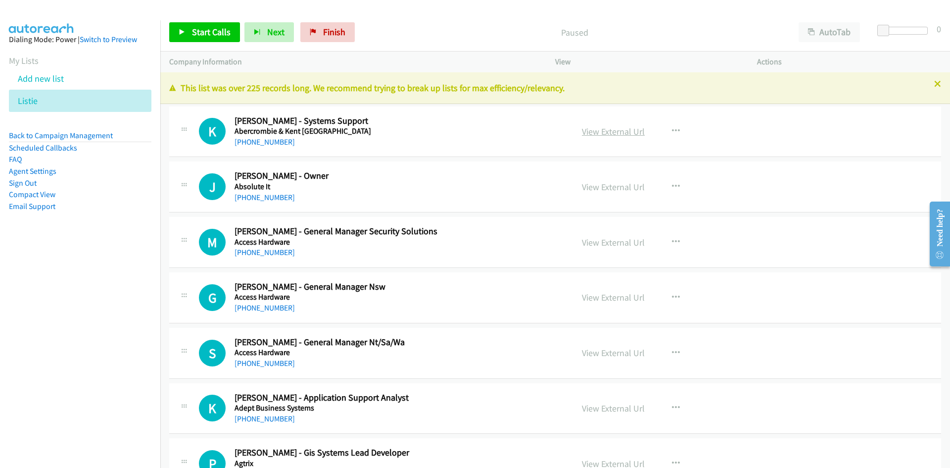
click at [606, 132] on link "View External Url" at bounding box center [613, 131] width 63 height 11
click at [610, 129] on link "View External Url" at bounding box center [613, 131] width 63 height 11
drag, startPoint x: 263, startPoint y: 145, endPoint x: 0, endPoint y: 244, distance: 281.2
click at [263, 145] on link "[PHONE_NUMBER]" at bounding box center [265, 141] width 60 height 9
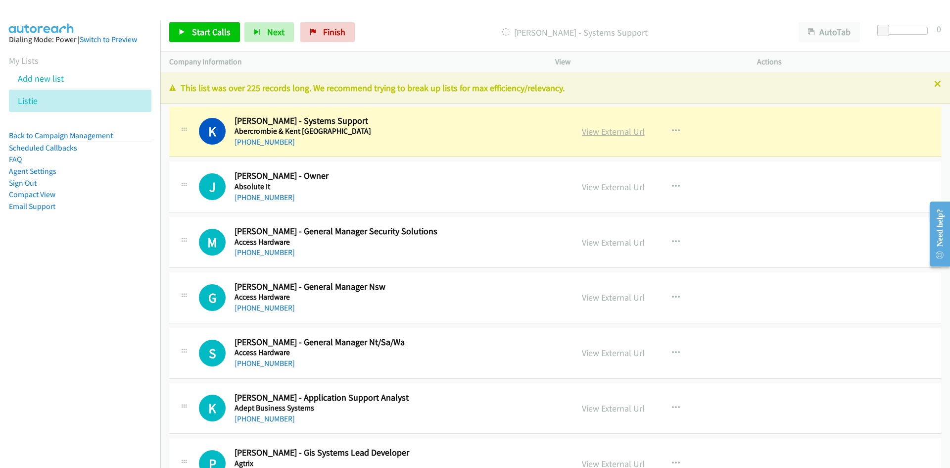
click at [609, 128] on link "View External Url" at bounding box center [613, 131] width 63 height 11
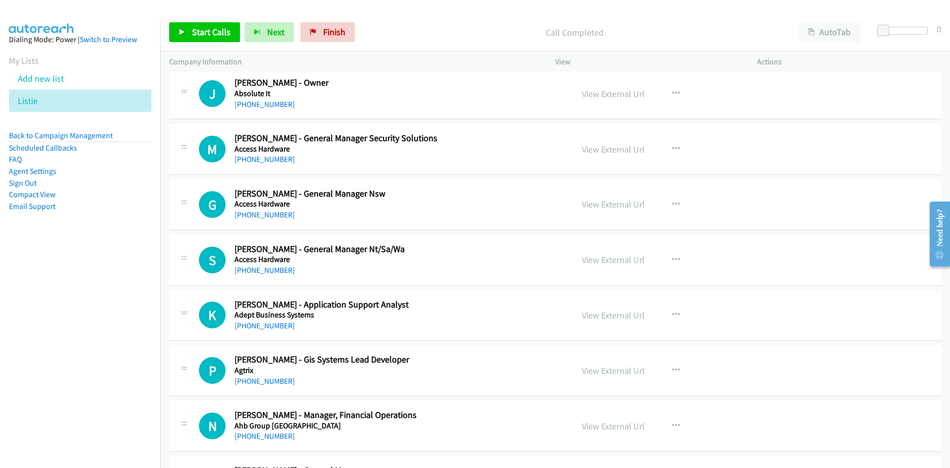
scroll to position [99, 0]
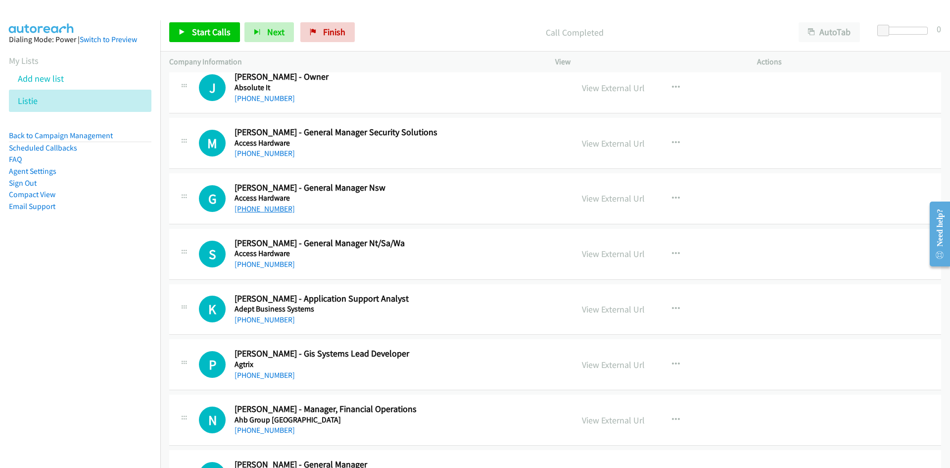
click at [280, 208] on link "[PHONE_NUMBER]" at bounding box center [265, 208] width 60 height 9
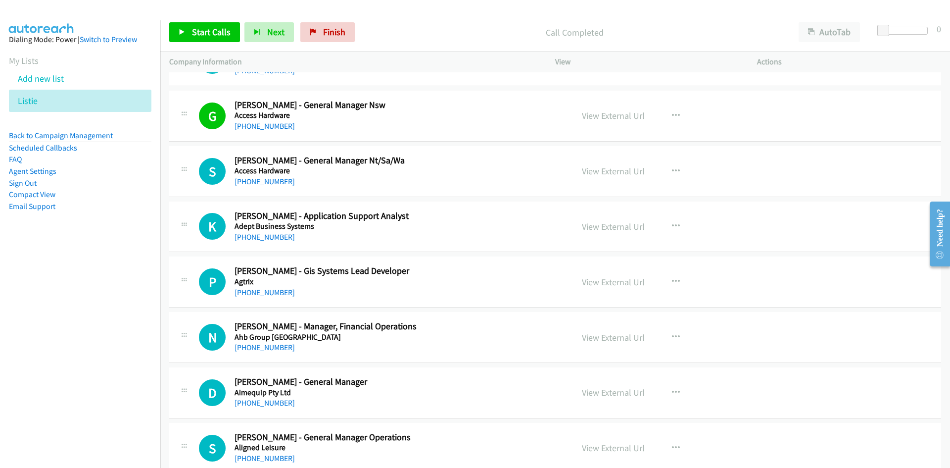
scroll to position [198, 0]
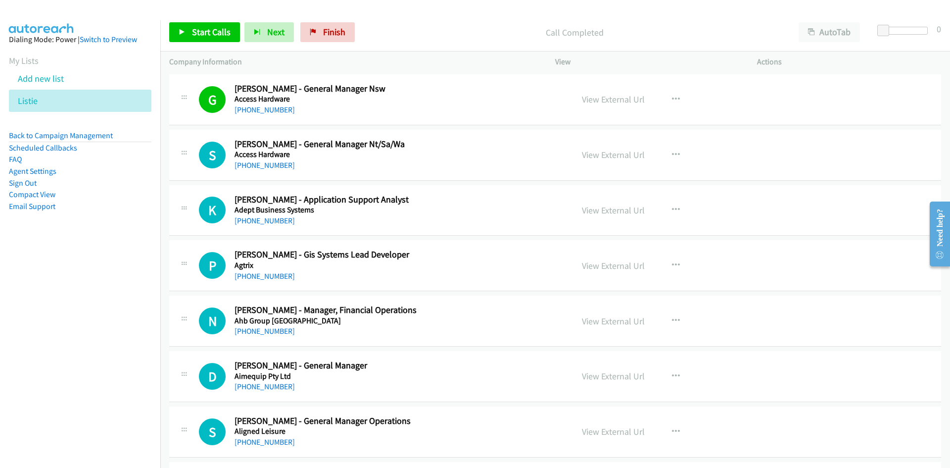
drag, startPoint x: 266, startPoint y: 168, endPoint x: 151, endPoint y: 224, distance: 127.5
click at [266, 168] on link "[PHONE_NUMBER]" at bounding box center [265, 164] width 60 height 9
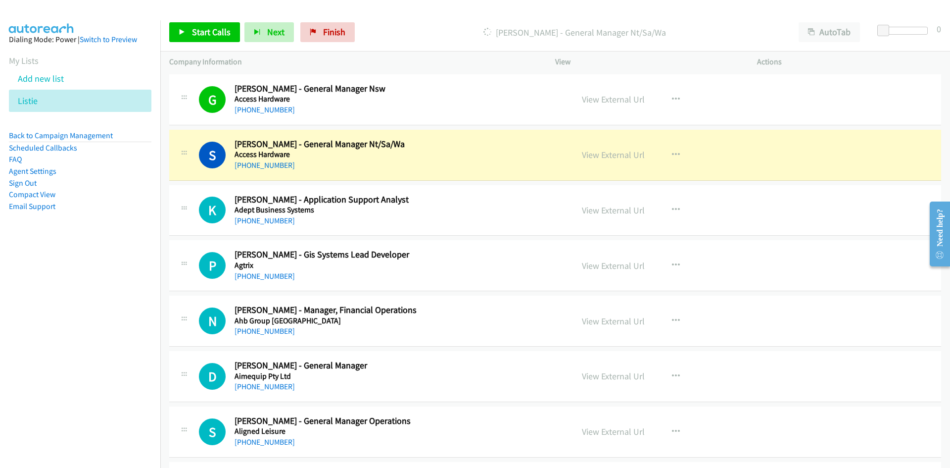
scroll to position [346, 0]
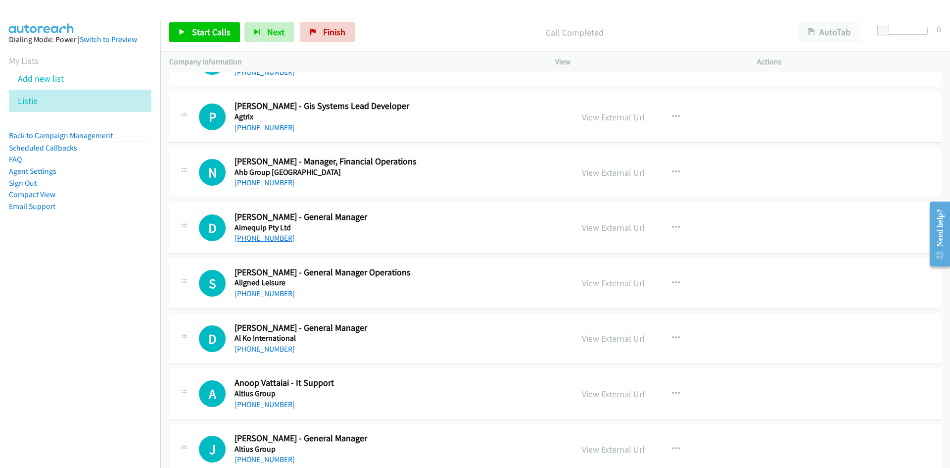
click at [253, 233] on link "[PHONE_NUMBER]" at bounding box center [265, 237] width 60 height 9
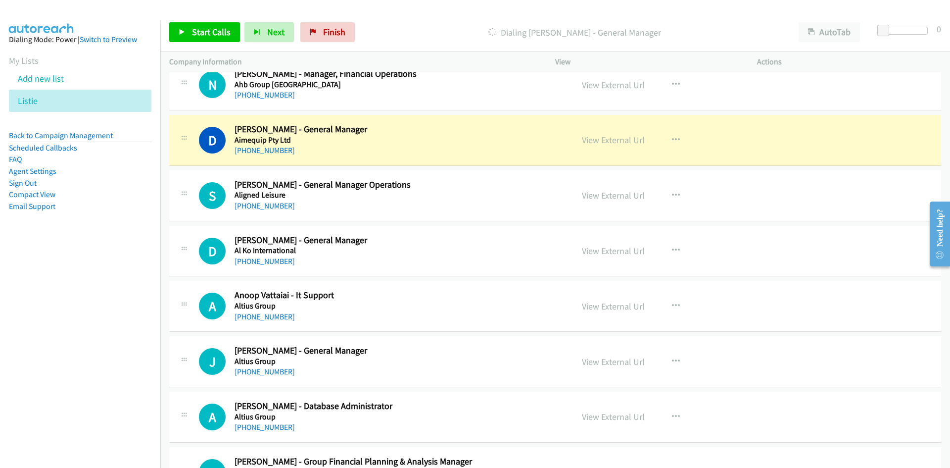
scroll to position [445, 0]
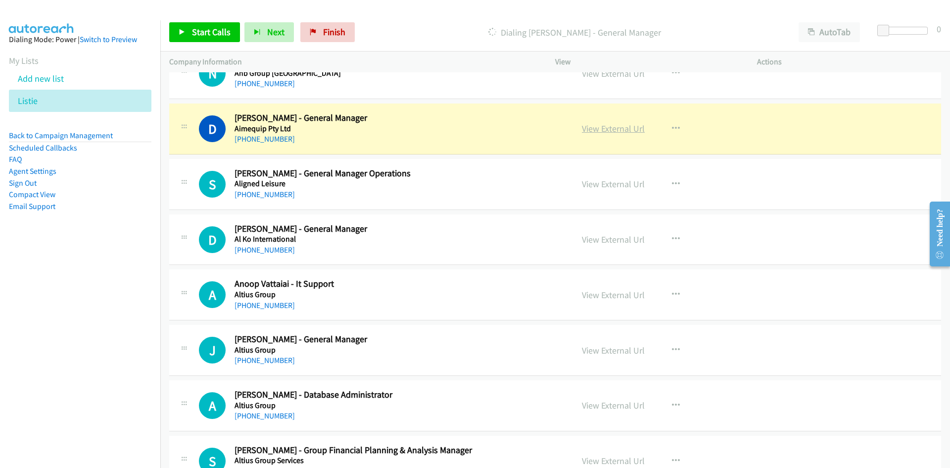
drag, startPoint x: 616, startPoint y: 128, endPoint x: 604, endPoint y: 133, distance: 13.3
click at [616, 128] on link "View External Url" at bounding box center [613, 128] width 63 height 11
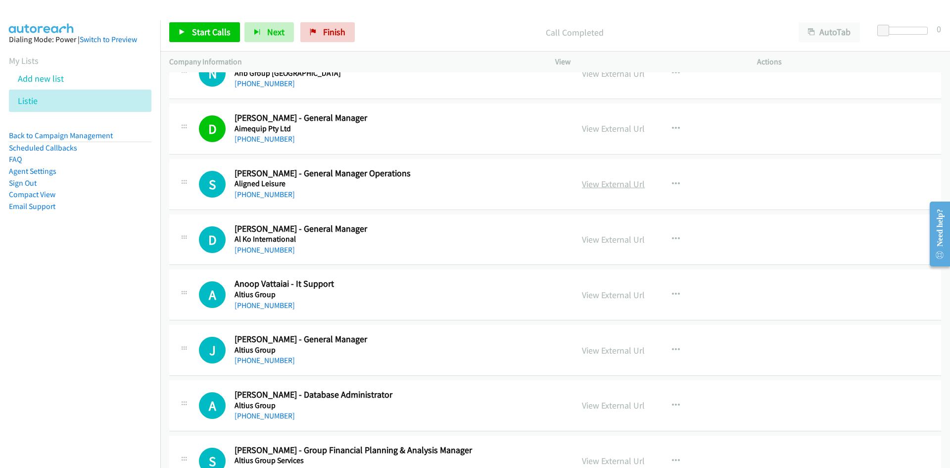
click at [625, 186] on link "View External Url" at bounding box center [613, 183] width 63 height 11
drag, startPoint x: 258, startPoint y: 195, endPoint x: 54, endPoint y: 245, distance: 209.9
click at [258, 195] on link "[PHONE_NUMBER]" at bounding box center [265, 193] width 60 height 9
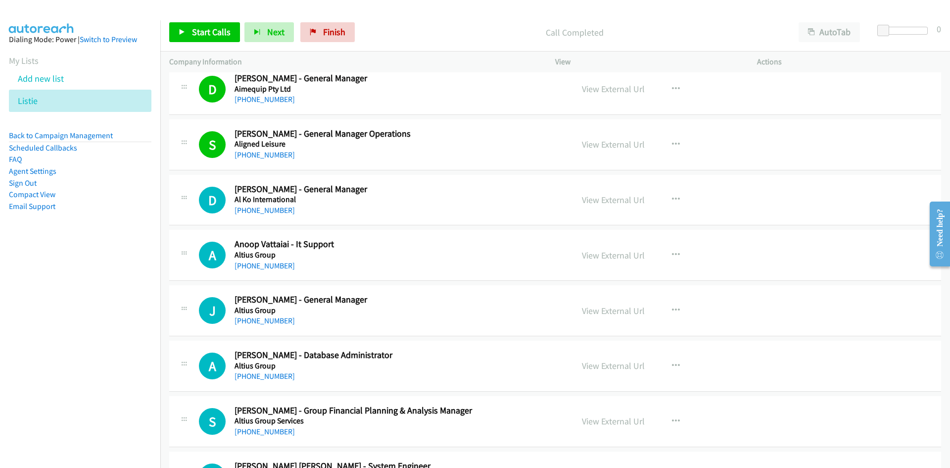
scroll to position [495, 0]
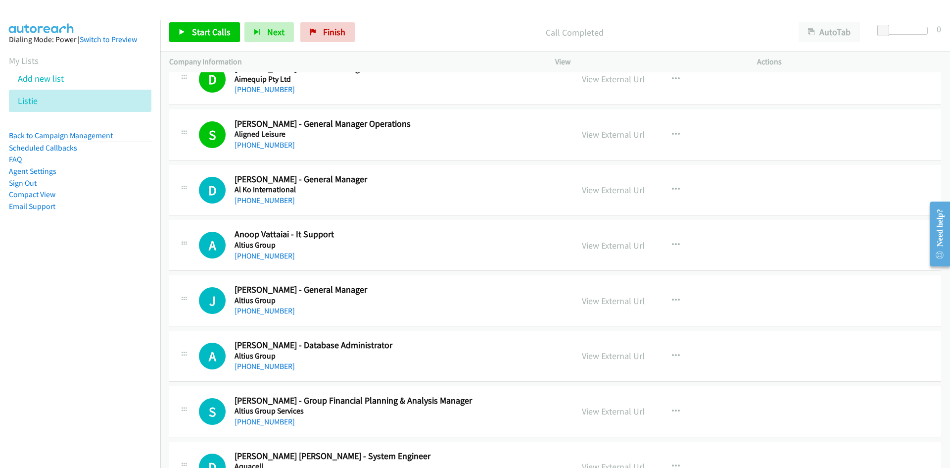
drag, startPoint x: 258, startPoint y: 197, endPoint x: 212, endPoint y: 204, distance: 46.9
click at [258, 197] on link "[PHONE_NUMBER]" at bounding box center [265, 199] width 60 height 9
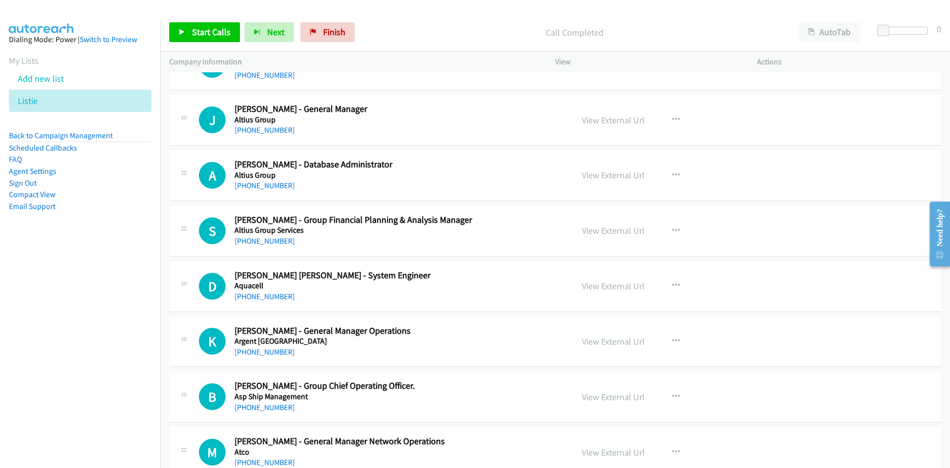
scroll to position [693, 0]
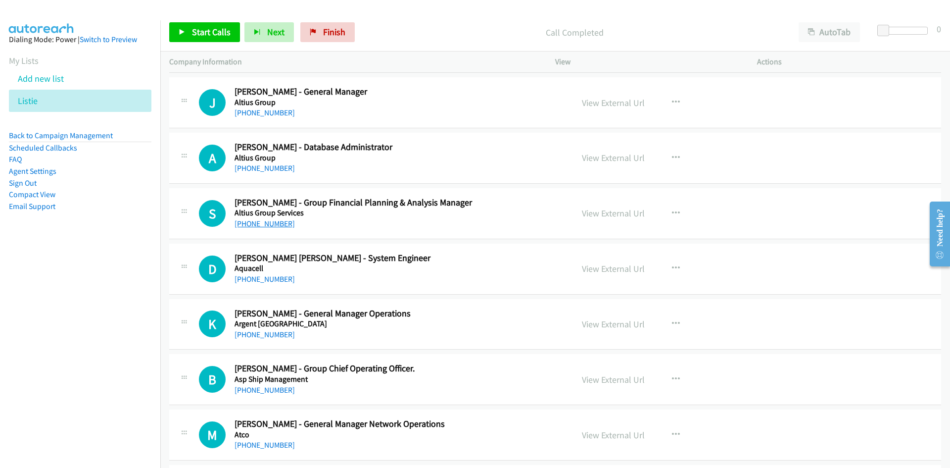
click at [268, 222] on link "[PHONE_NUMBER]" at bounding box center [265, 223] width 60 height 9
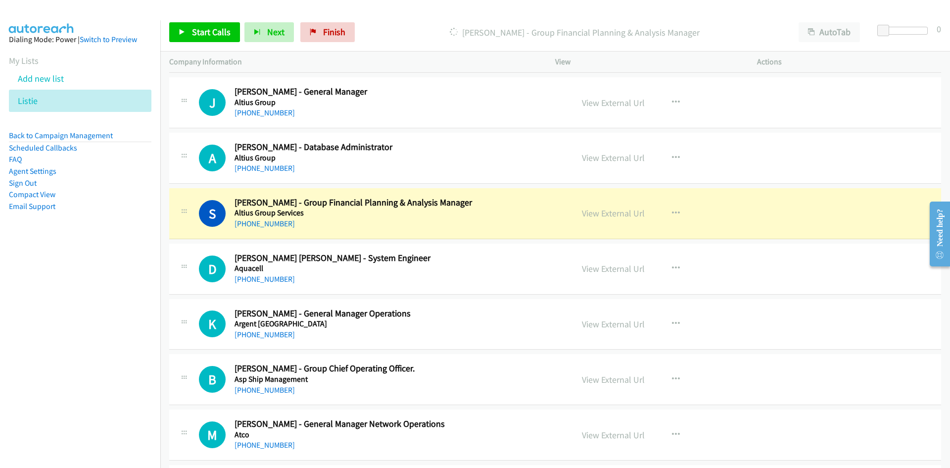
scroll to position [742, 0]
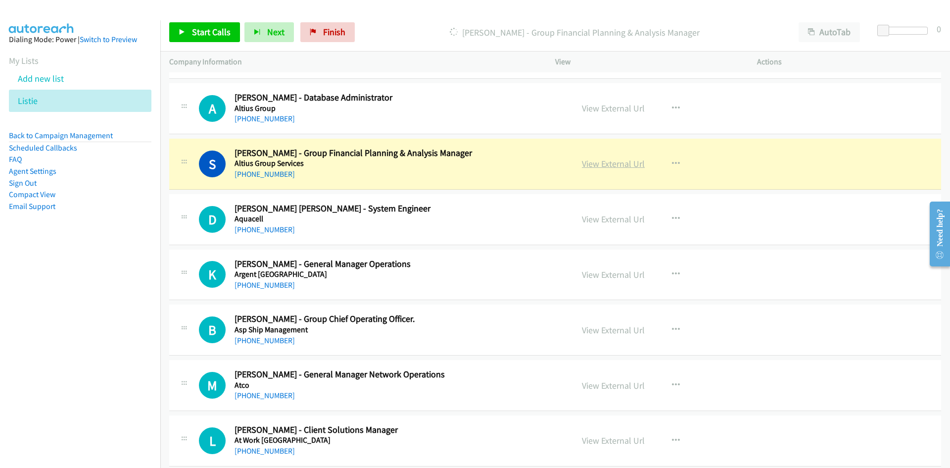
click at [605, 164] on link "View External Url" at bounding box center [613, 163] width 63 height 11
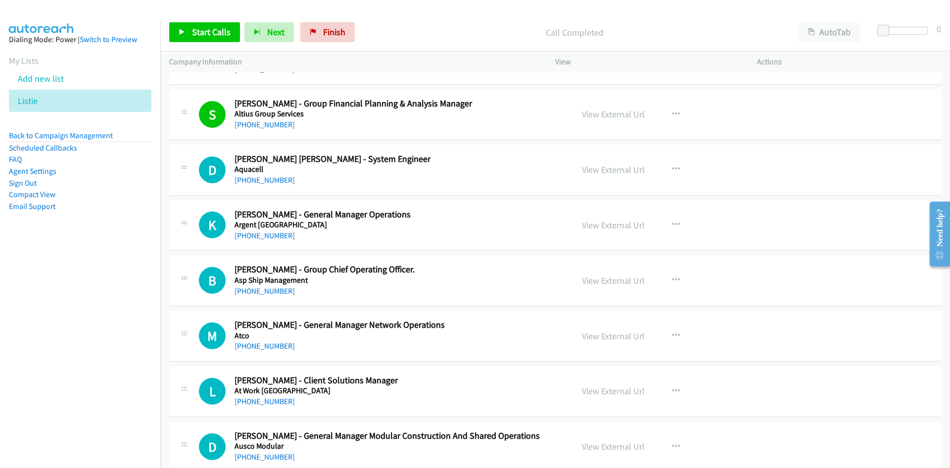
scroll to position [841, 0]
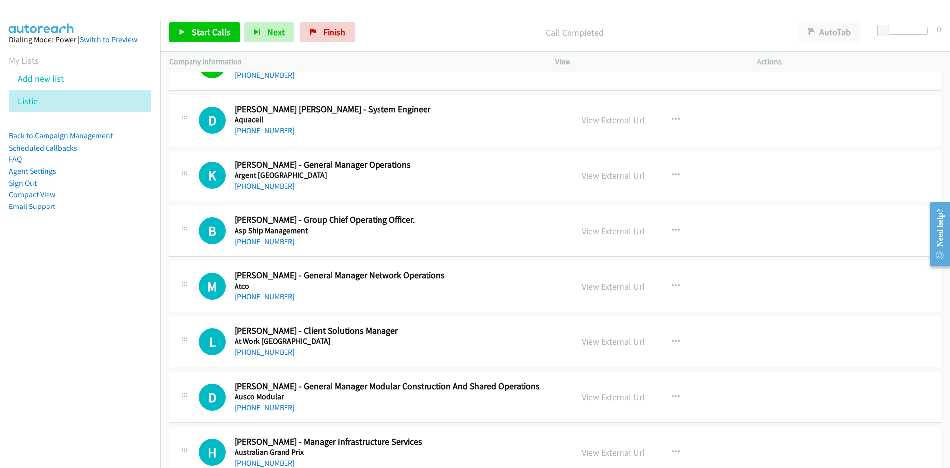
click at [274, 133] on link "[PHONE_NUMBER]" at bounding box center [265, 130] width 60 height 9
drag, startPoint x: 273, startPoint y: 244, endPoint x: 5, endPoint y: 289, distance: 271.0
click at [273, 244] on link "[PHONE_NUMBER]" at bounding box center [265, 240] width 60 height 9
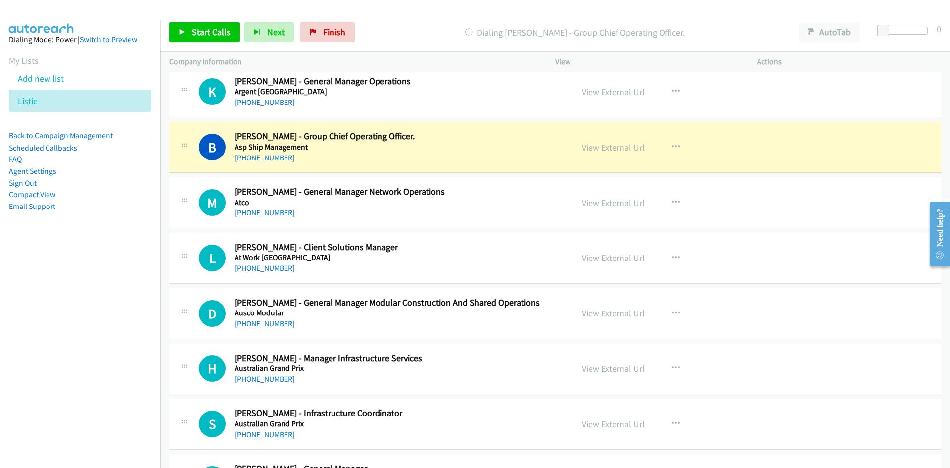
scroll to position [940, 0]
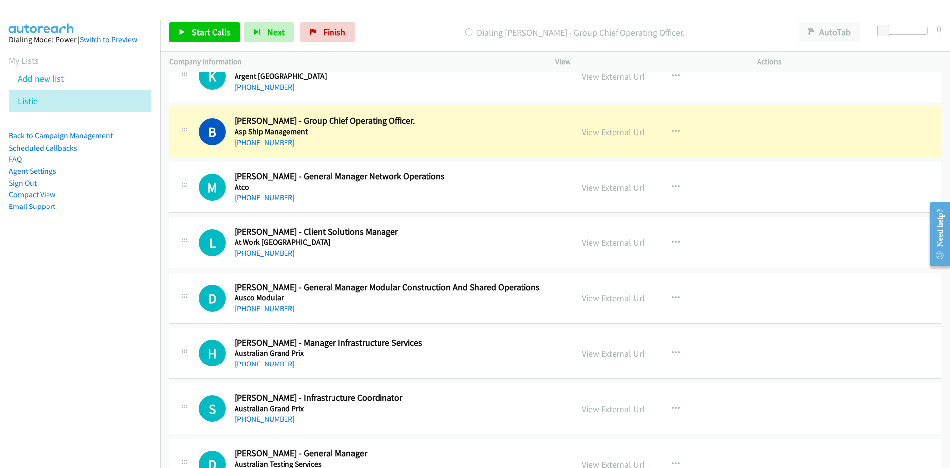
click at [607, 136] on link "View External Url" at bounding box center [613, 131] width 63 height 11
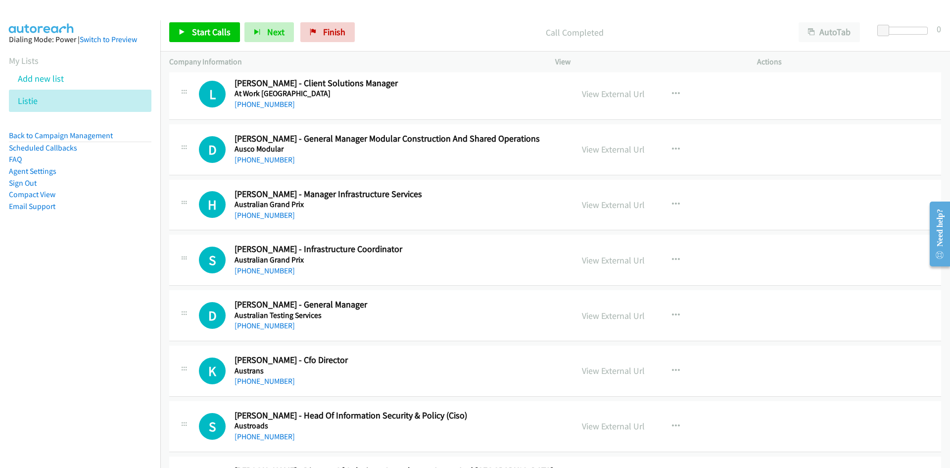
scroll to position [1138, 0]
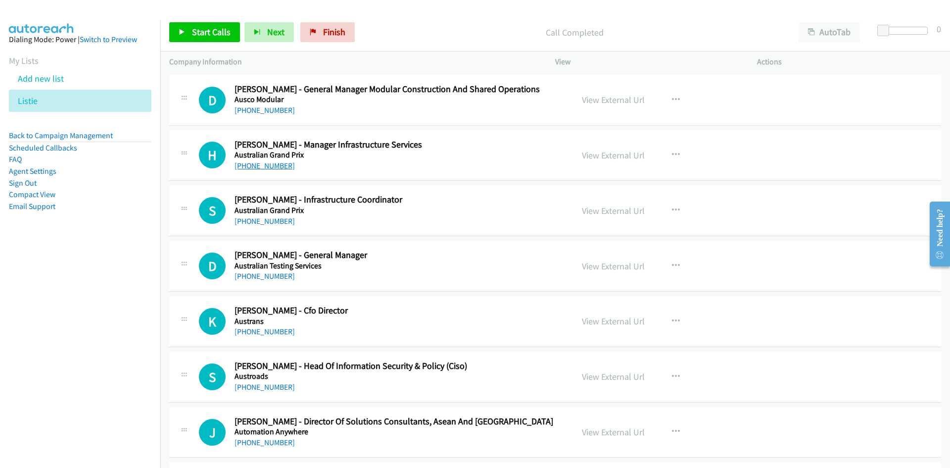
click at [268, 168] on link "[PHONE_NUMBER]" at bounding box center [265, 165] width 60 height 9
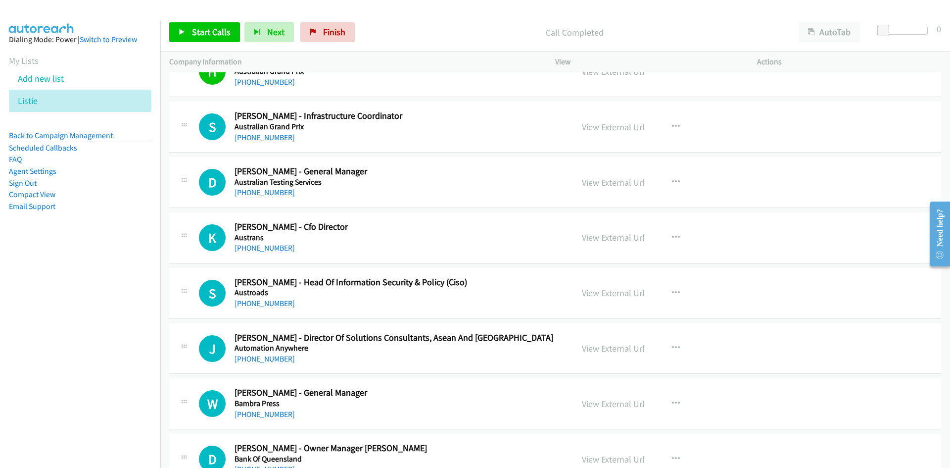
scroll to position [1237, 0]
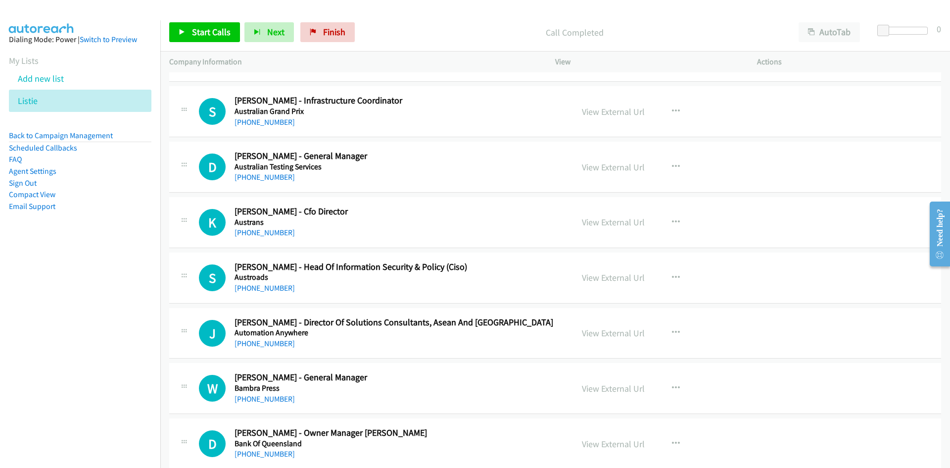
drag, startPoint x: 276, startPoint y: 182, endPoint x: 95, endPoint y: 262, distance: 197.8
click at [276, 182] on link "[PHONE_NUMBER]" at bounding box center [265, 176] width 60 height 9
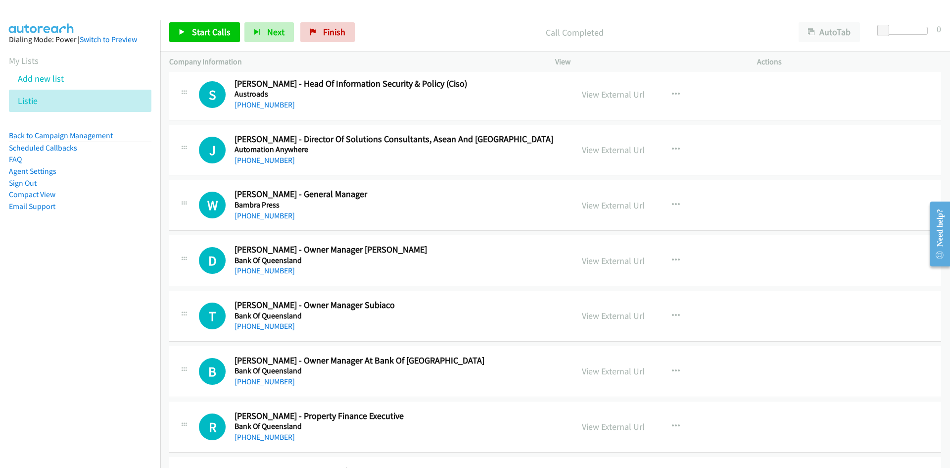
scroll to position [1435, 0]
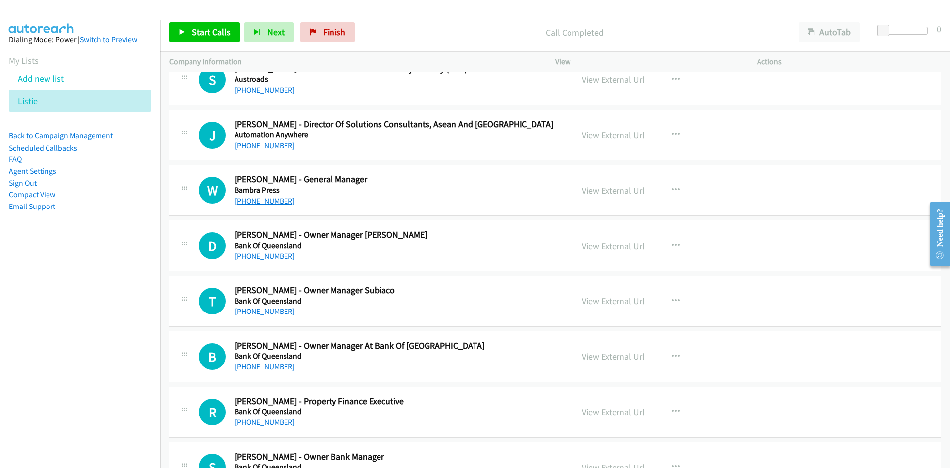
click at [255, 203] on link "[PHONE_NUMBER]" at bounding box center [265, 200] width 60 height 9
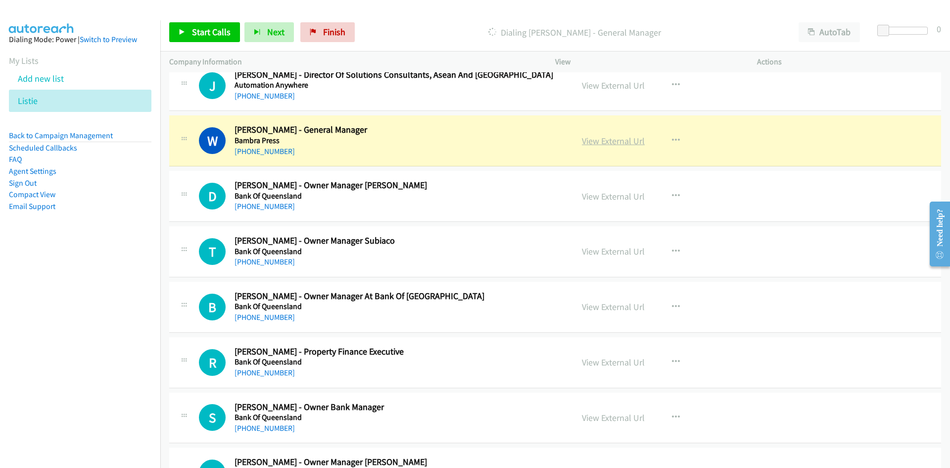
click at [625, 139] on link "View External Url" at bounding box center [613, 140] width 63 height 11
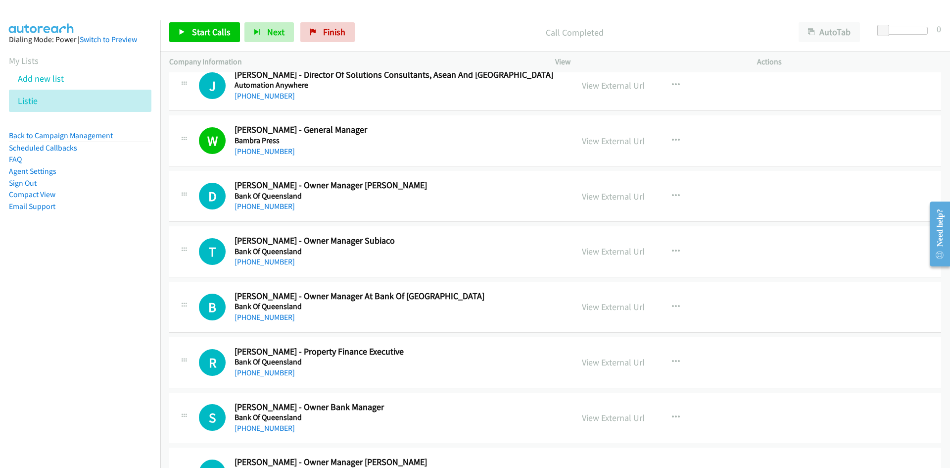
scroll to position [1534, 0]
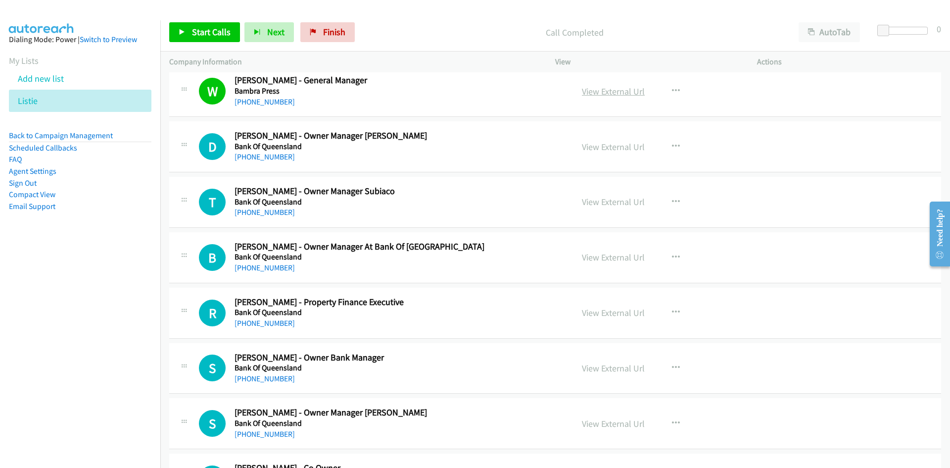
click at [602, 90] on link "View External Url" at bounding box center [613, 91] width 63 height 11
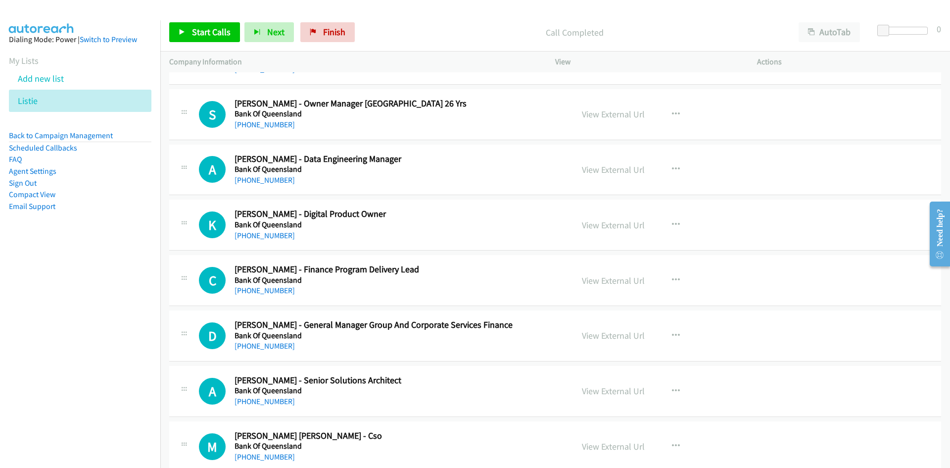
scroll to position [2029, 0]
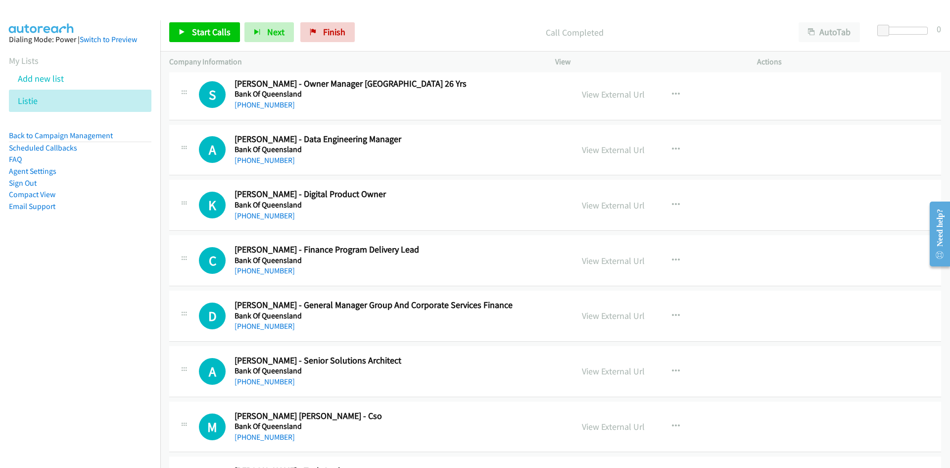
drag, startPoint x: 265, startPoint y: 163, endPoint x: 163, endPoint y: 191, distance: 105.7
click at [265, 163] on link "[PHONE_NUMBER]" at bounding box center [265, 159] width 60 height 9
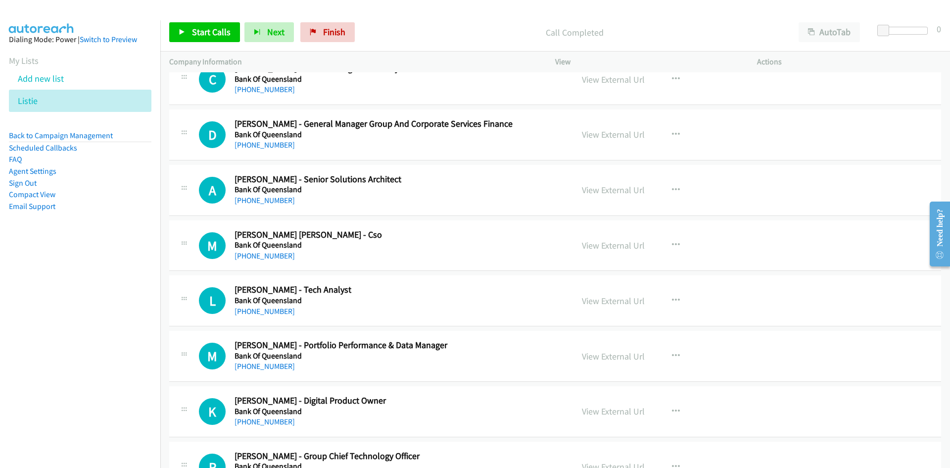
scroll to position [2226, 0]
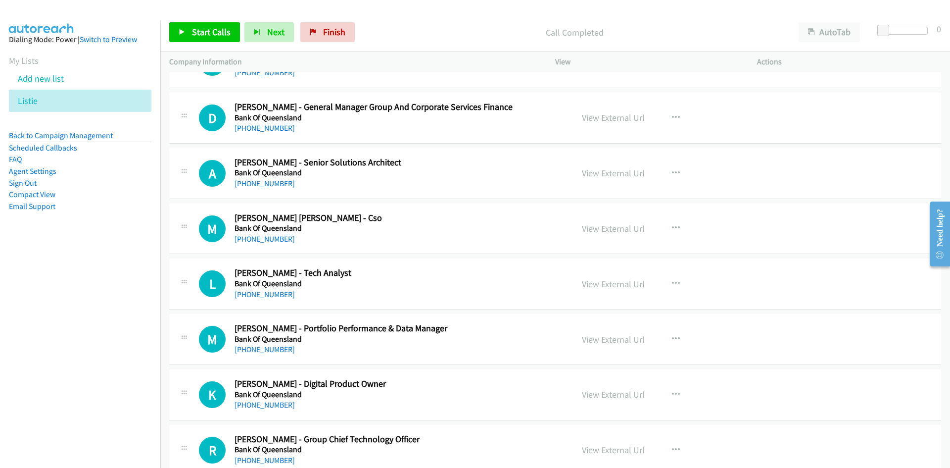
drag, startPoint x: 267, startPoint y: 185, endPoint x: 42, endPoint y: 235, distance: 231.1
click at [267, 185] on link "[PHONE_NUMBER]" at bounding box center [265, 183] width 60 height 9
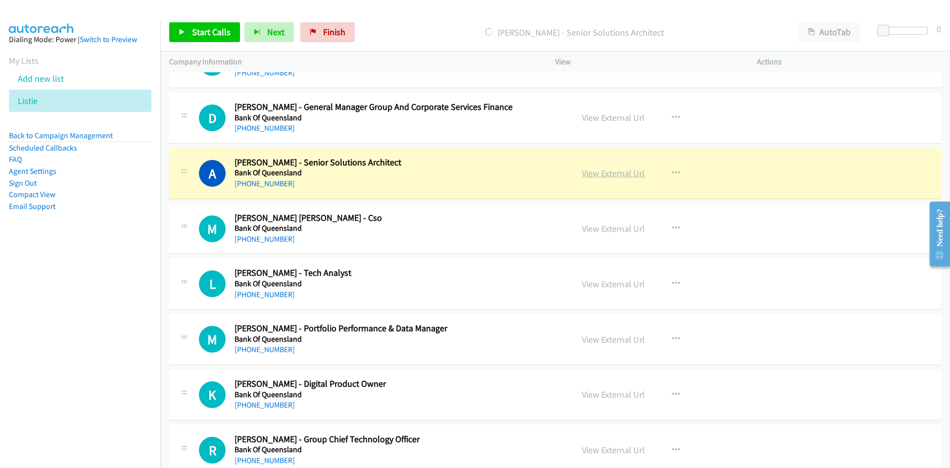
click at [604, 175] on link "View External Url" at bounding box center [613, 172] width 63 height 11
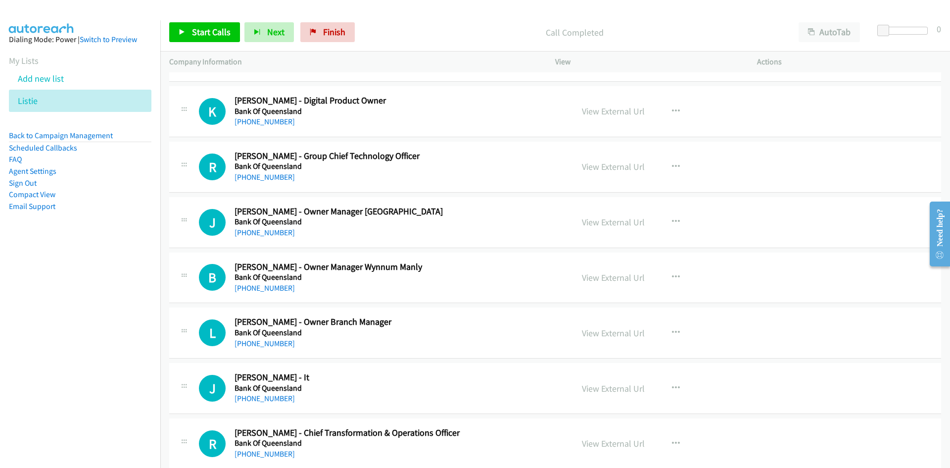
scroll to position [2523, 0]
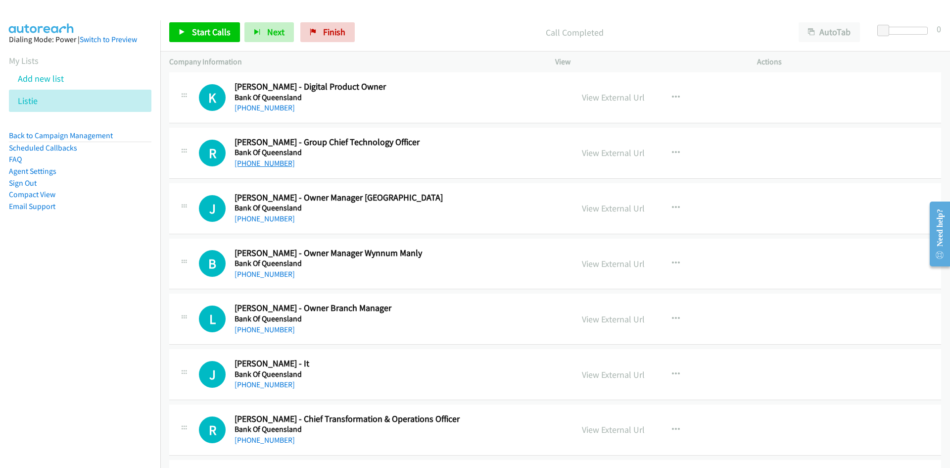
click at [277, 167] on link "[PHONE_NUMBER]" at bounding box center [265, 162] width 60 height 9
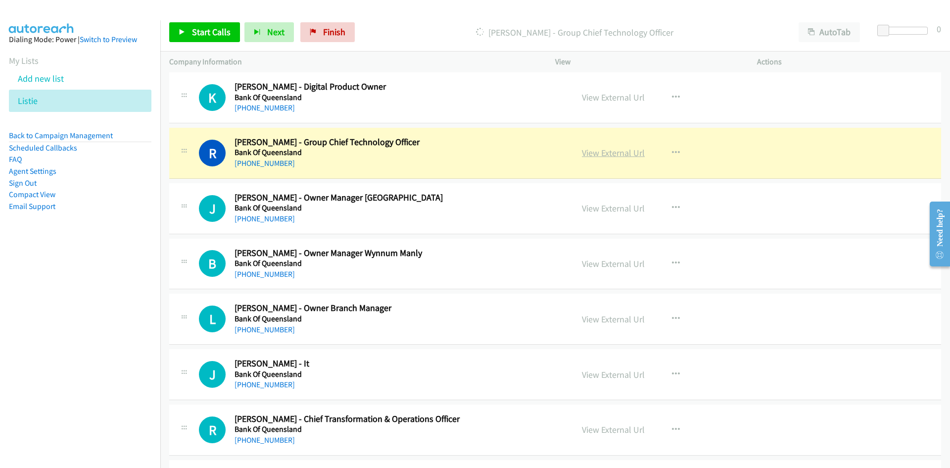
click at [627, 154] on link "View External Url" at bounding box center [613, 152] width 63 height 11
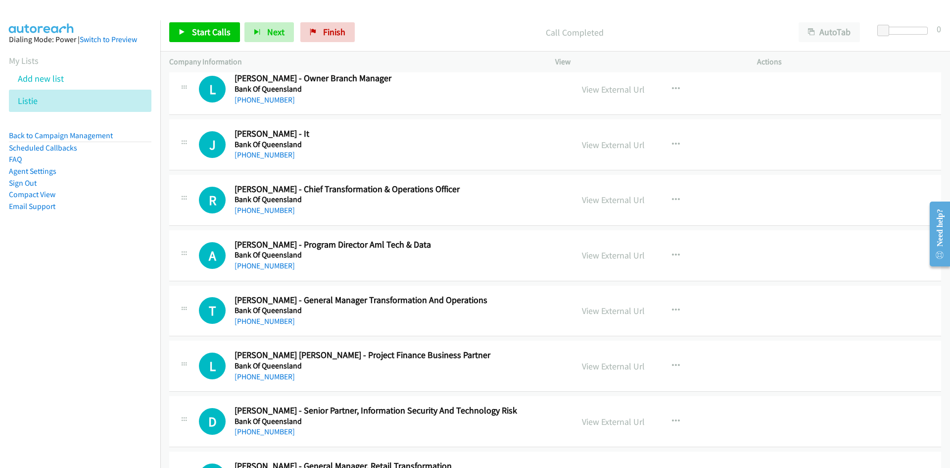
scroll to position [2771, 0]
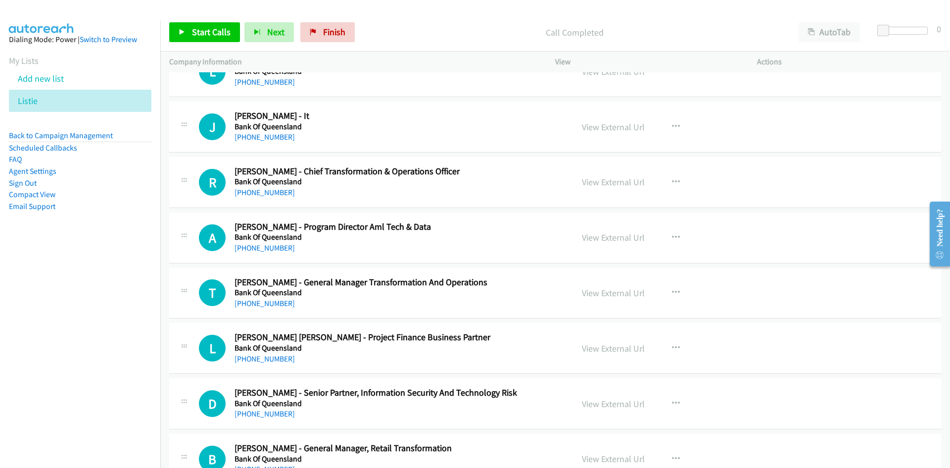
drag, startPoint x: 275, startPoint y: 192, endPoint x: 106, endPoint y: 292, distance: 196.5
click at [275, 192] on link "[PHONE_NUMBER]" at bounding box center [265, 192] width 60 height 9
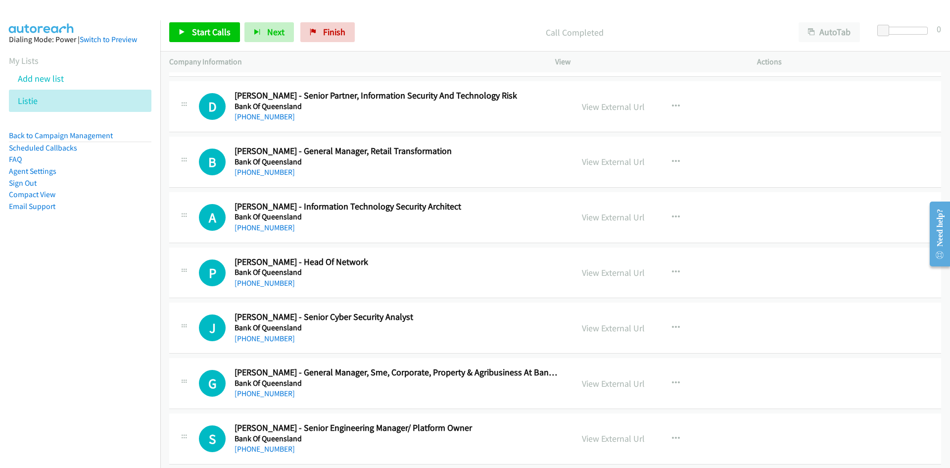
scroll to position [3117, 0]
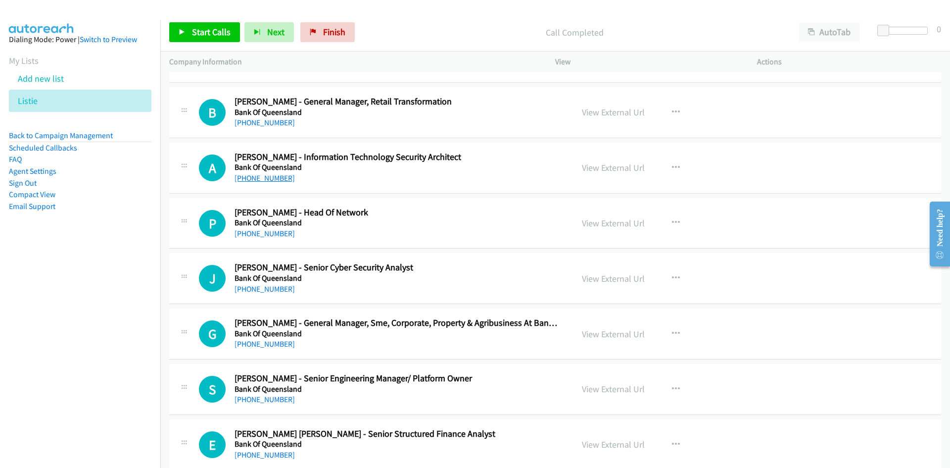
click at [281, 175] on link "[PHONE_NUMBER]" at bounding box center [265, 177] width 60 height 9
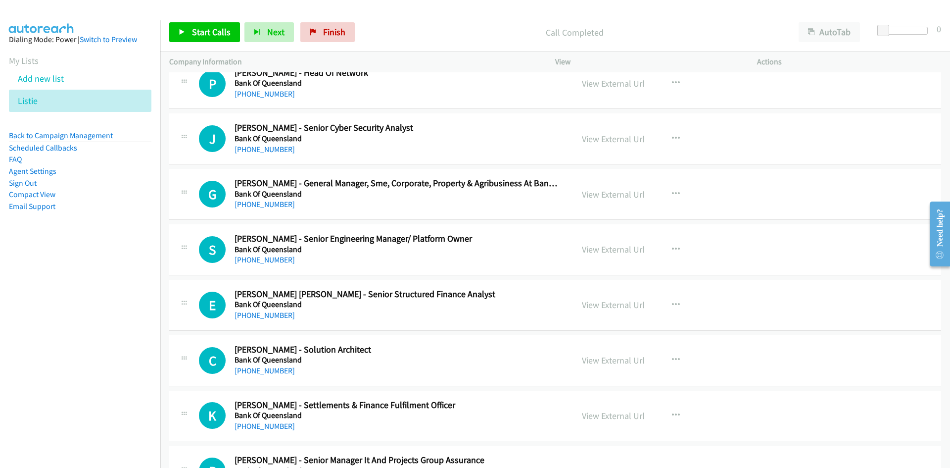
scroll to position [3315, 0]
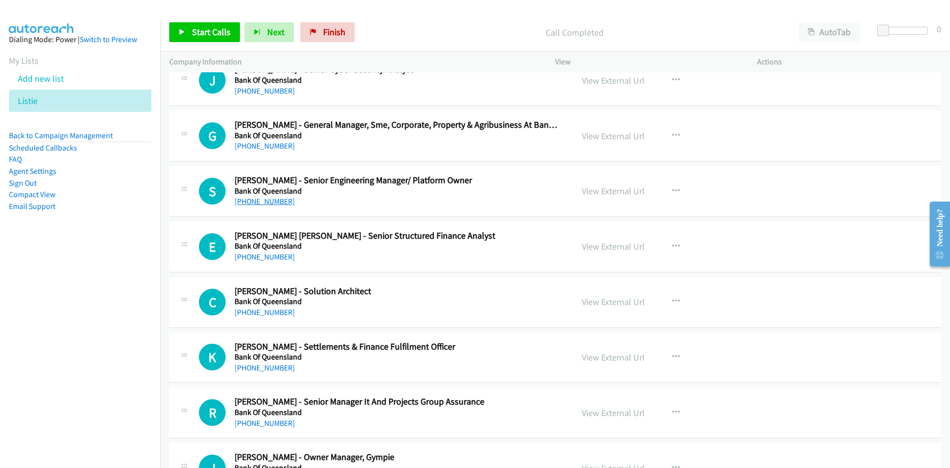
click at [269, 204] on link "[PHONE_NUMBER]" at bounding box center [265, 200] width 60 height 9
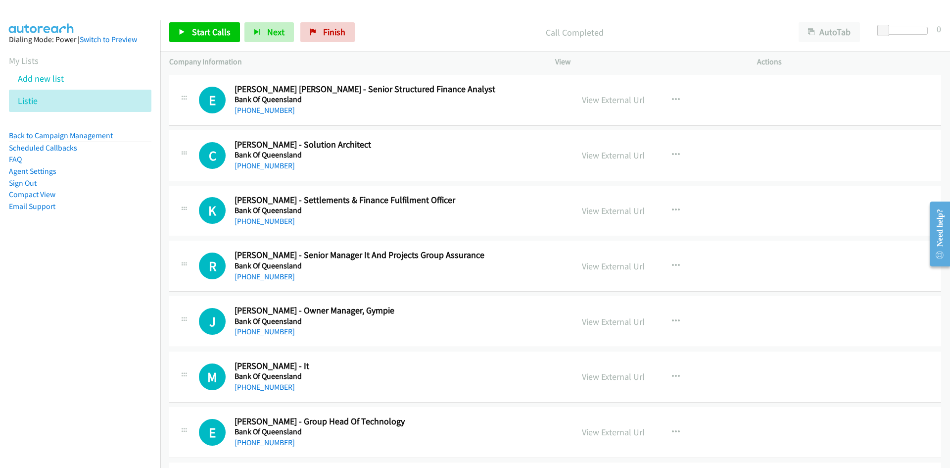
scroll to position [3463, 0]
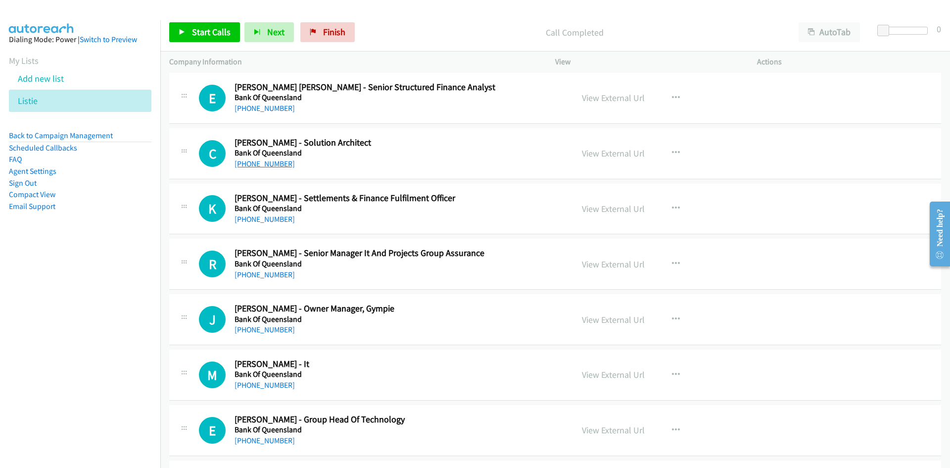
click at [278, 166] on link "[PHONE_NUMBER]" at bounding box center [265, 163] width 60 height 9
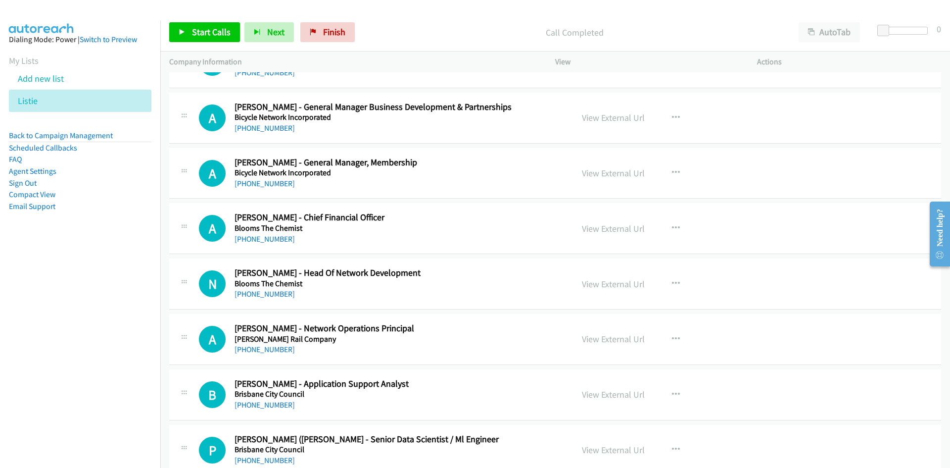
scroll to position [4106, 0]
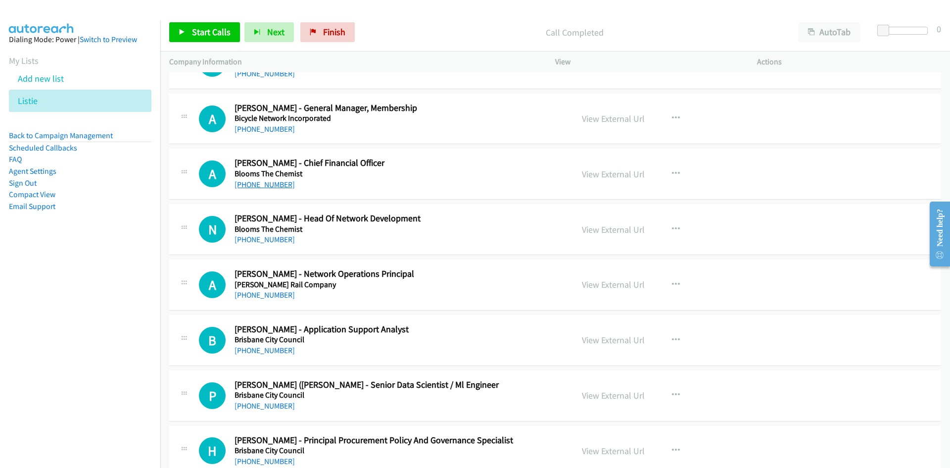
drag, startPoint x: 272, startPoint y: 183, endPoint x: 253, endPoint y: 188, distance: 19.9
click at [272, 183] on link "[PHONE_NUMBER]" at bounding box center [265, 184] width 60 height 9
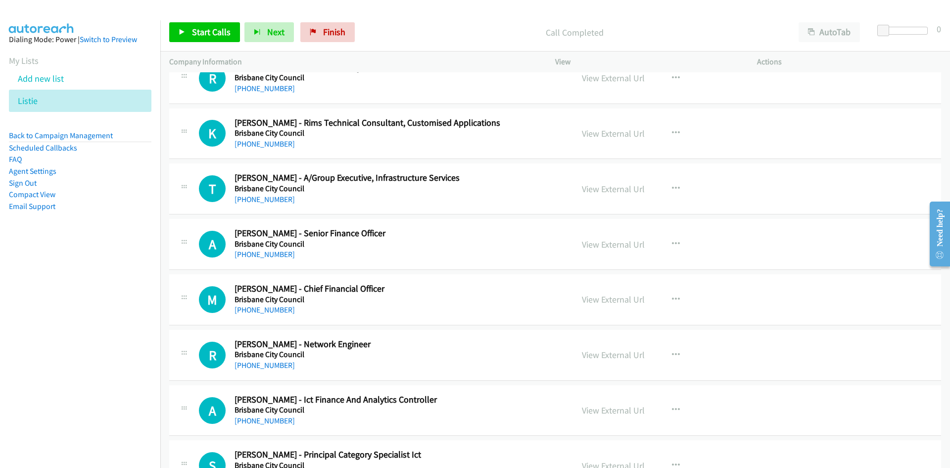
scroll to position [4799, 0]
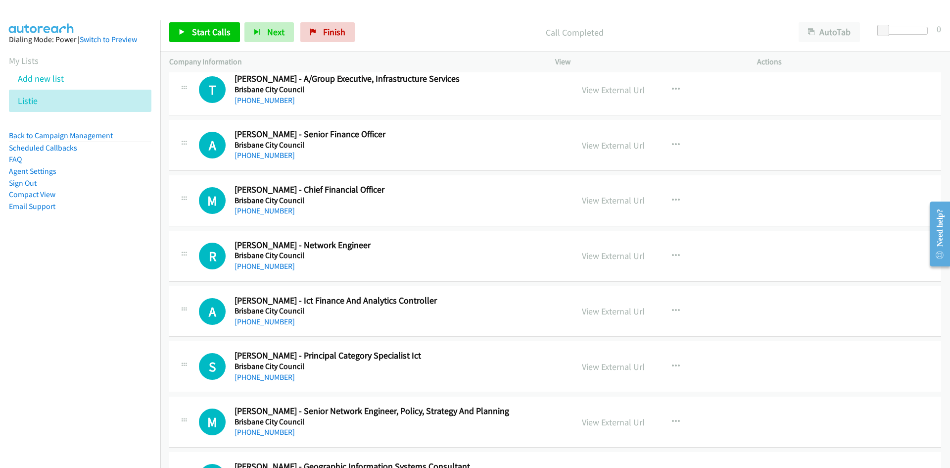
drag, startPoint x: 259, startPoint y: 209, endPoint x: 3, endPoint y: 276, distance: 264.4
click at [259, 209] on link "[PHONE_NUMBER]" at bounding box center [265, 210] width 60 height 9
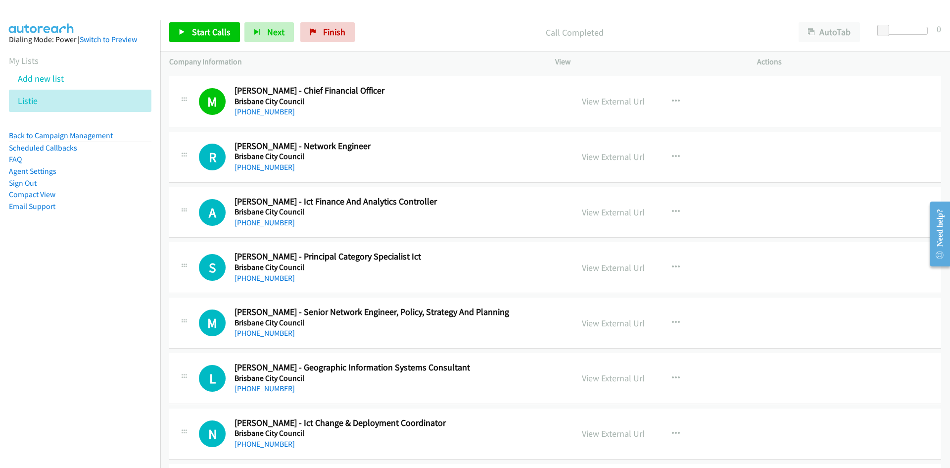
scroll to position [4948, 0]
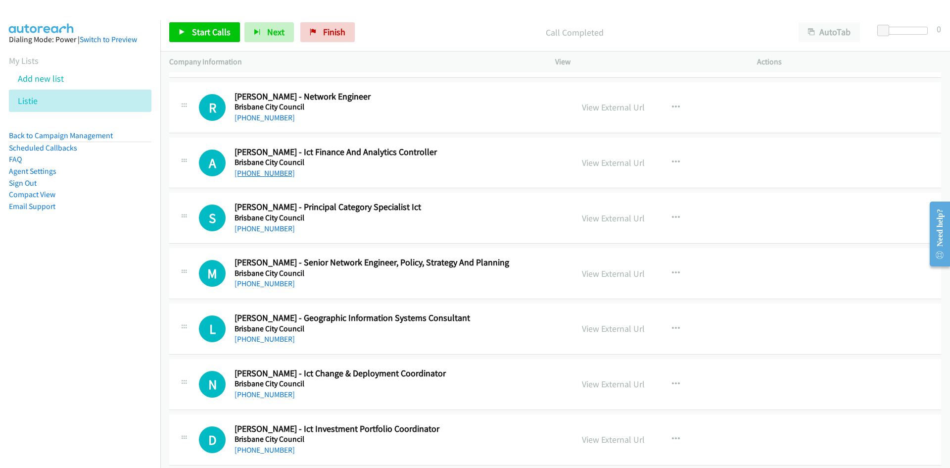
click at [280, 176] on link "[PHONE_NUMBER]" at bounding box center [265, 172] width 60 height 9
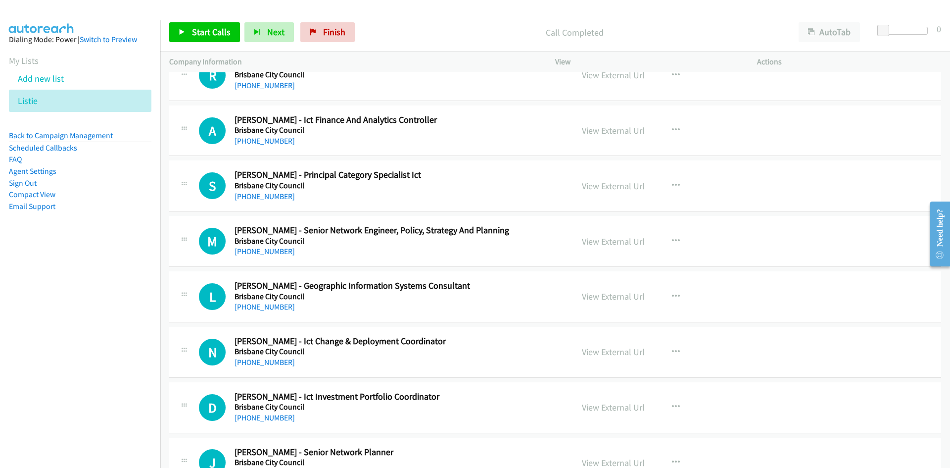
scroll to position [4997, 0]
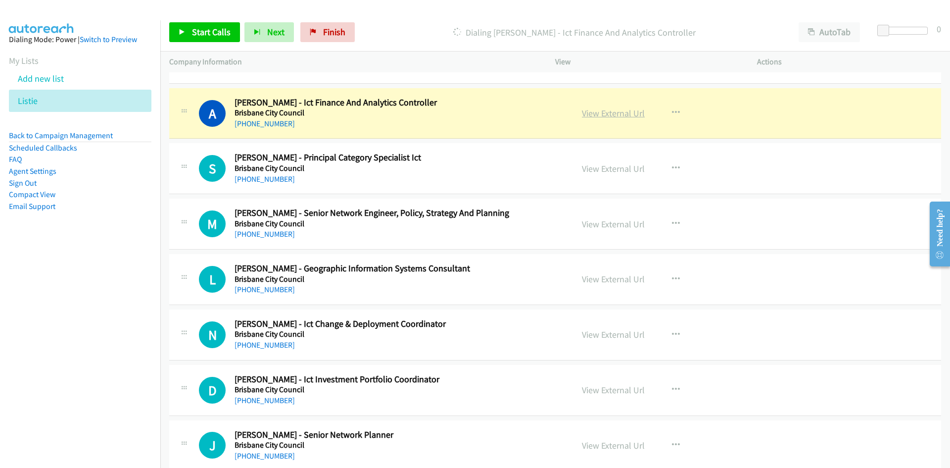
click at [608, 112] on link "View External Url" at bounding box center [613, 112] width 63 height 11
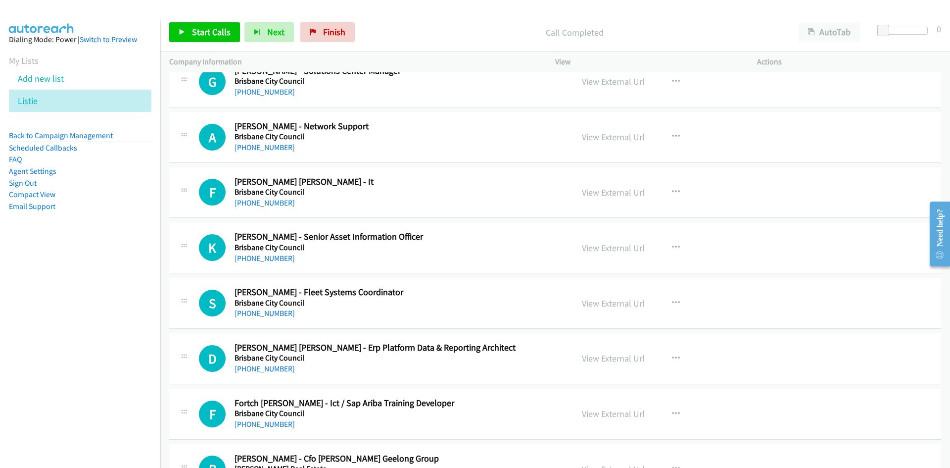
scroll to position [6184, 0]
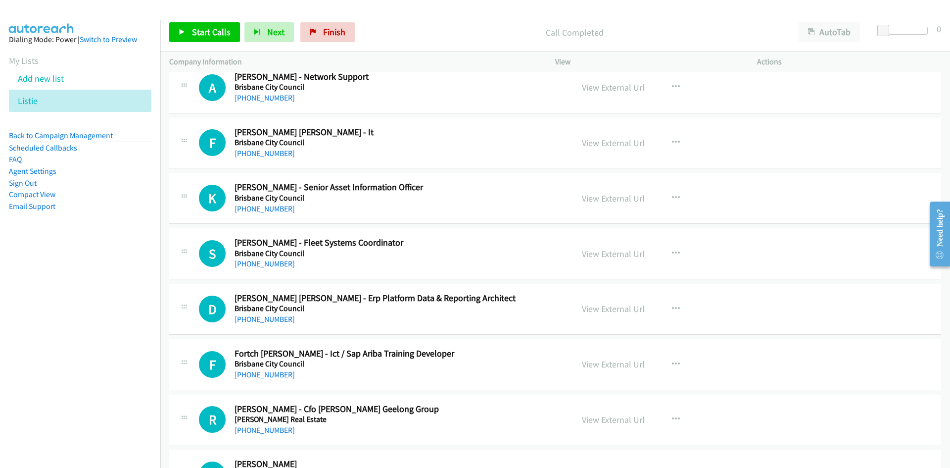
drag, startPoint x: 261, startPoint y: 211, endPoint x: 138, endPoint y: 245, distance: 127.8
click at [261, 211] on link "[PHONE_NUMBER]" at bounding box center [265, 208] width 60 height 9
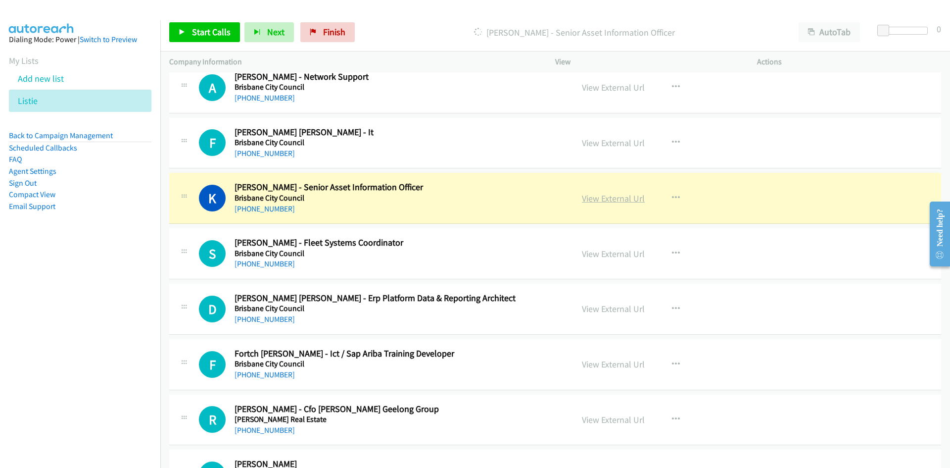
click at [624, 200] on link "View External Url" at bounding box center [613, 197] width 63 height 11
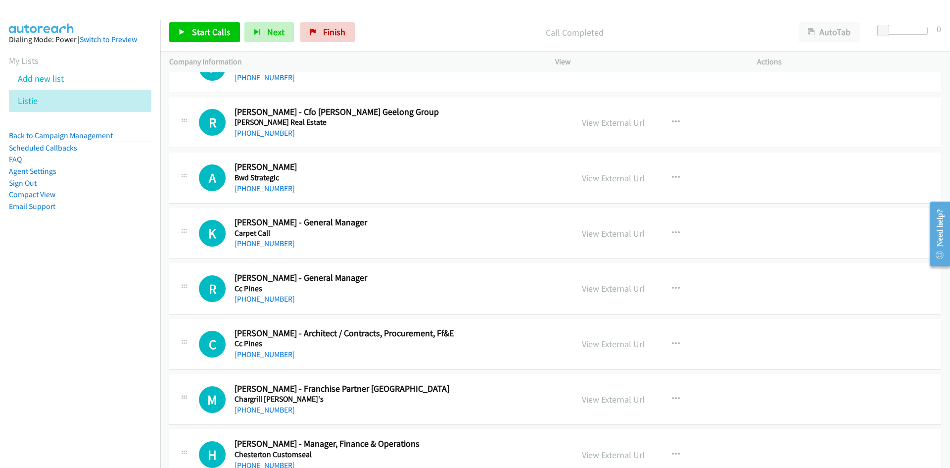
scroll to position [6531, 0]
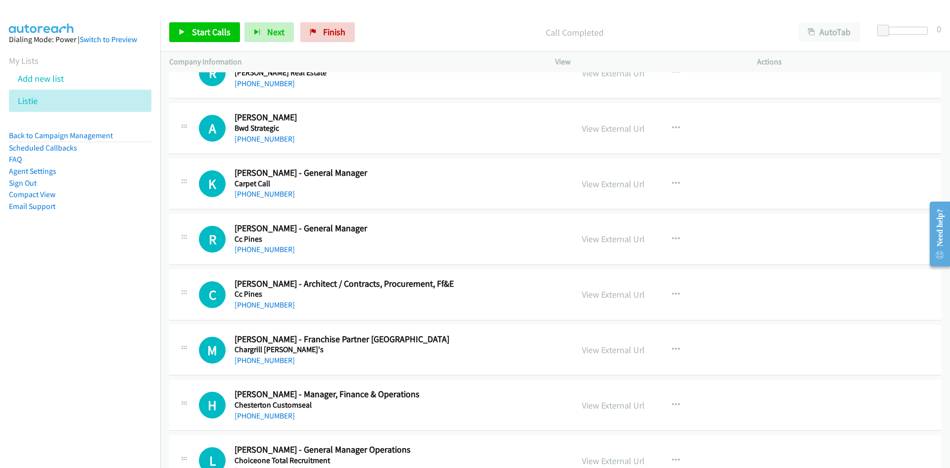
drag, startPoint x: 258, startPoint y: 194, endPoint x: 156, endPoint y: 258, distance: 120.3
click at [258, 194] on link "[PHONE_NUMBER]" at bounding box center [265, 193] width 60 height 9
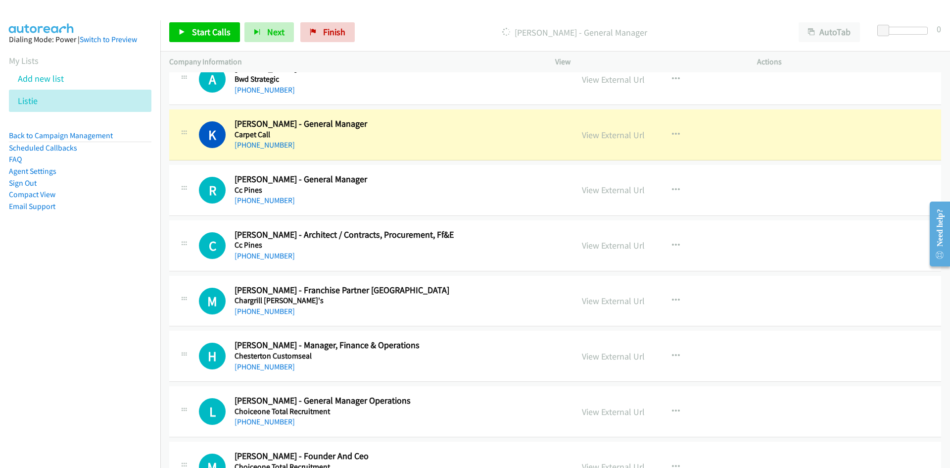
scroll to position [6580, 0]
click at [601, 134] on link "View External Url" at bounding box center [613, 134] width 63 height 11
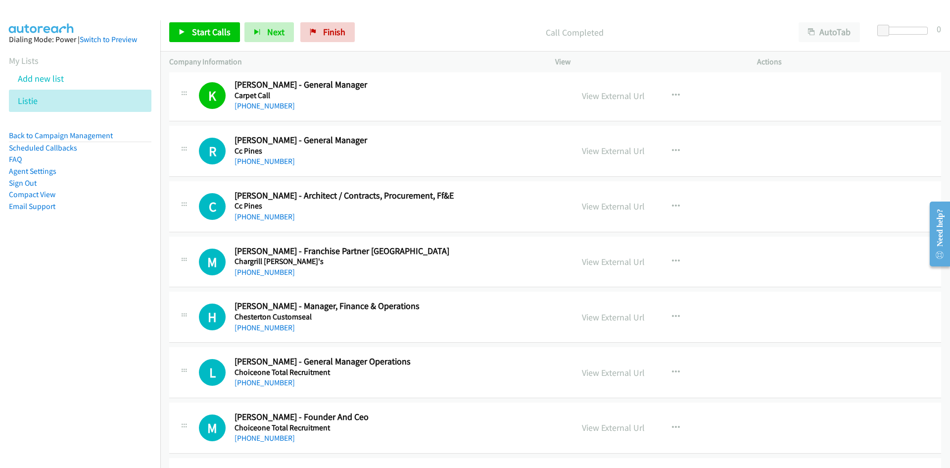
scroll to position [6630, 0]
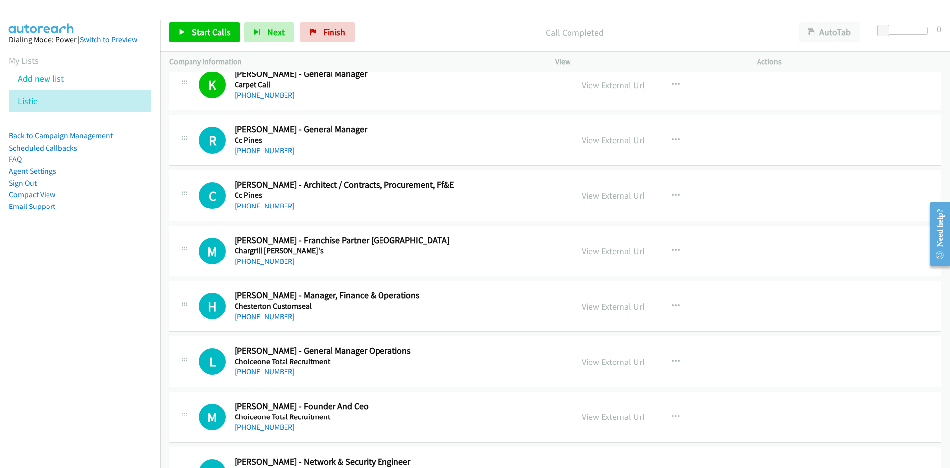
click at [273, 152] on link "[PHONE_NUMBER]" at bounding box center [265, 149] width 60 height 9
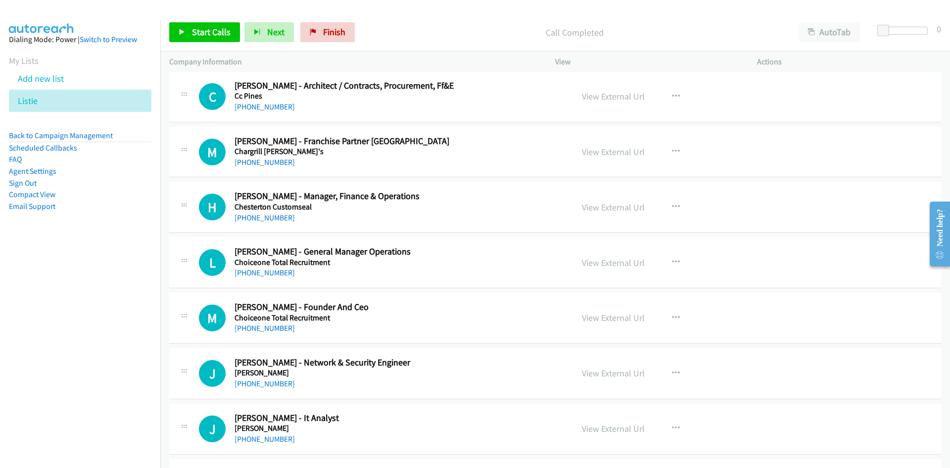
scroll to position [6778, 0]
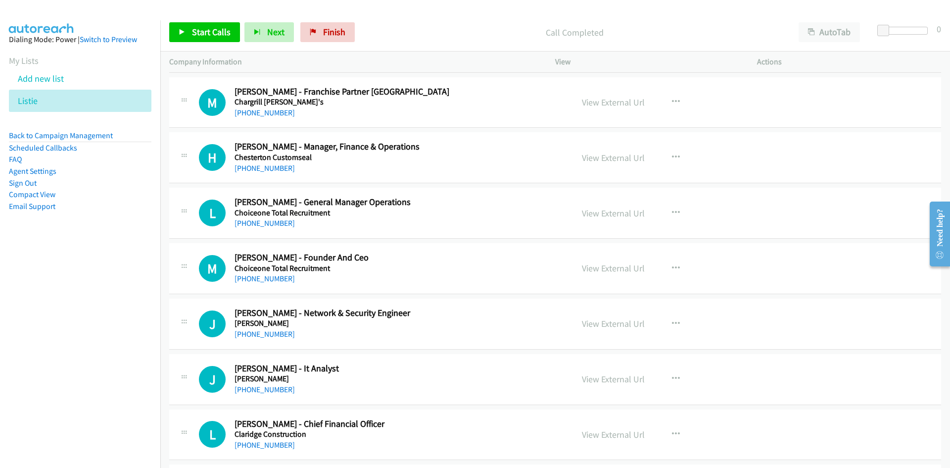
drag, startPoint x: 278, startPoint y: 168, endPoint x: 44, endPoint y: 238, distance: 244.3
click at [278, 168] on link "[PHONE_NUMBER]" at bounding box center [265, 167] width 60 height 9
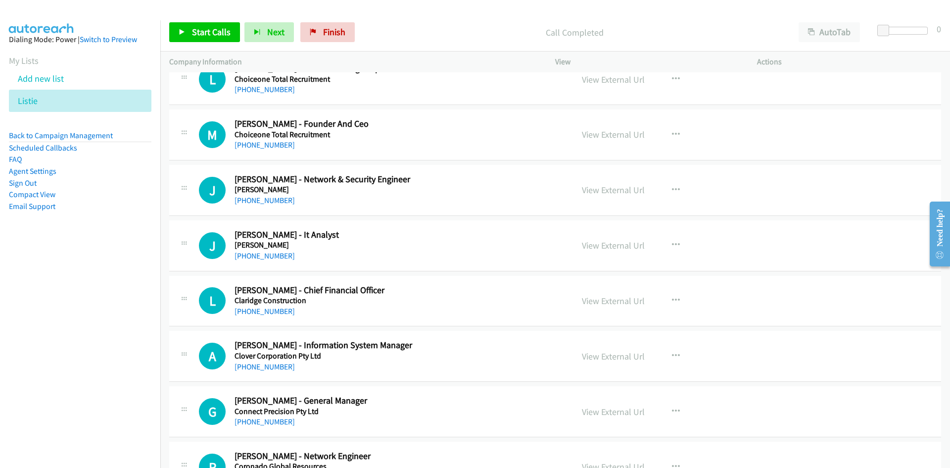
scroll to position [6927, 0]
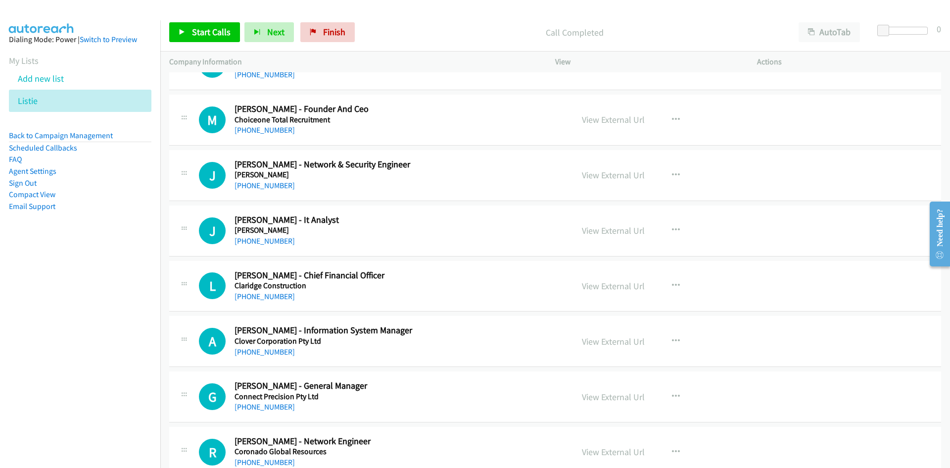
drag, startPoint x: 274, startPoint y: 300, endPoint x: 89, endPoint y: 340, distance: 189.2
click at [274, 300] on link "[PHONE_NUMBER]" at bounding box center [265, 295] width 60 height 9
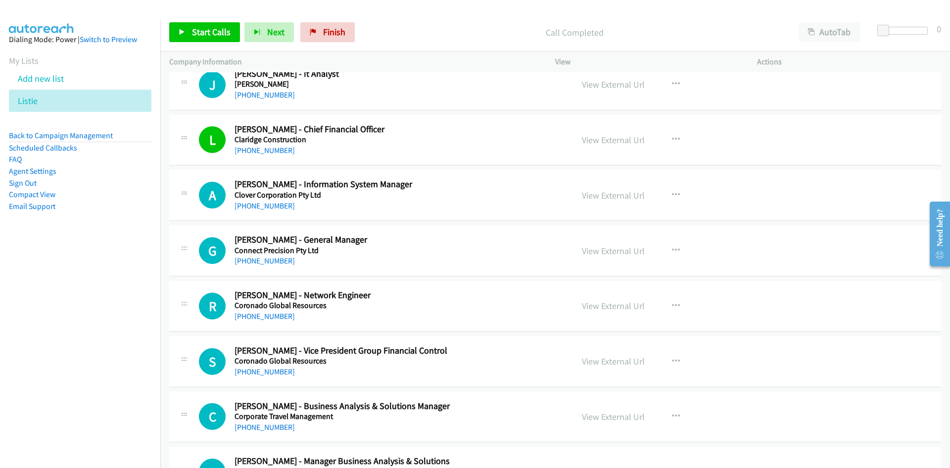
scroll to position [7125, 0]
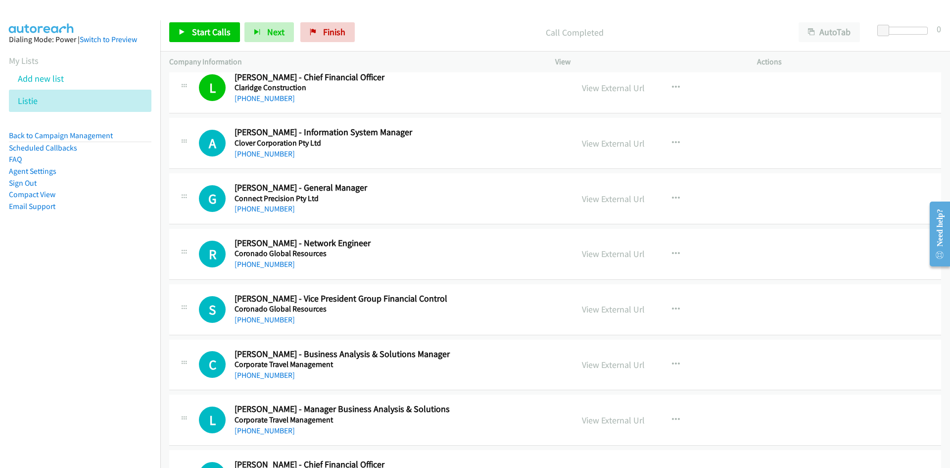
drag, startPoint x: 259, startPoint y: 213, endPoint x: 140, endPoint y: 257, distance: 127.1
click at [259, 213] on link "[PHONE_NUMBER]" at bounding box center [265, 208] width 60 height 9
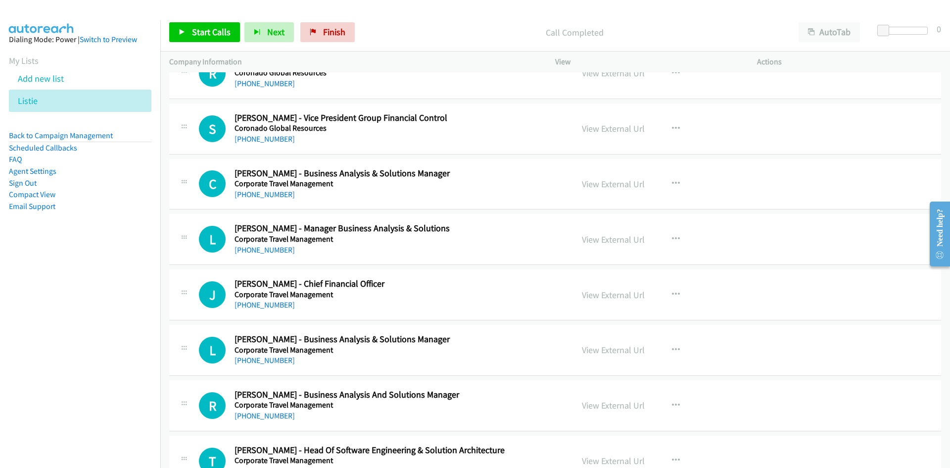
scroll to position [7322, 0]
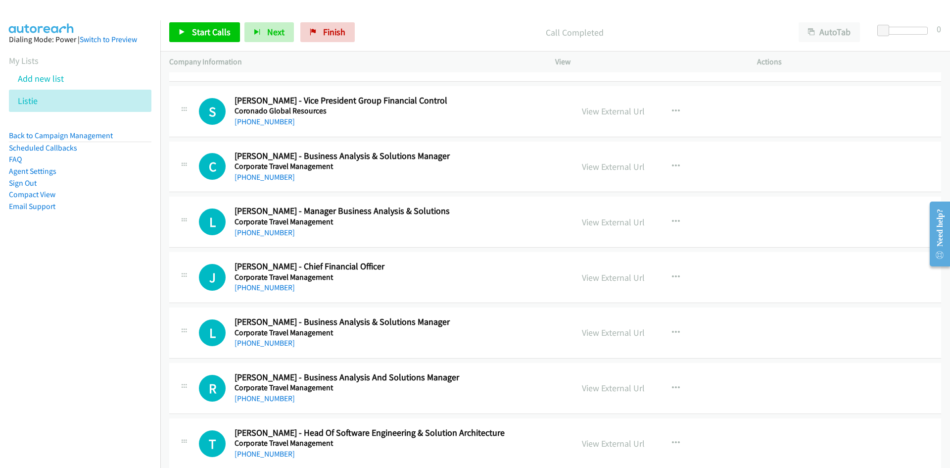
drag, startPoint x: 265, startPoint y: 181, endPoint x: 162, endPoint y: 217, distance: 109.2
click at [265, 181] on link "[PHONE_NUMBER]" at bounding box center [265, 176] width 60 height 9
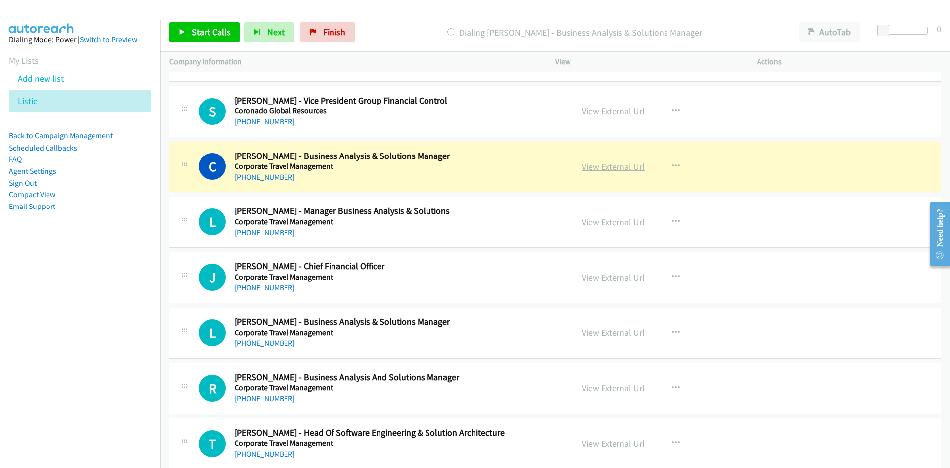
click at [612, 168] on link "View External Url" at bounding box center [613, 166] width 63 height 11
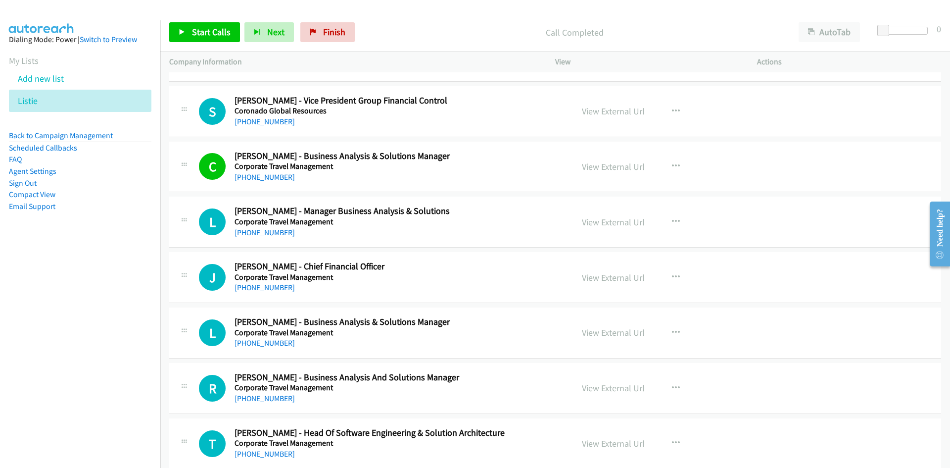
scroll to position [7372, 0]
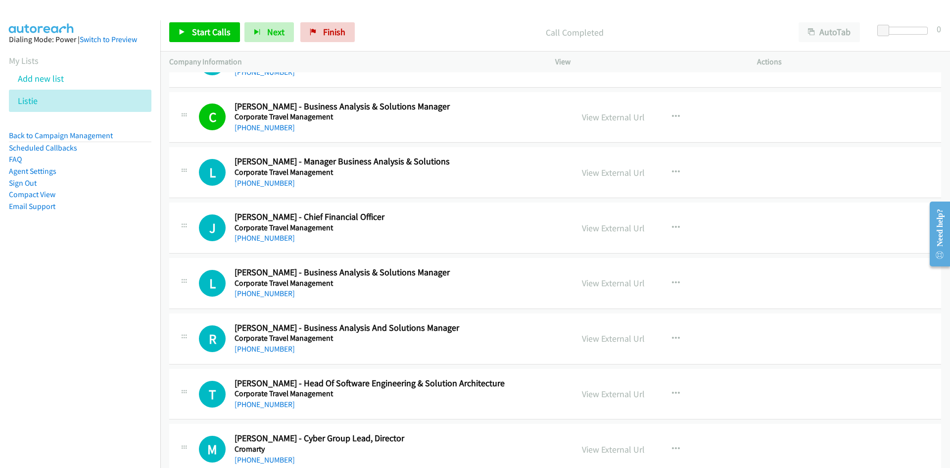
drag, startPoint x: 266, startPoint y: 183, endPoint x: 170, endPoint y: 208, distance: 98.9
click at [266, 183] on link "[PHONE_NUMBER]" at bounding box center [265, 182] width 60 height 9
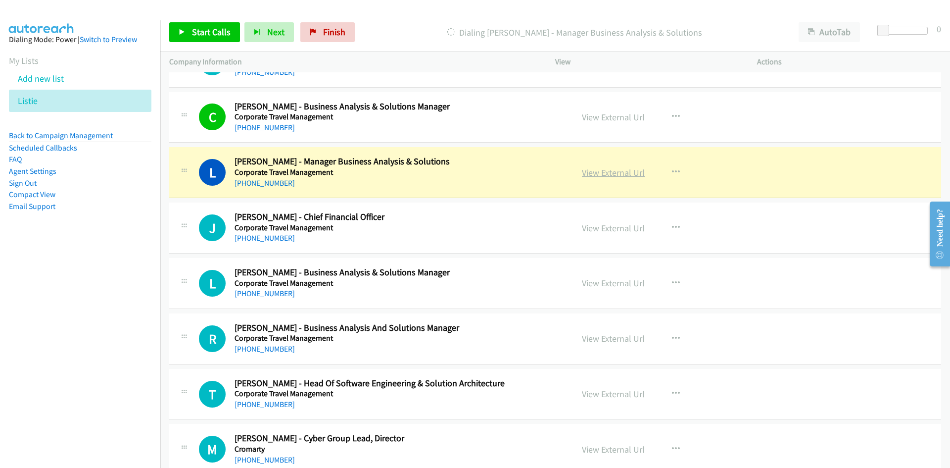
click at [619, 169] on link "View External Url" at bounding box center [613, 172] width 63 height 11
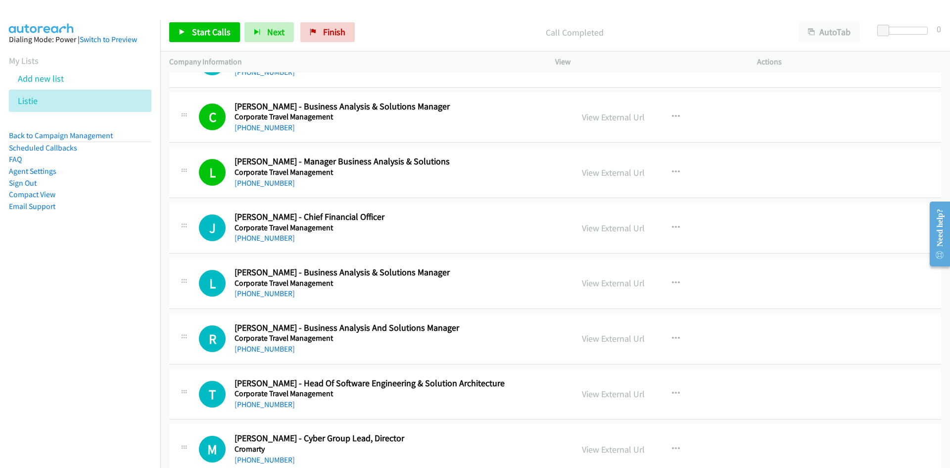
scroll to position [7421, 0]
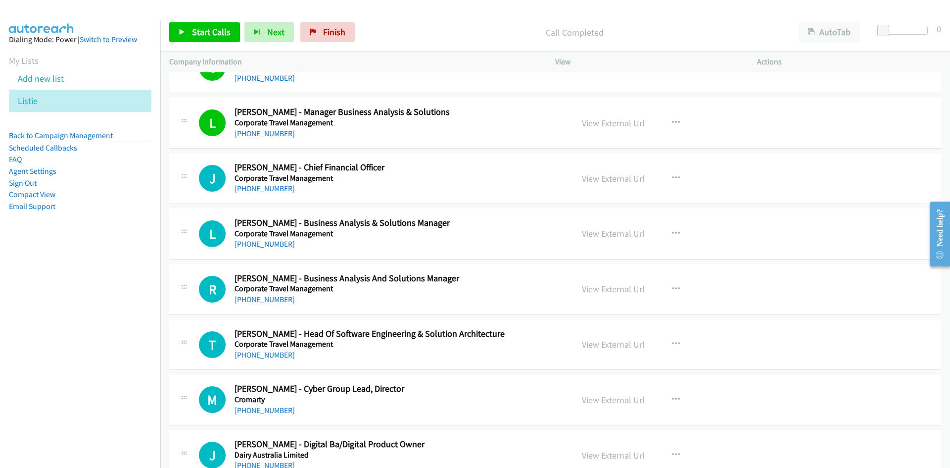
drag, startPoint x: 271, startPoint y: 190, endPoint x: 86, endPoint y: 251, distance: 194.8
click at [271, 190] on link "[PHONE_NUMBER]" at bounding box center [265, 188] width 60 height 9
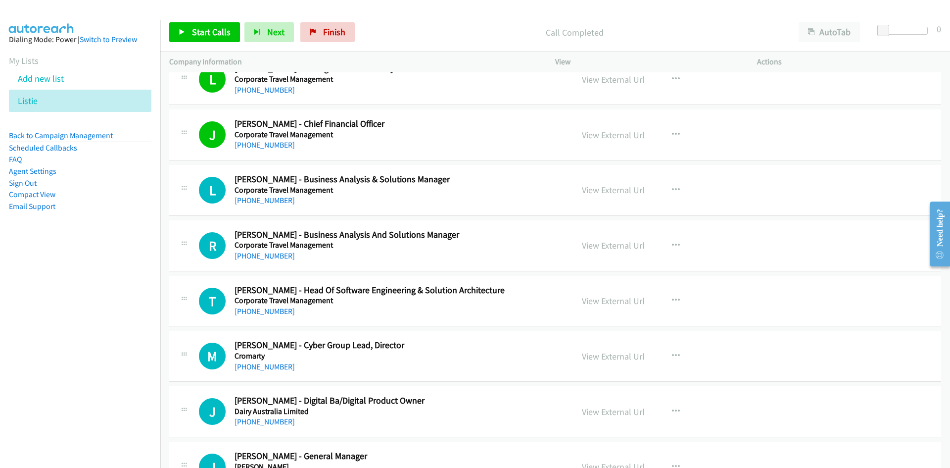
scroll to position [7471, 0]
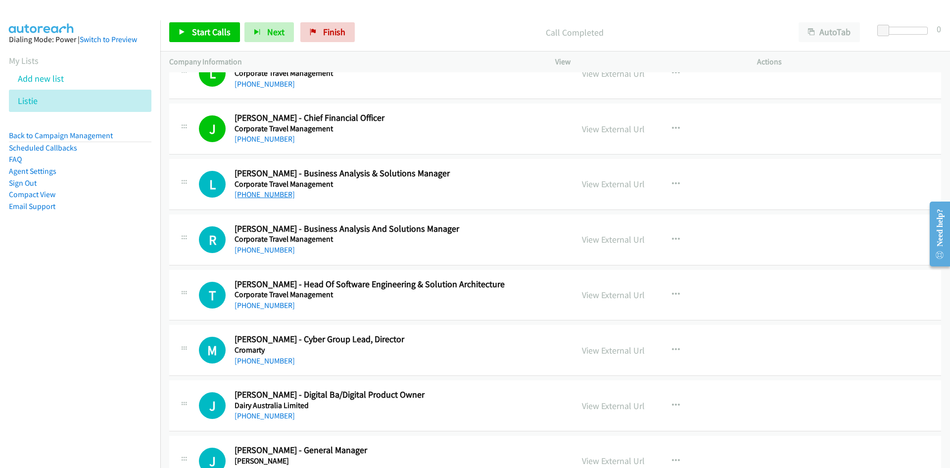
drag, startPoint x: 277, startPoint y: 193, endPoint x: 189, endPoint y: 227, distance: 93.8
click at [277, 193] on link "[PHONE_NUMBER]" at bounding box center [265, 193] width 60 height 9
click at [267, 250] on link "[PHONE_NUMBER]" at bounding box center [265, 249] width 60 height 9
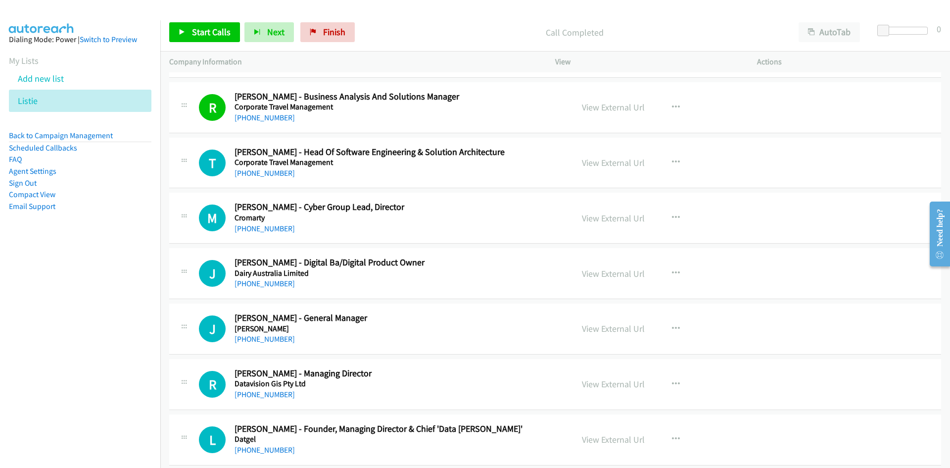
scroll to position [7619, 0]
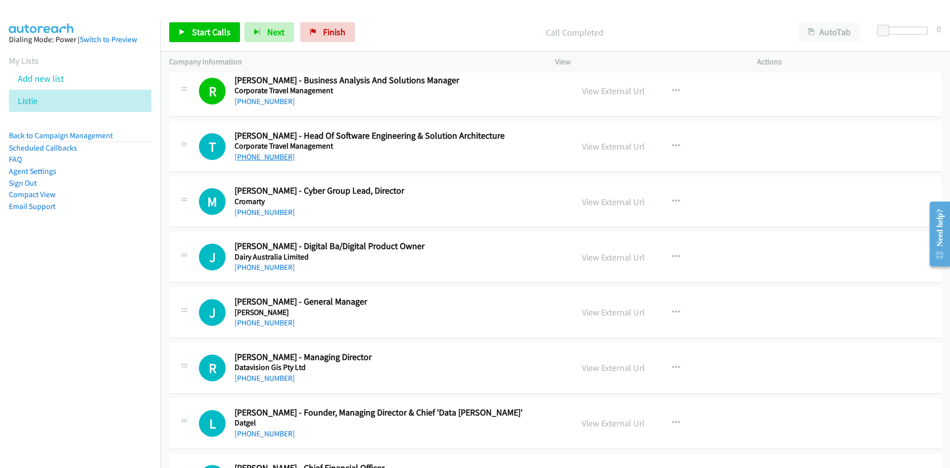
drag, startPoint x: 277, startPoint y: 159, endPoint x: 76, endPoint y: 259, distance: 224.1
click at [277, 159] on link "[PHONE_NUMBER]" at bounding box center [265, 156] width 60 height 9
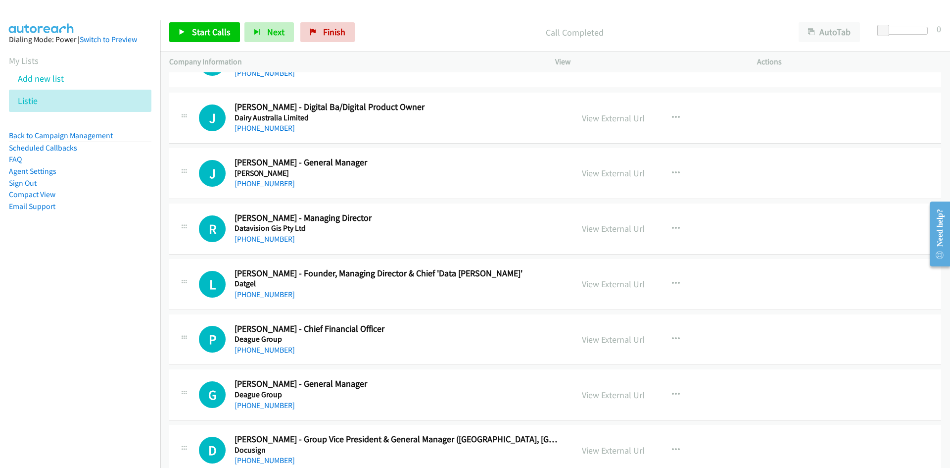
scroll to position [7768, 0]
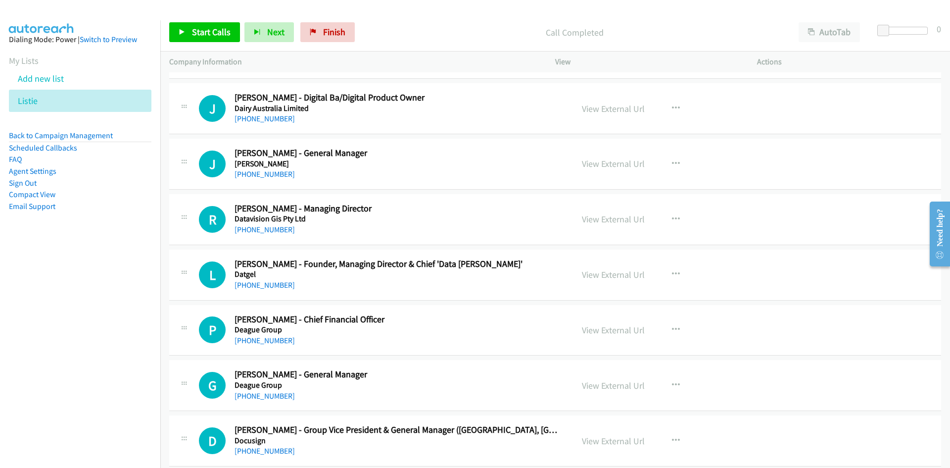
drag, startPoint x: 272, startPoint y: 174, endPoint x: 144, endPoint y: 216, distance: 133.8
click at [272, 174] on link "[PHONE_NUMBER]" at bounding box center [265, 173] width 60 height 9
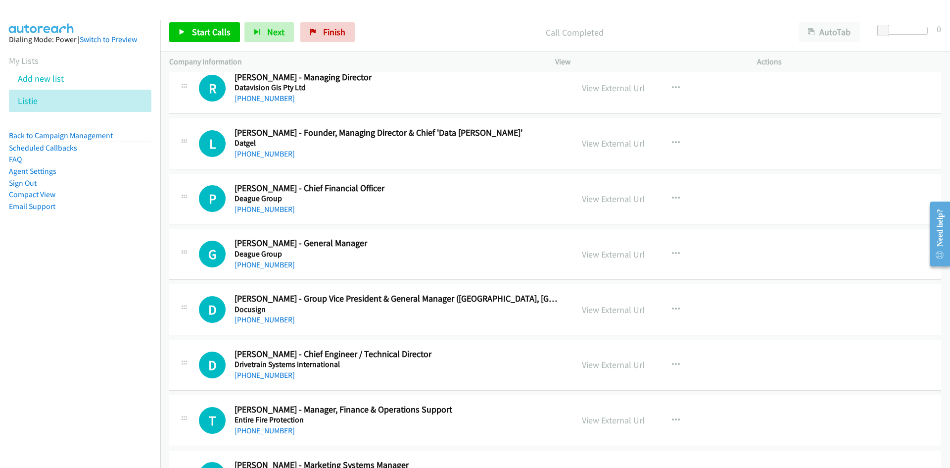
scroll to position [7916, 0]
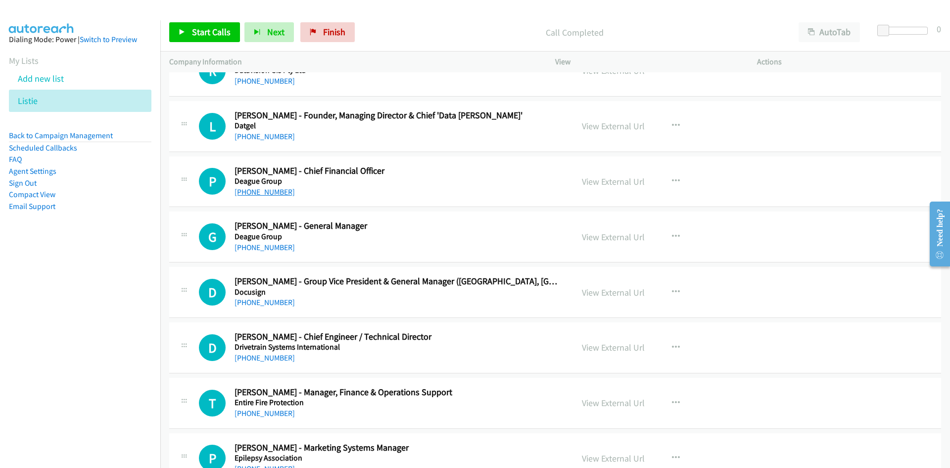
click at [266, 191] on link "[PHONE_NUMBER]" at bounding box center [265, 191] width 60 height 9
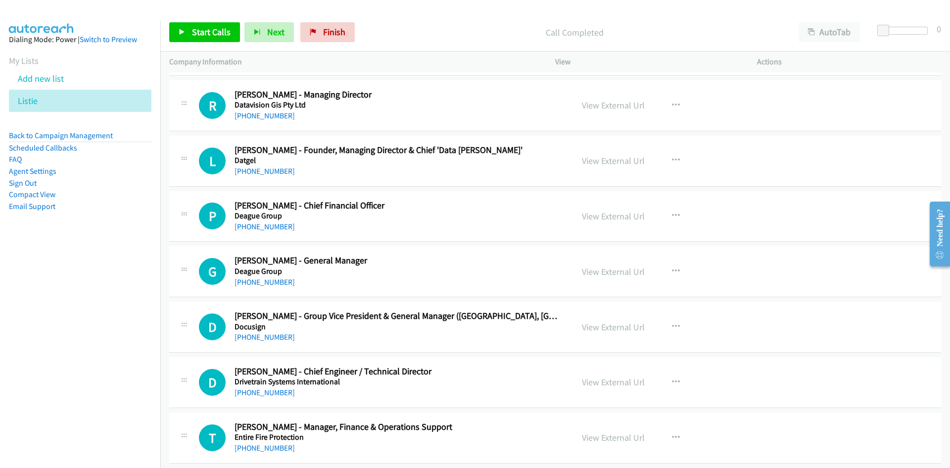
scroll to position [7867, 0]
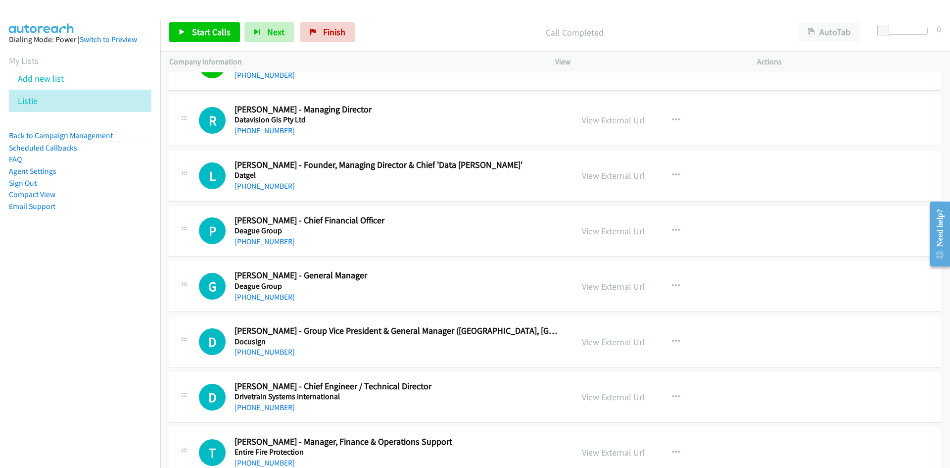
drag, startPoint x: 275, startPoint y: 239, endPoint x: 2, endPoint y: 325, distance: 286.2
click at [275, 239] on link "[PHONE_NUMBER]" at bounding box center [265, 240] width 60 height 9
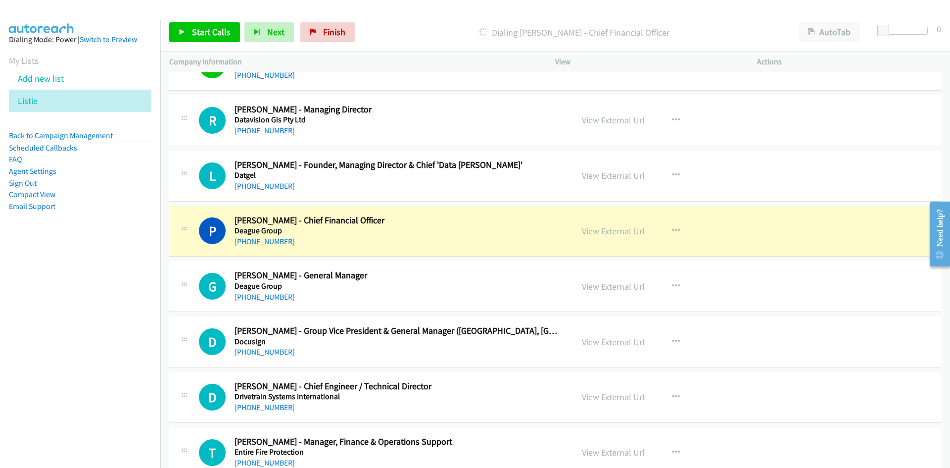
scroll to position [7916, 0]
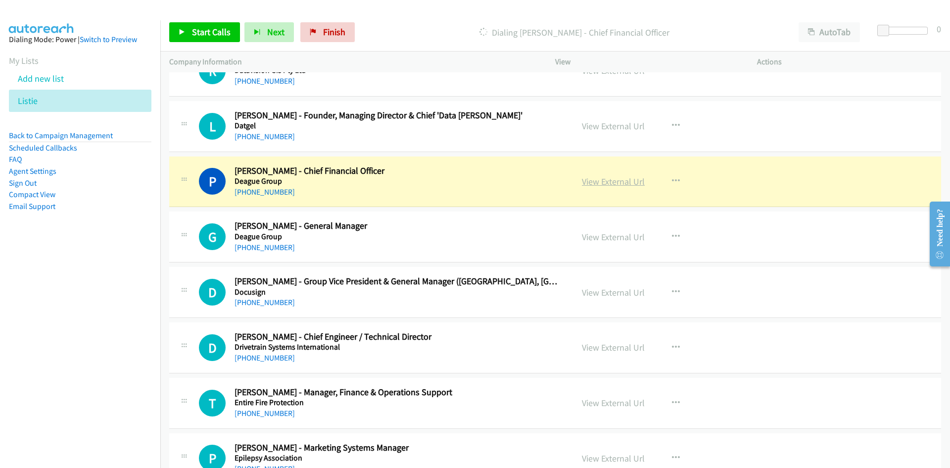
click at [618, 179] on link "View External Url" at bounding box center [613, 181] width 63 height 11
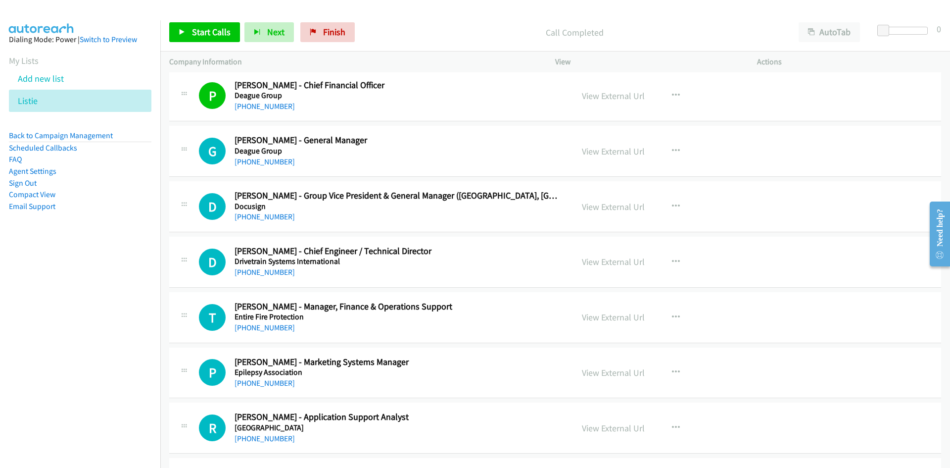
scroll to position [8015, 0]
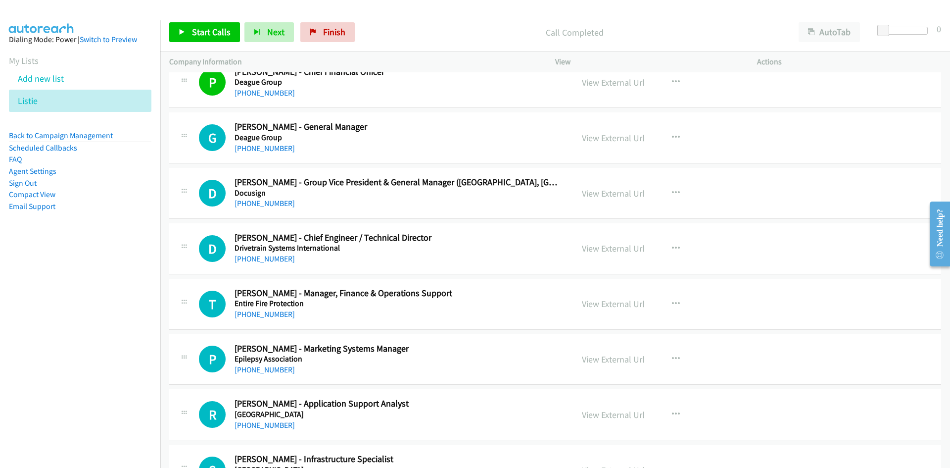
drag, startPoint x: 262, startPoint y: 151, endPoint x: 88, endPoint y: 223, distance: 188.5
click at [262, 151] on link "[PHONE_NUMBER]" at bounding box center [265, 147] width 60 height 9
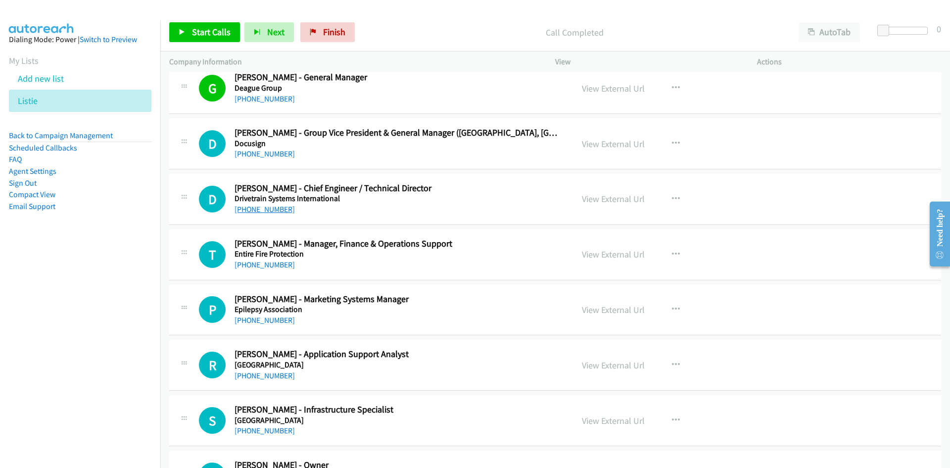
click at [272, 212] on link "[PHONE_NUMBER]" at bounding box center [265, 208] width 60 height 9
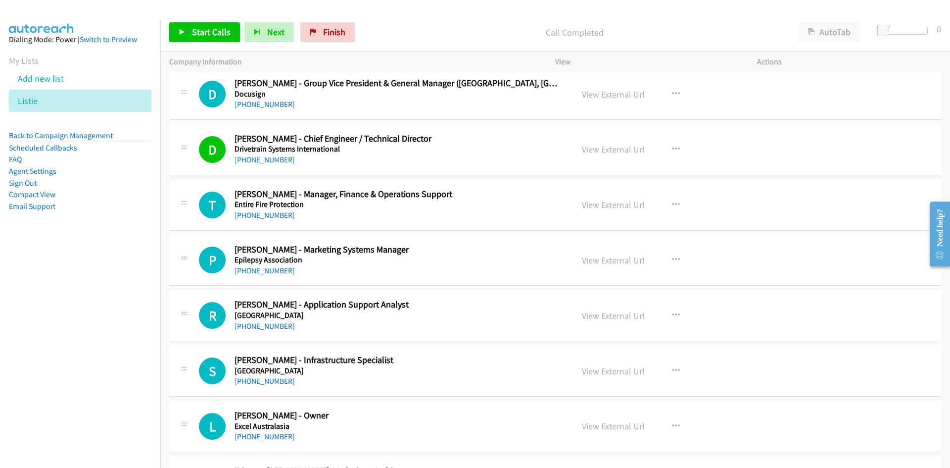
scroll to position [8164, 0]
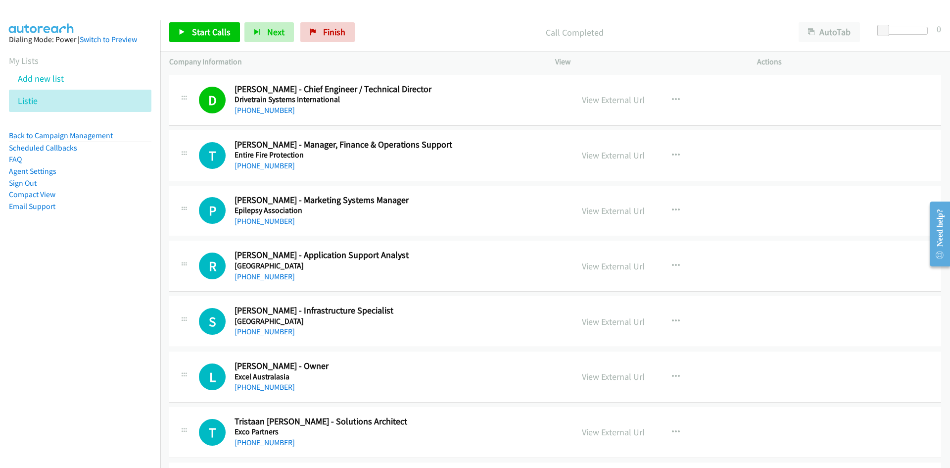
drag, startPoint x: 261, startPoint y: 165, endPoint x: 132, endPoint y: 219, distance: 139.5
click at [261, 165] on link "[PHONE_NUMBER]" at bounding box center [265, 165] width 60 height 9
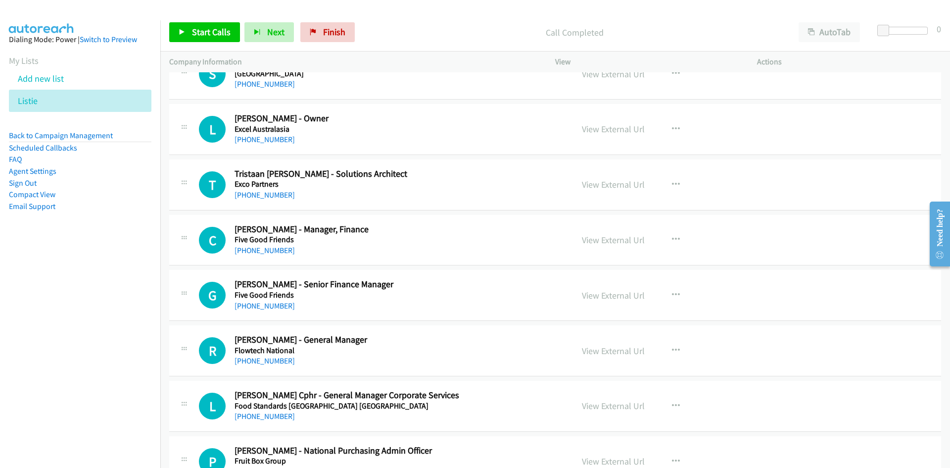
scroll to position [8460, 0]
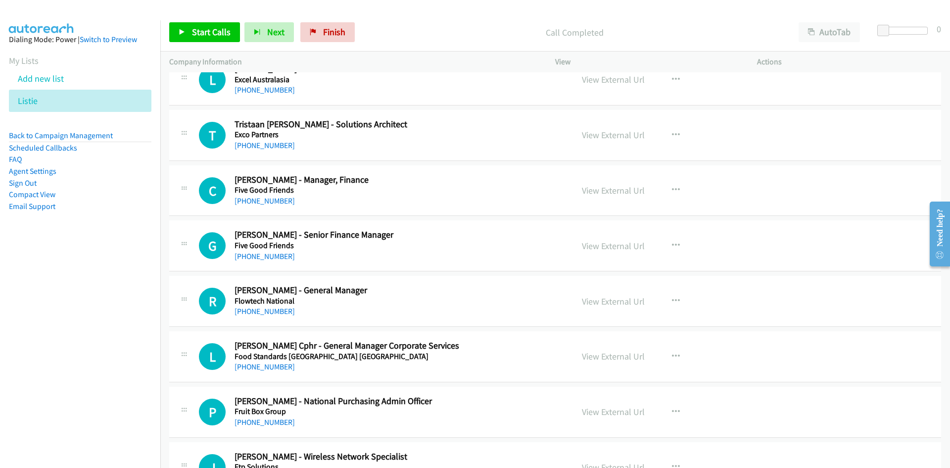
drag, startPoint x: 260, startPoint y: 201, endPoint x: 98, endPoint y: 273, distance: 177.2
click at [260, 201] on link "[PHONE_NUMBER]" at bounding box center [265, 200] width 60 height 9
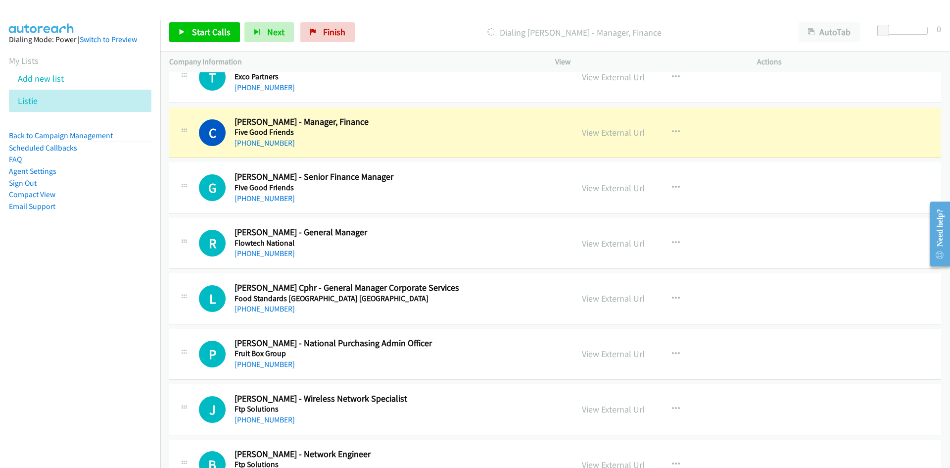
scroll to position [8559, 0]
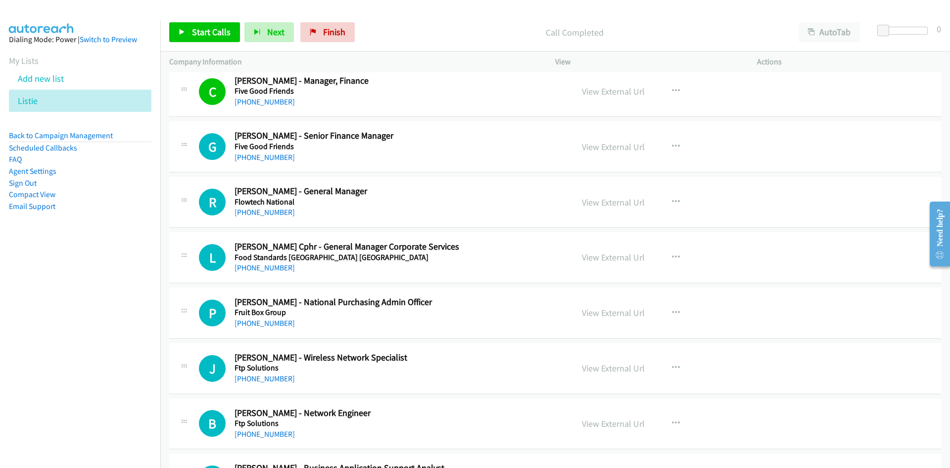
drag, startPoint x: 270, startPoint y: 160, endPoint x: 95, endPoint y: 238, distance: 192.0
click at [270, 160] on link "[PHONE_NUMBER]" at bounding box center [265, 156] width 60 height 9
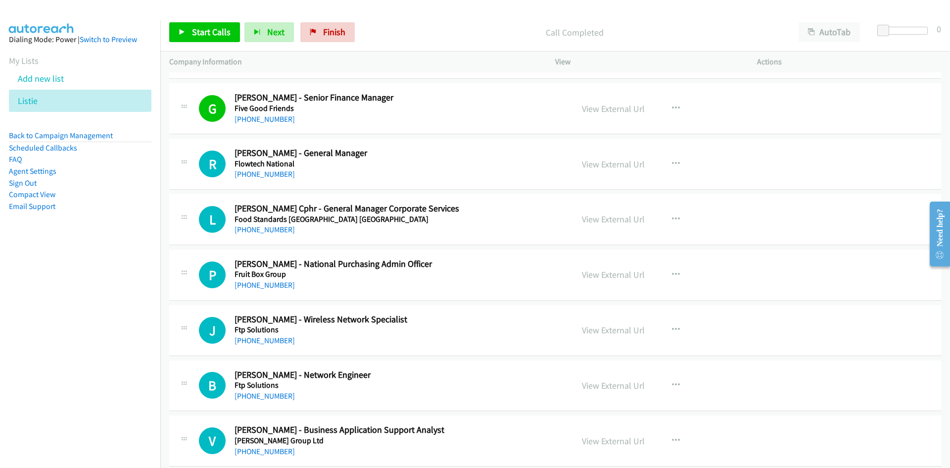
scroll to position [8609, 0]
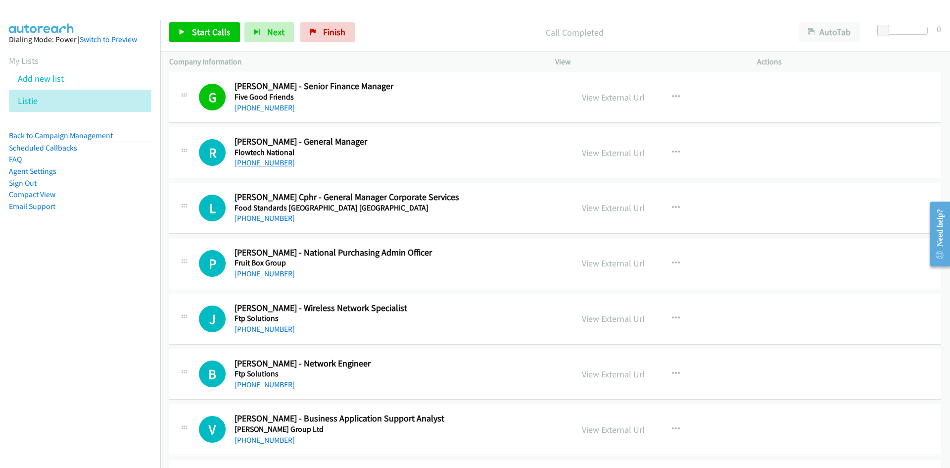
drag, startPoint x: 269, startPoint y: 162, endPoint x: 131, endPoint y: 232, distance: 154.7
click at [269, 162] on link "[PHONE_NUMBER]" at bounding box center [265, 162] width 60 height 9
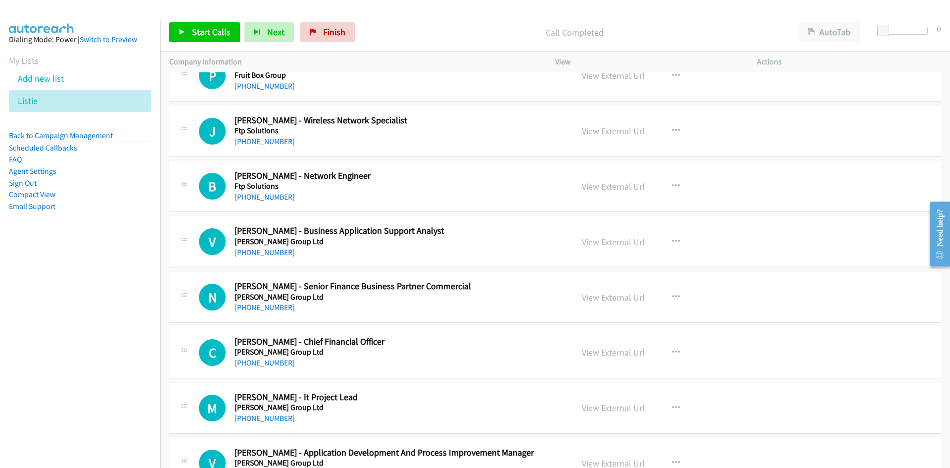
scroll to position [8807, 0]
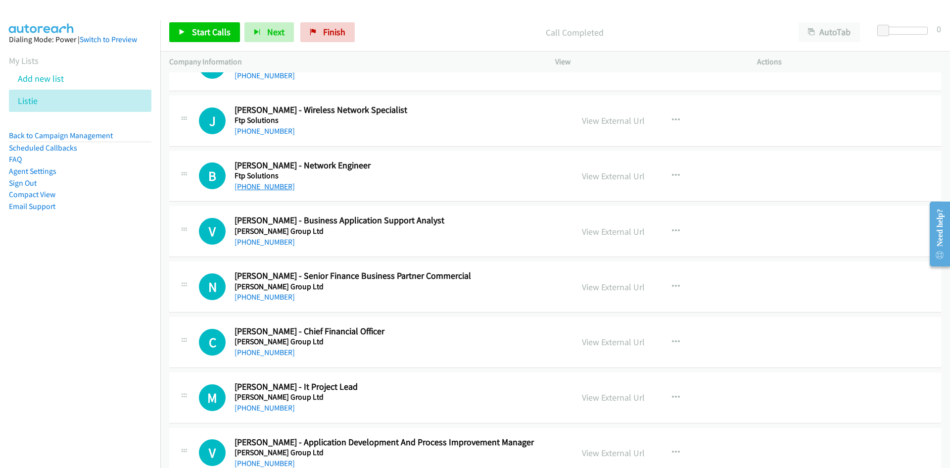
drag, startPoint x: 281, startPoint y: 189, endPoint x: 3, endPoint y: 274, distance: 290.3
click at [281, 189] on link "[PHONE_NUMBER]" at bounding box center [265, 186] width 60 height 9
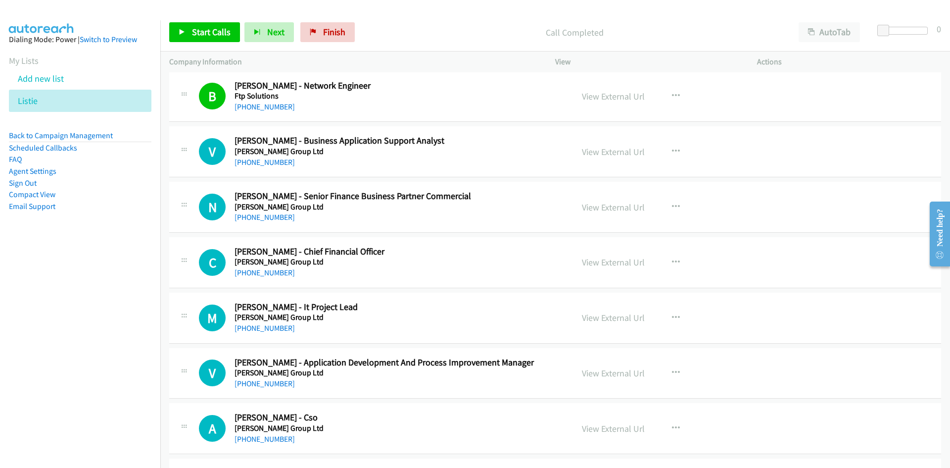
scroll to position [8906, 0]
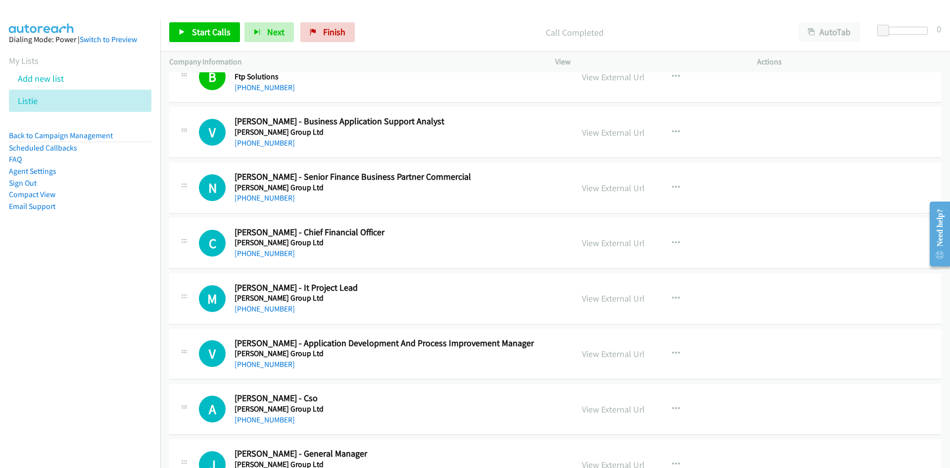
drag, startPoint x: 270, startPoint y: 253, endPoint x: 67, endPoint y: 297, distance: 208.0
click at [270, 253] on link "[PHONE_NUMBER]" at bounding box center [265, 252] width 60 height 9
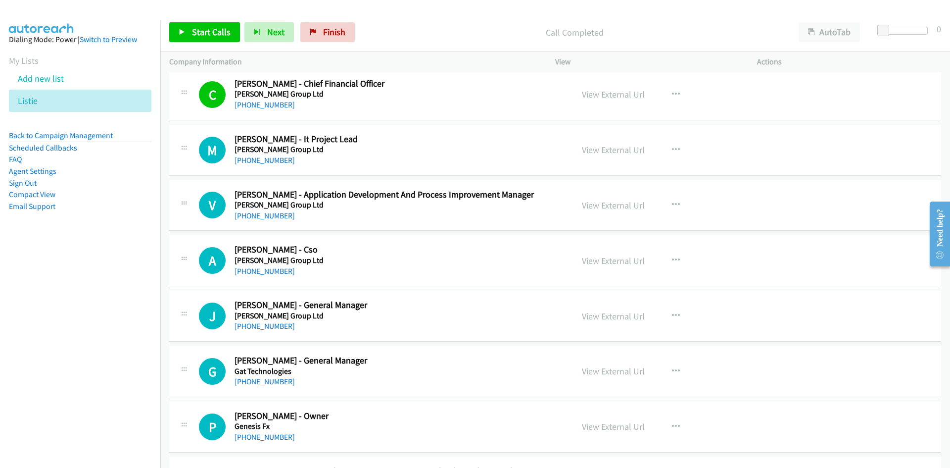
scroll to position [9153, 0]
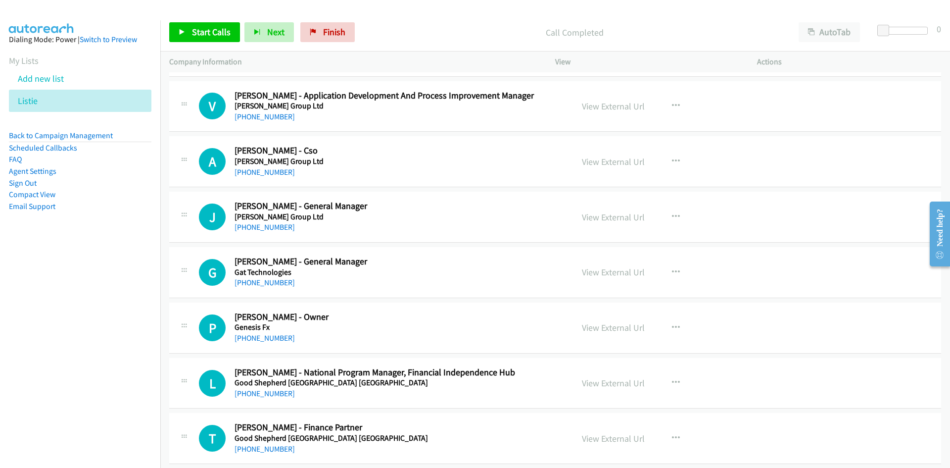
drag, startPoint x: 258, startPoint y: 226, endPoint x: 158, endPoint y: 278, distance: 112.4
click at [258, 226] on link "[PHONE_NUMBER]" at bounding box center [265, 226] width 60 height 9
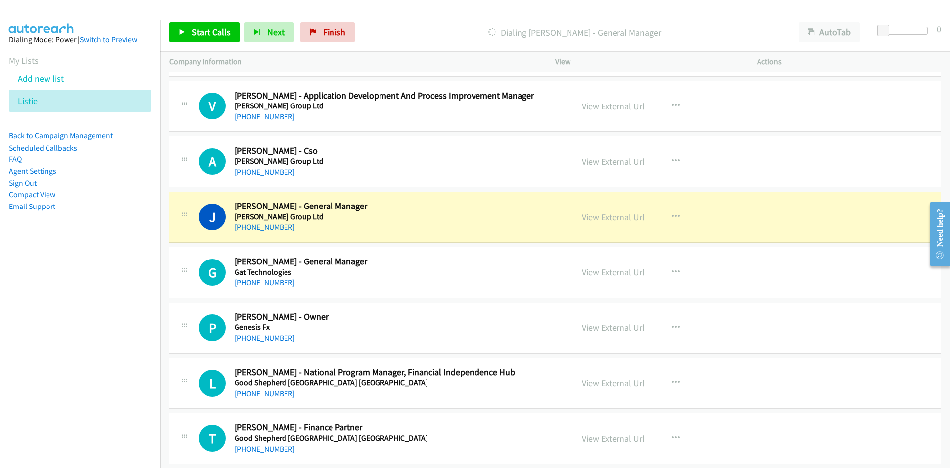
click at [608, 218] on link "View External Url" at bounding box center [613, 216] width 63 height 11
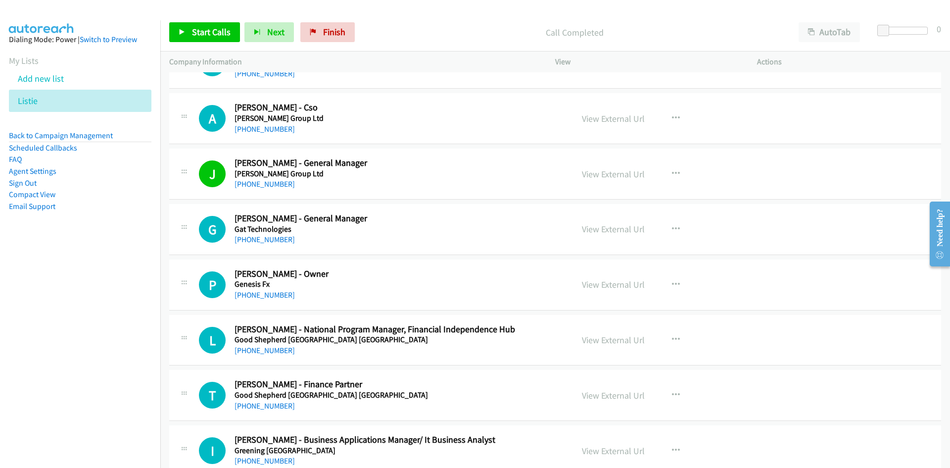
scroll to position [9252, 0]
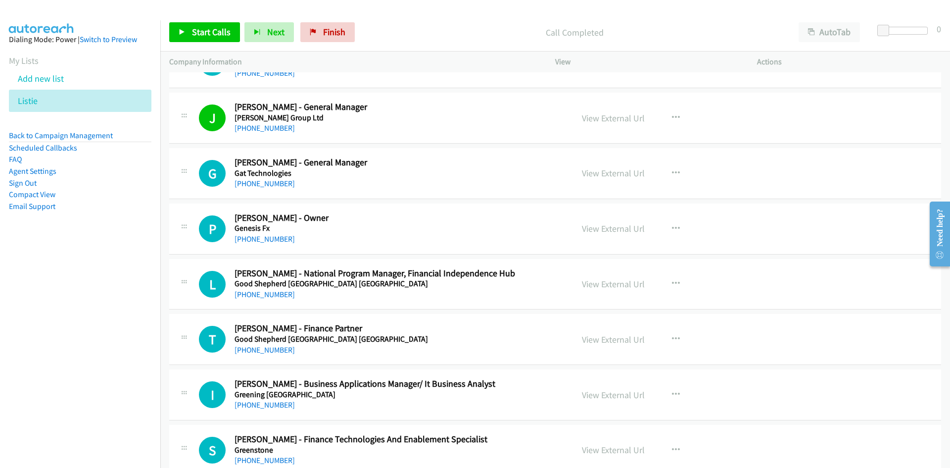
drag, startPoint x: 282, startPoint y: 186, endPoint x: 120, endPoint y: 251, distance: 174.3
click at [282, 186] on link "[PHONE_NUMBER]" at bounding box center [265, 183] width 60 height 9
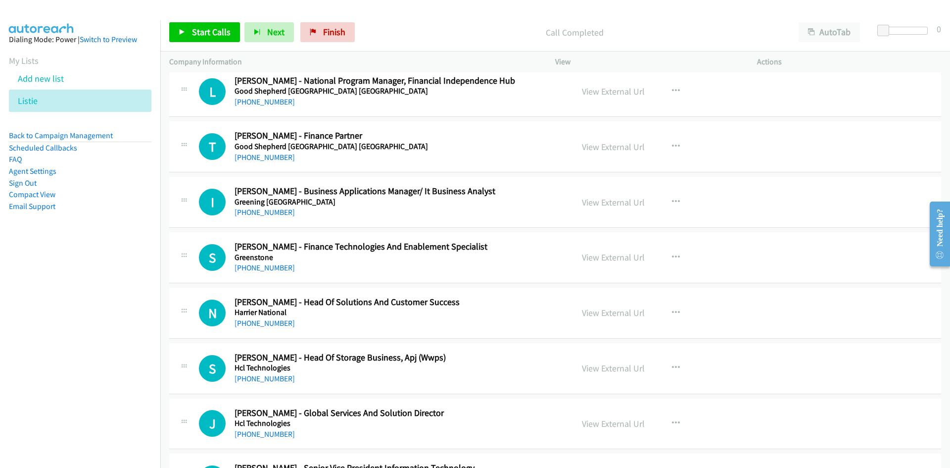
scroll to position [9450, 0]
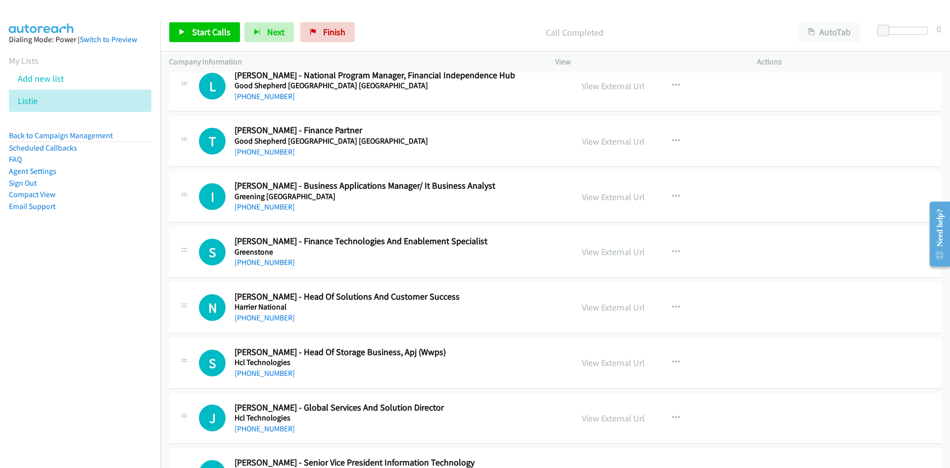
drag, startPoint x: 249, startPoint y: 203, endPoint x: 95, endPoint y: 267, distance: 166.4
click at [249, 203] on link "[PHONE_NUMBER]" at bounding box center [265, 206] width 60 height 9
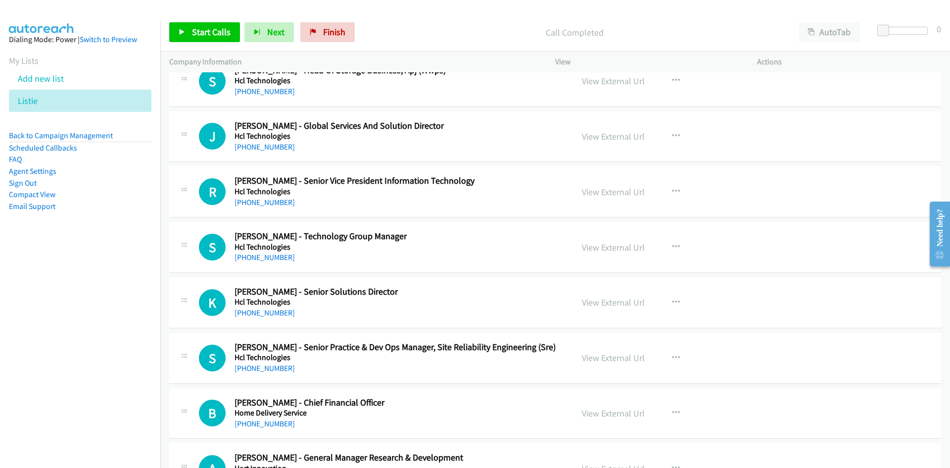
scroll to position [9747, 0]
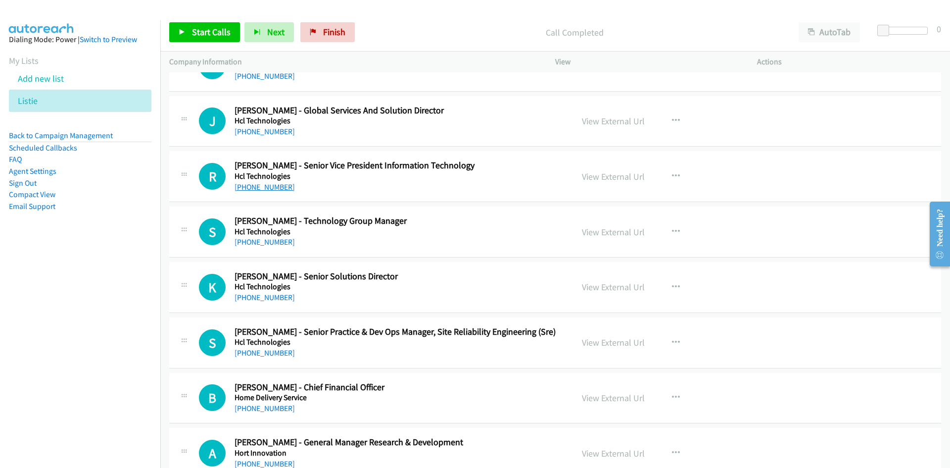
click at [268, 186] on link "[PHONE_NUMBER]" at bounding box center [265, 186] width 60 height 9
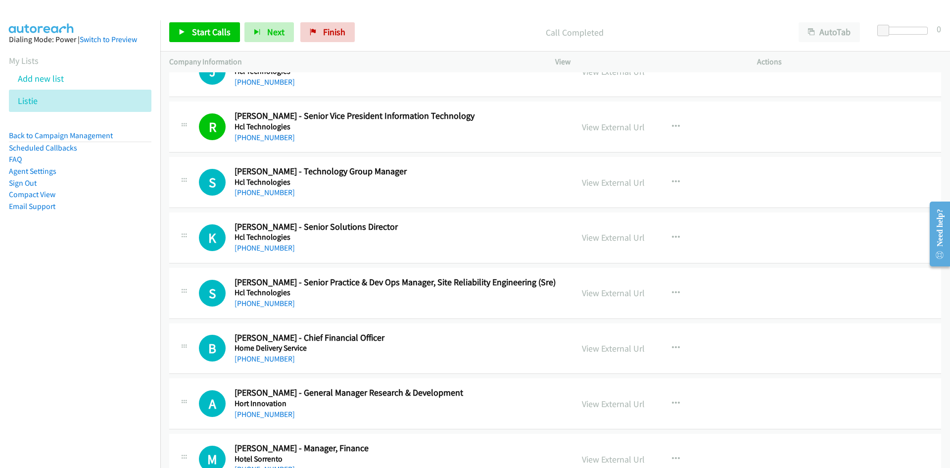
scroll to position [9846, 0]
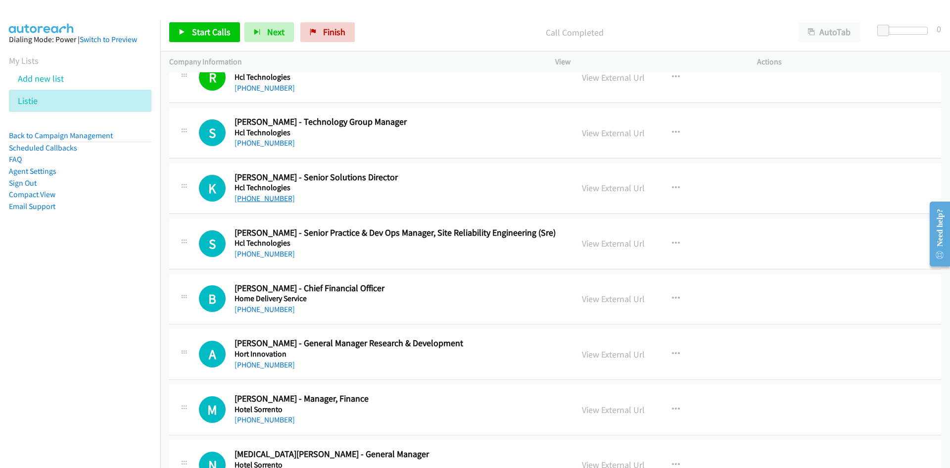
click at [267, 197] on link "[PHONE_NUMBER]" at bounding box center [265, 197] width 60 height 9
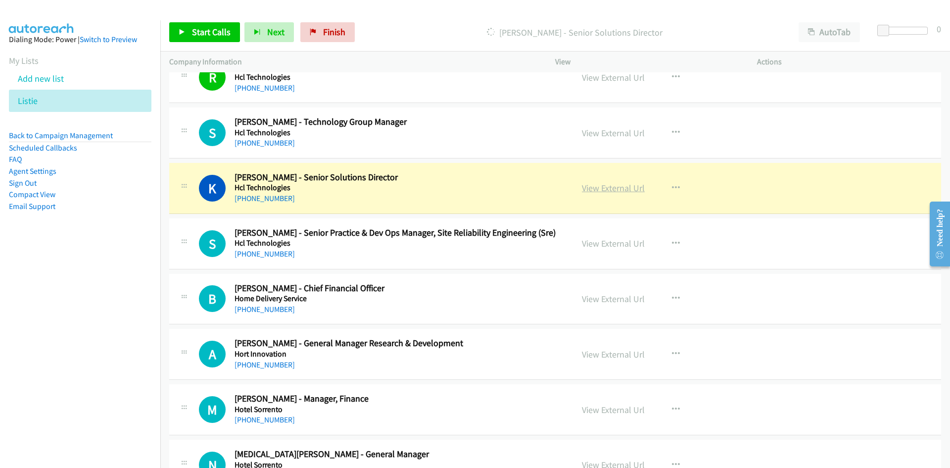
click at [604, 183] on link "View External Url" at bounding box center [613, 187] width 63 height 11
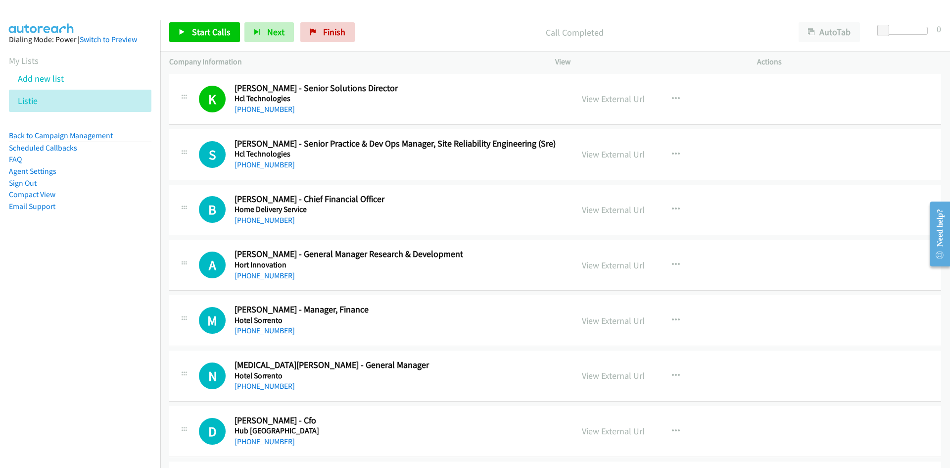
scroll to position [9945, 0]
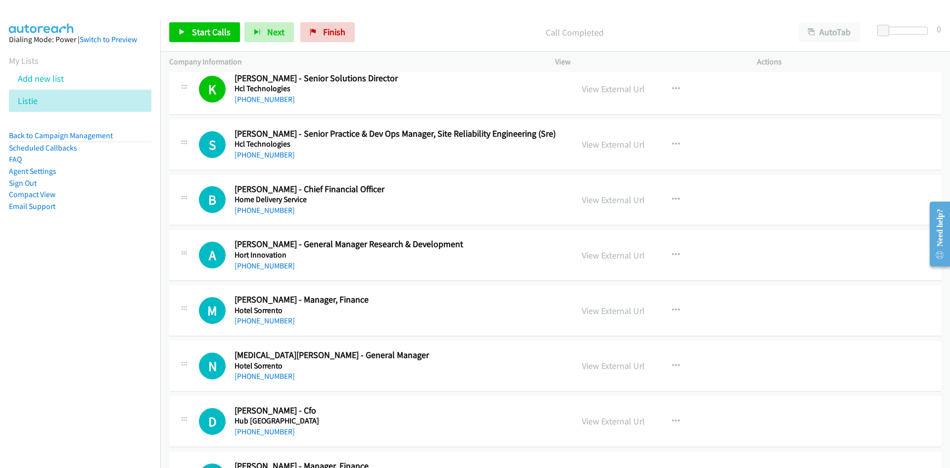
drag, startPoint x: 269, startPoint y: 153, endPoint x: 148, endPoint y: 213, distance: 134.1
click at [269, 153] on link "[PHONE_NUMBER]" at bounding box center [265, 154] width 60 height 9
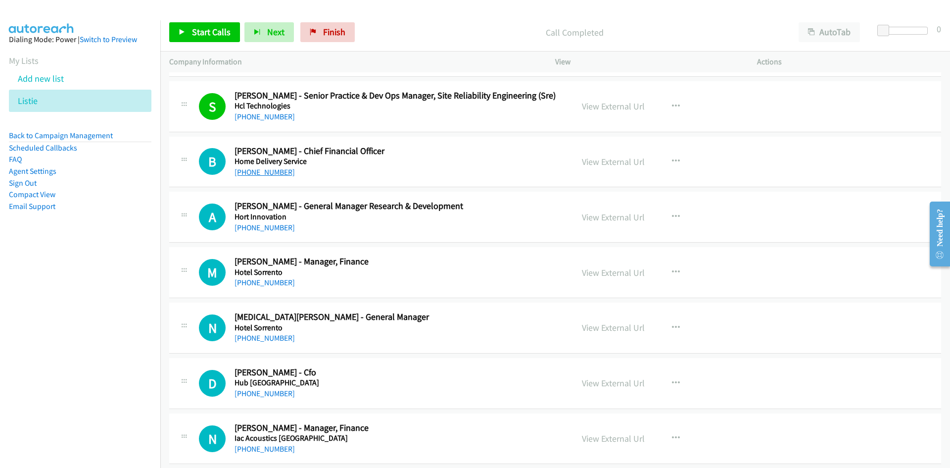
scroll to position [9994, 0]
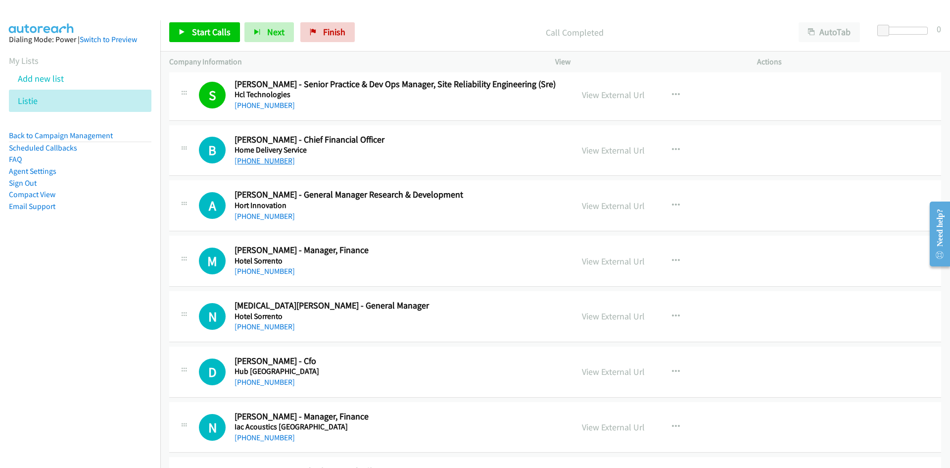
click at [282, 158] on link "[PHONE_NUMBER]" at bounding box center [265, 160] width 60 height 9
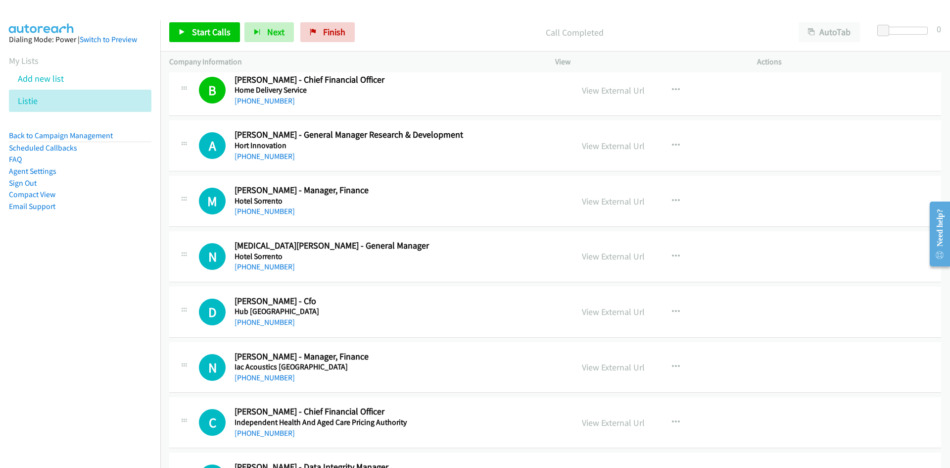
scroll to position [10093, 0]
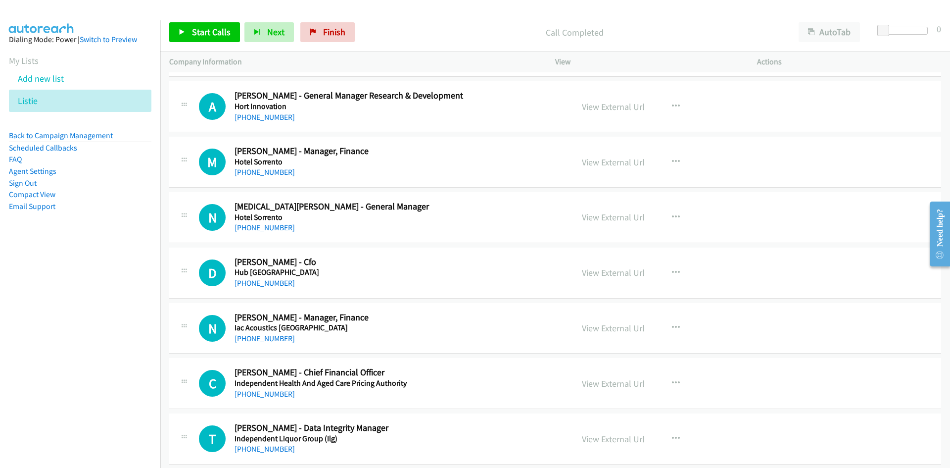
drag, startPoint x: 269, startPoint y: 227, endPoint x: 109, endPoint y: 248, distance: 161.2
click at [269, 227] on link "[PHONE_NUMBER]" at bounding box center [265, 227] width 60 height 9
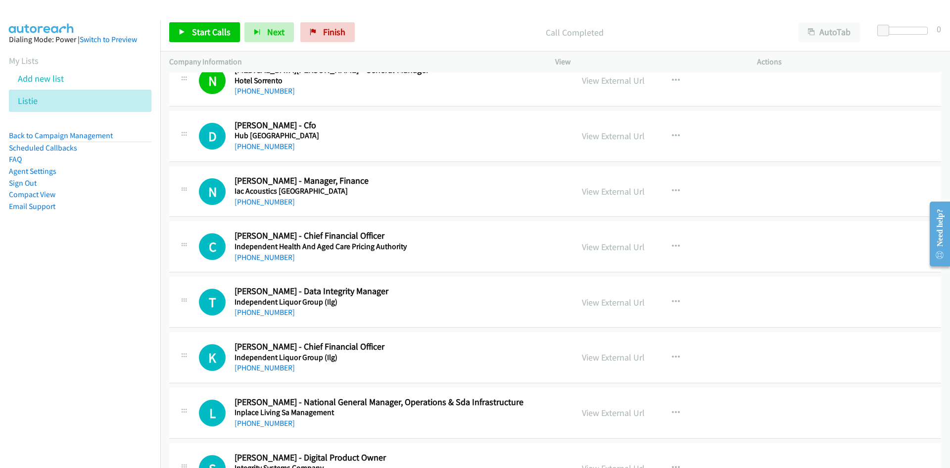
scroll to position [10192, 0]
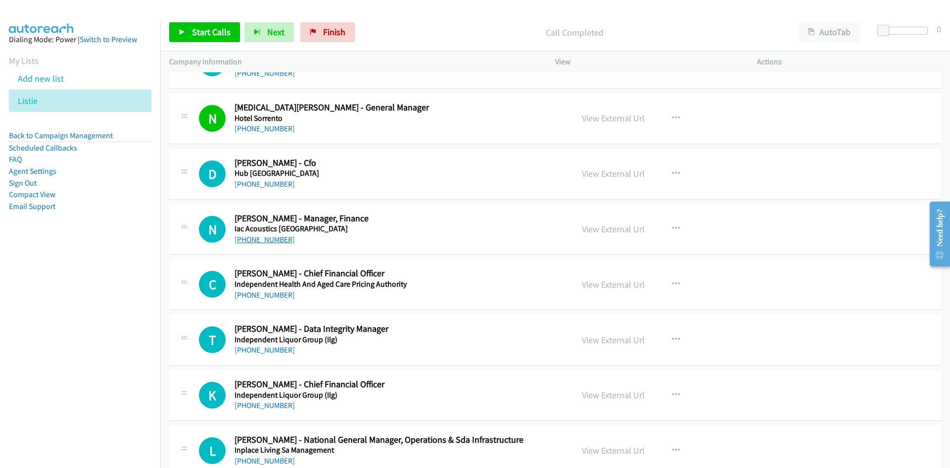
click at [270, 237] on link "[PHONE_NUMBER]" at bounding box center [265, 239] width 60 height 9
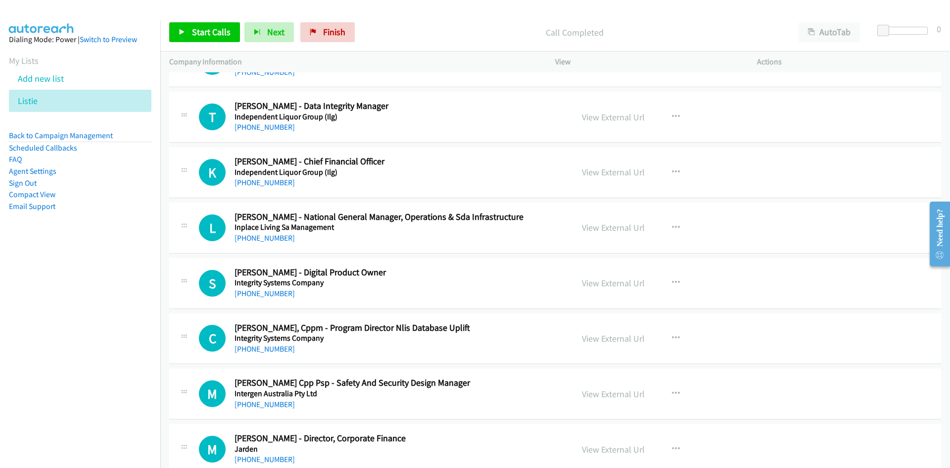
scroll to position [10439, 0]
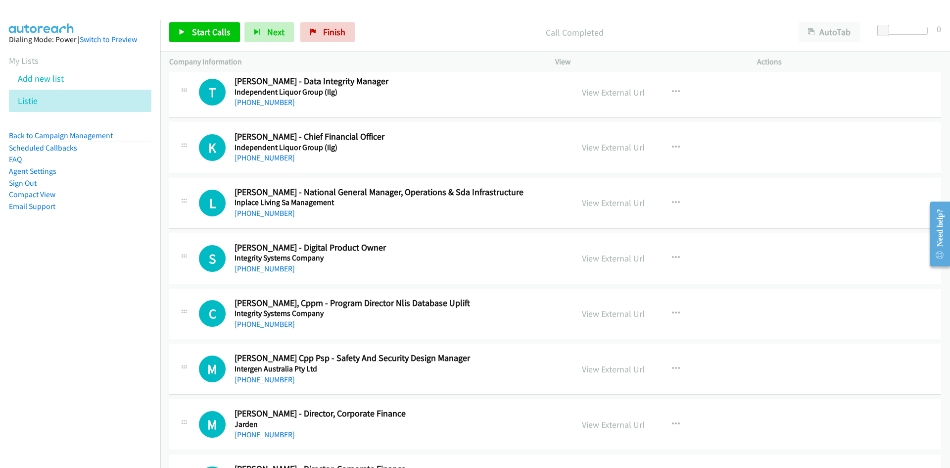
drag, startPoint x: 272, startPoint y: 217, endPoint x: 103, endPoint y: 276, distance: 179.3
click at [272, 217] on link "[PHONE_NUMBER]" at bounding box center [265, 212] width 60 height 9
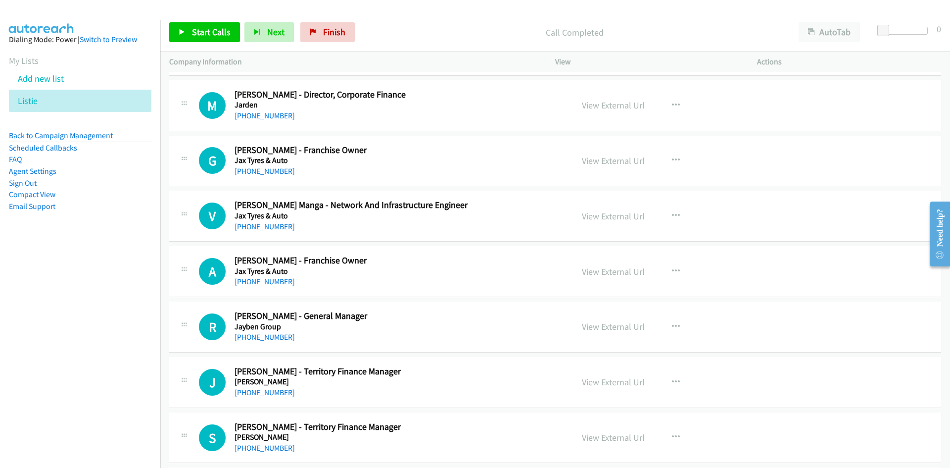
scroll to position [10885, 0]
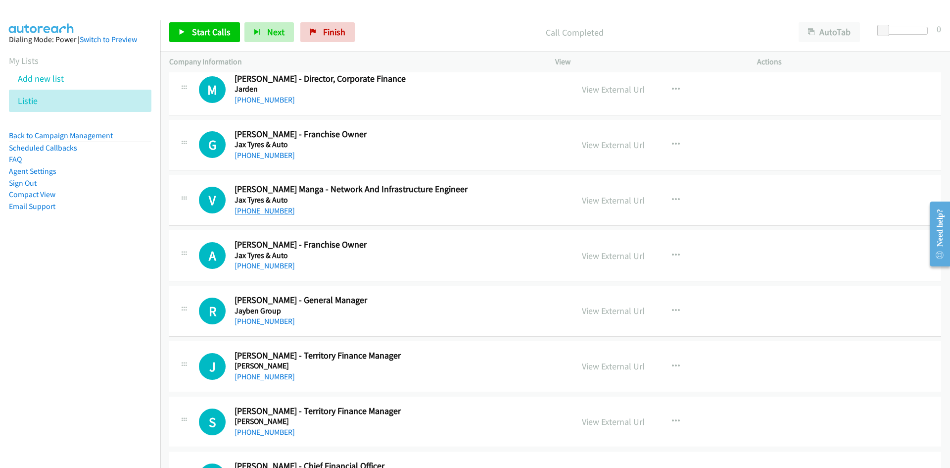
drag, startPoint x: 258, startPoint y: 213, endPoint x: 114, endPoint y: 283, distance: 160.2
click at [258, 213] on link "[PHONE_NUMBER]" at bounding box center [265, 210] width 60 height 9
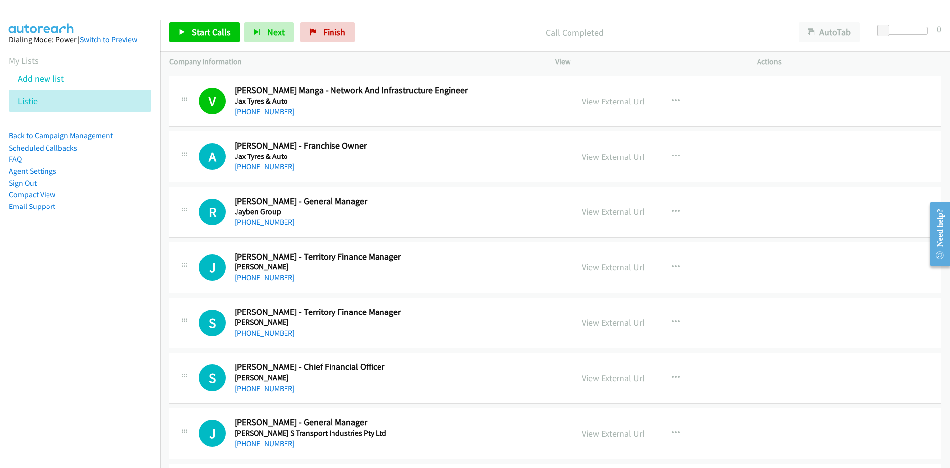
scroll to position [11033, 0]
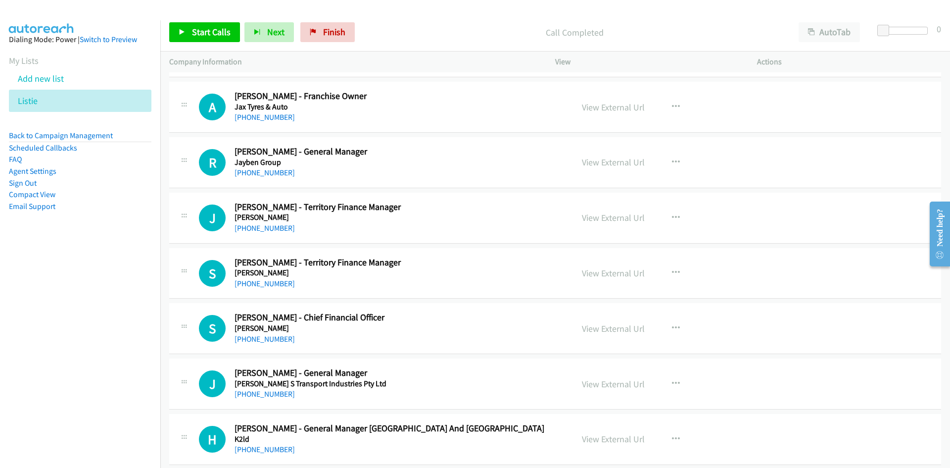
drag, startPoint x: 254, startPoint y: 172, endPoint x: 90, endPoint y: 251, distance: 182.8
click at [254, 172] on link "[PHONE_NUMBER]" at bounding box center [265, 172] width 60 height 9
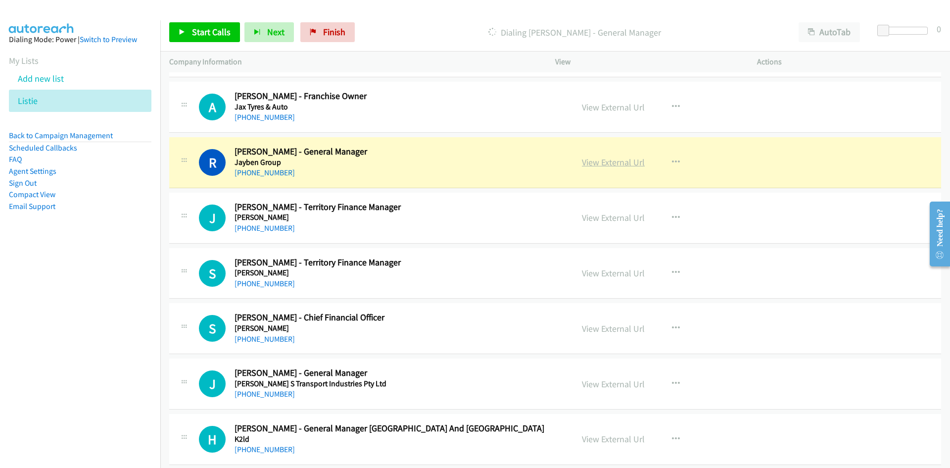
click at [613, 158] on link "View External Url" at bounding box center [613, 161] width 63 height 11
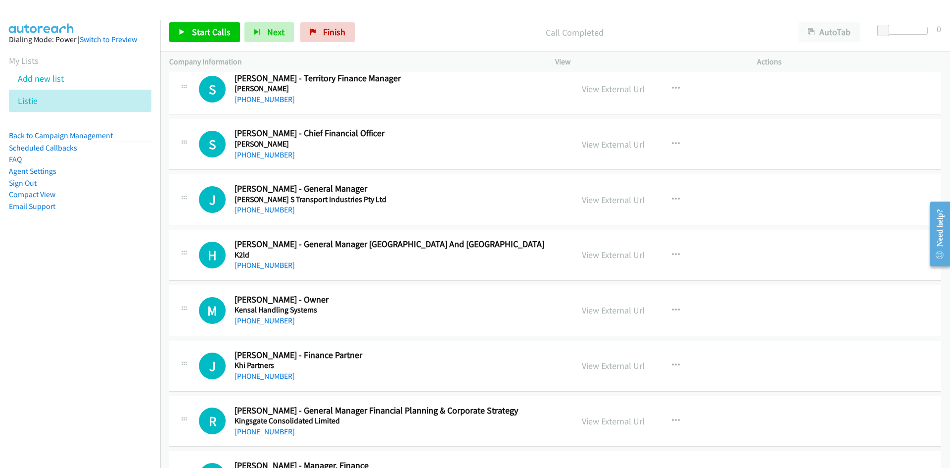
scroll to position [11231, 0]
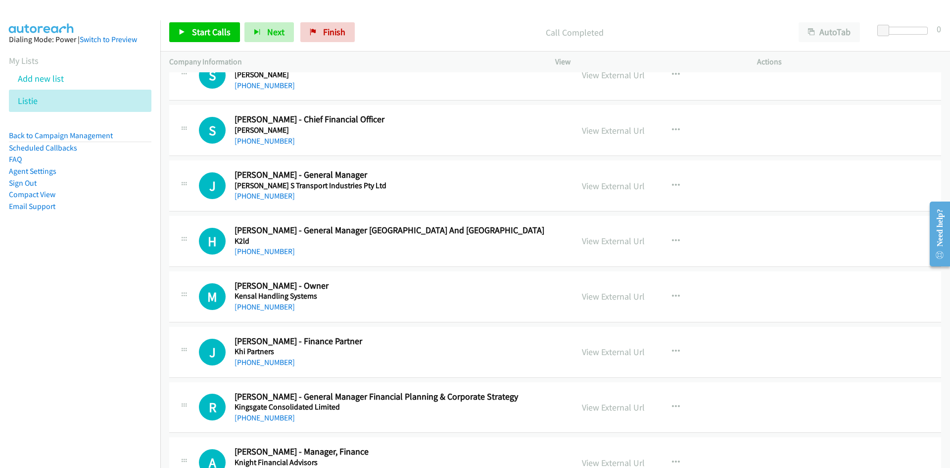
drag, startPoint x: 272, startPoint y: 197, endPoint x: 27, endPoint y: 239, distance: 248.9
click at [272, 197] on link "[PHONE_NUMBER]" at bounding box center [265, 195] width 60 height 9
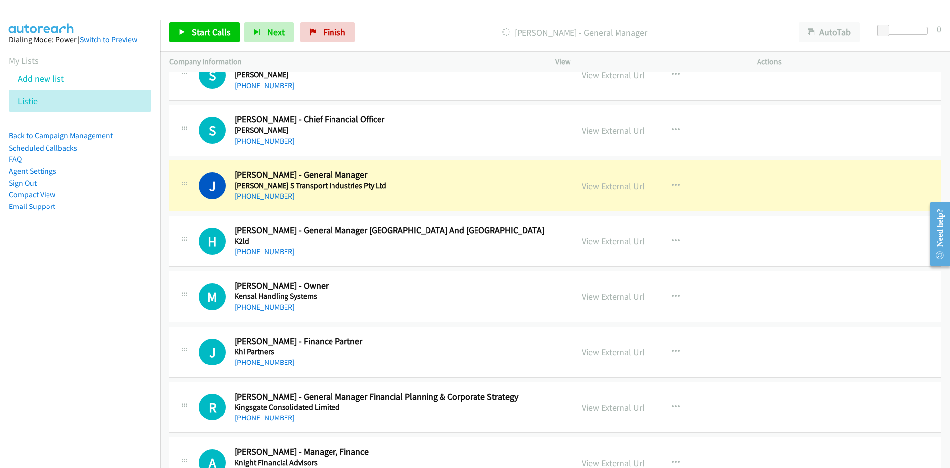
click at [609, 184] on link "View External Url" at bounding box center [613, 185] width 63 height 11
